Goal: Task Accomplishment & Management: Complete application form

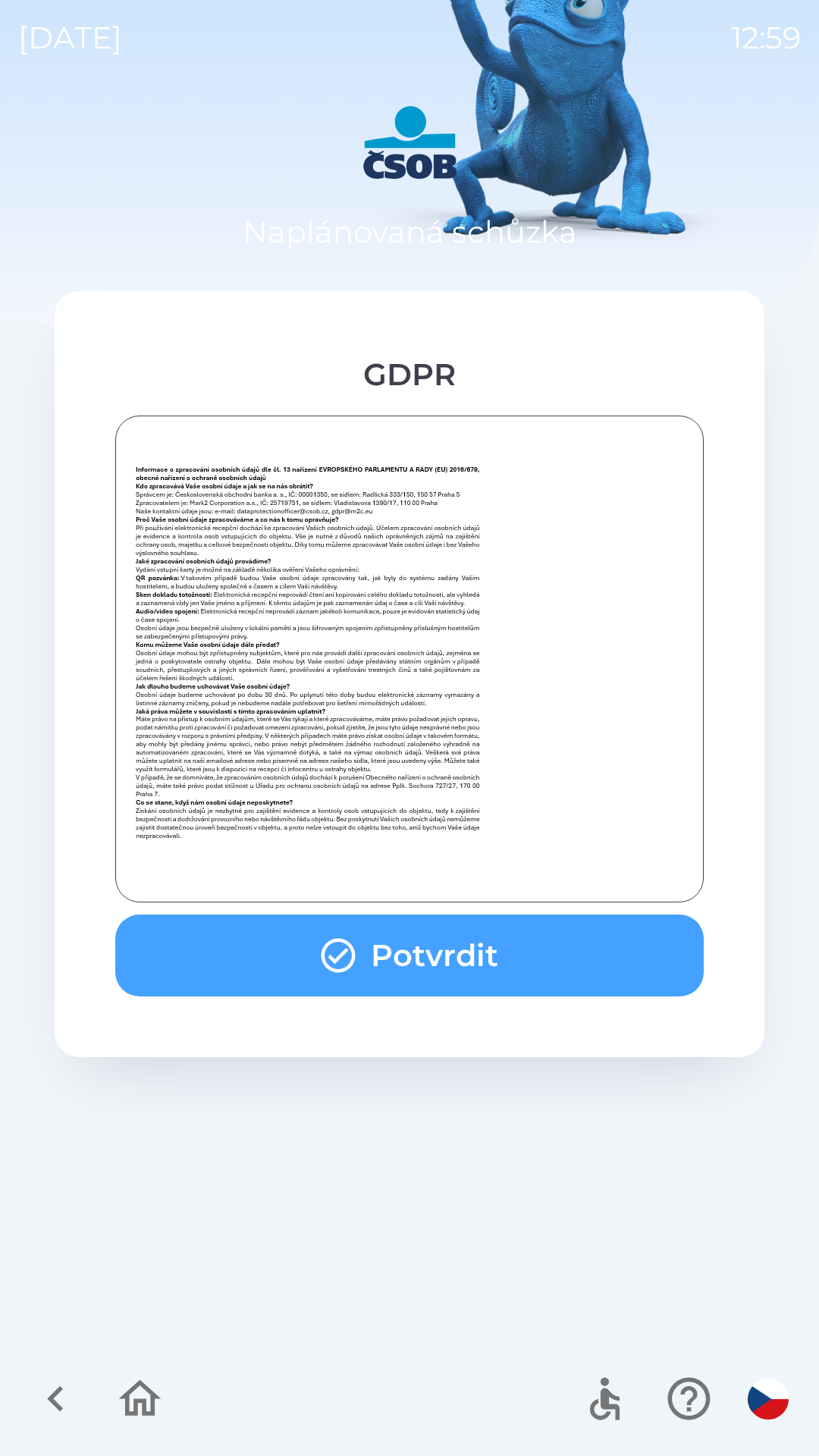
click at [478, 976] on button "Potvrdit" at bounding box center [410, 955] width 589 height 82
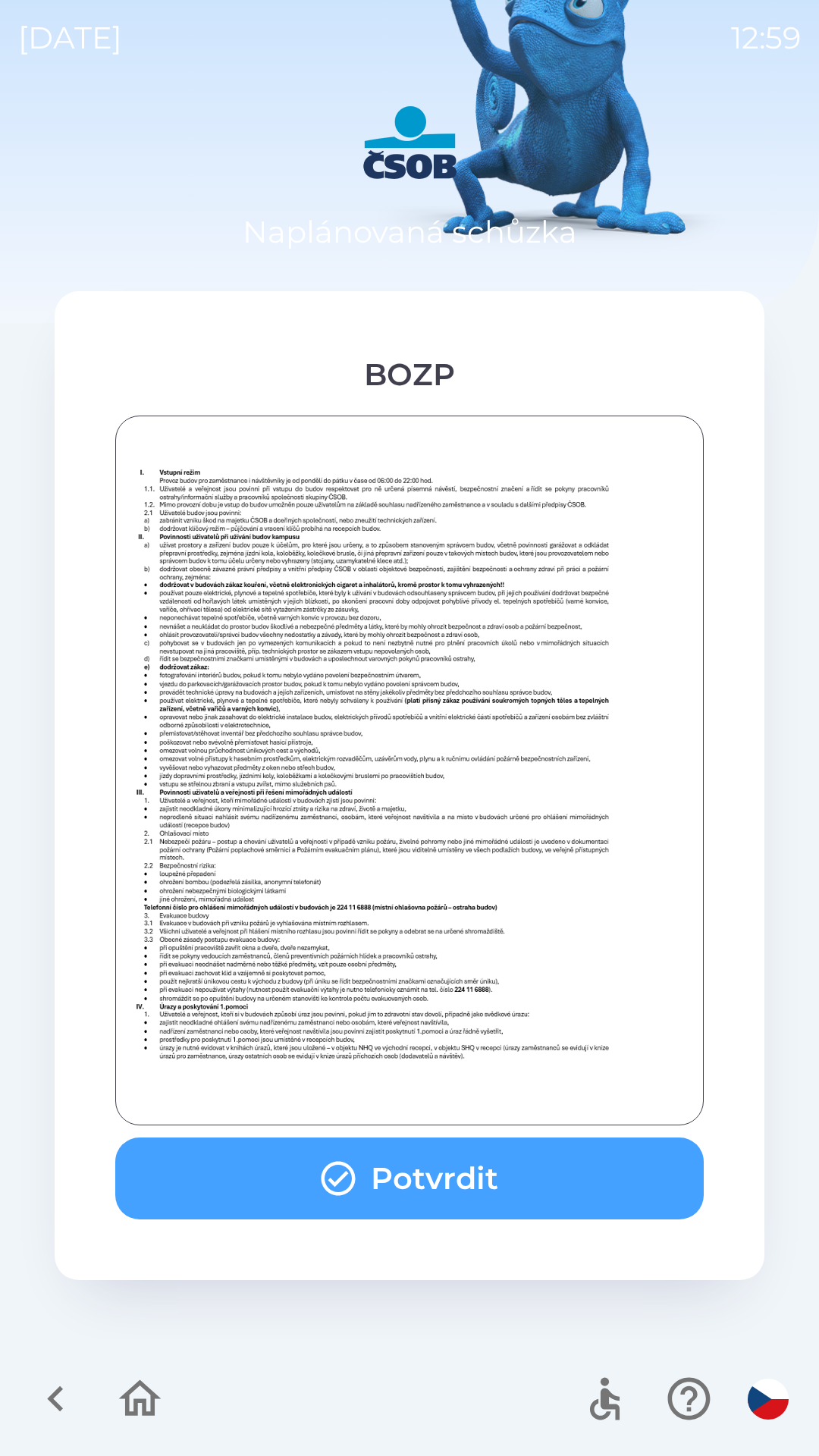
click at [480, 1163] on button "Potvrdit" at bounding box center [410, 1178] width 589 height 82
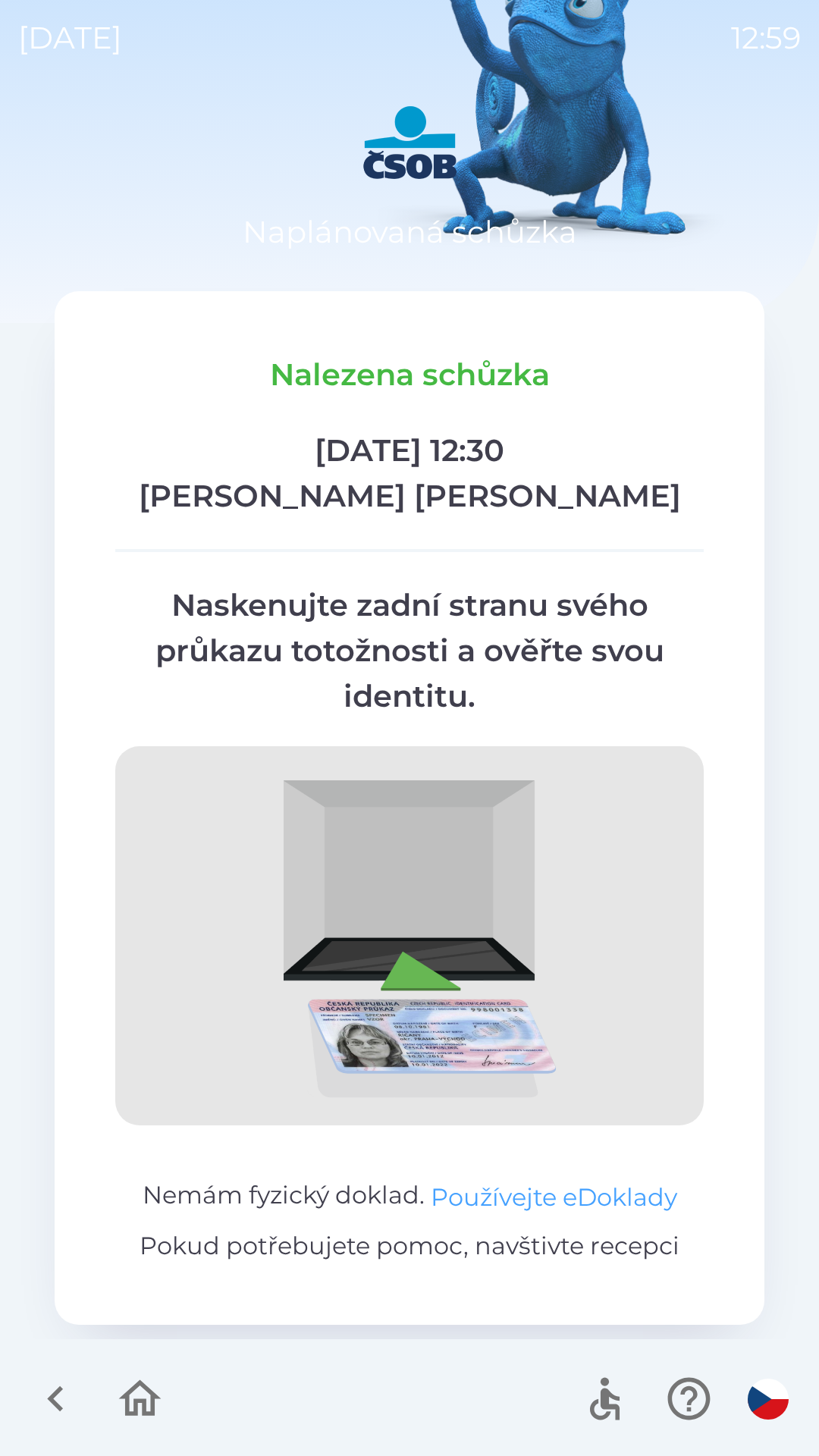
click at [537, 1189] on button "Používejte eDoklady" at bounding box center [553, 1197] width 246 height 36
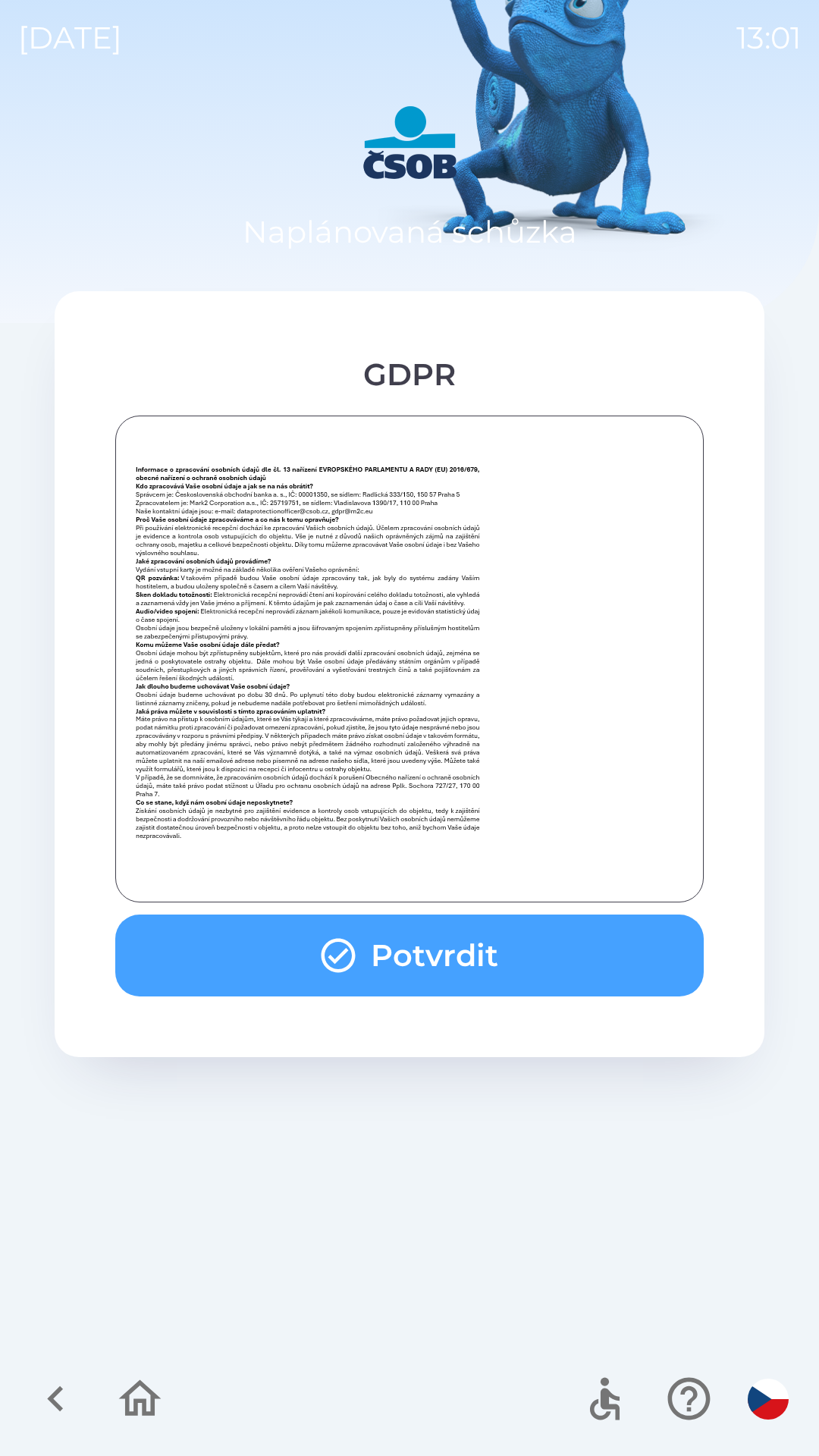
click at [485, 942] on button "Potvrdit" at bounding box center [410, 955] width 589 height 82
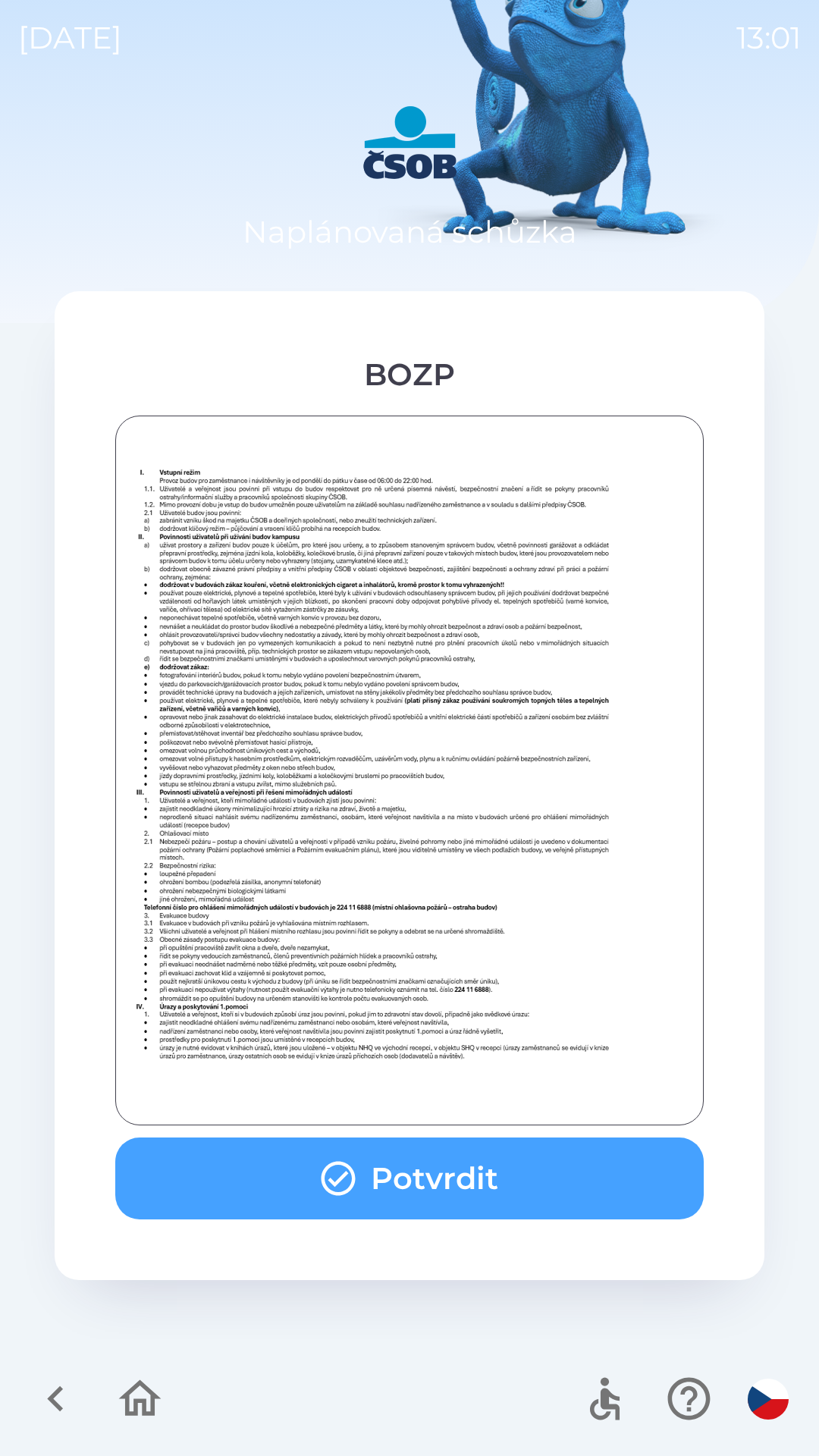
click at [449, 1164] on button "Potvrdit" at bounding box center [410, 1178] width 589 height 82
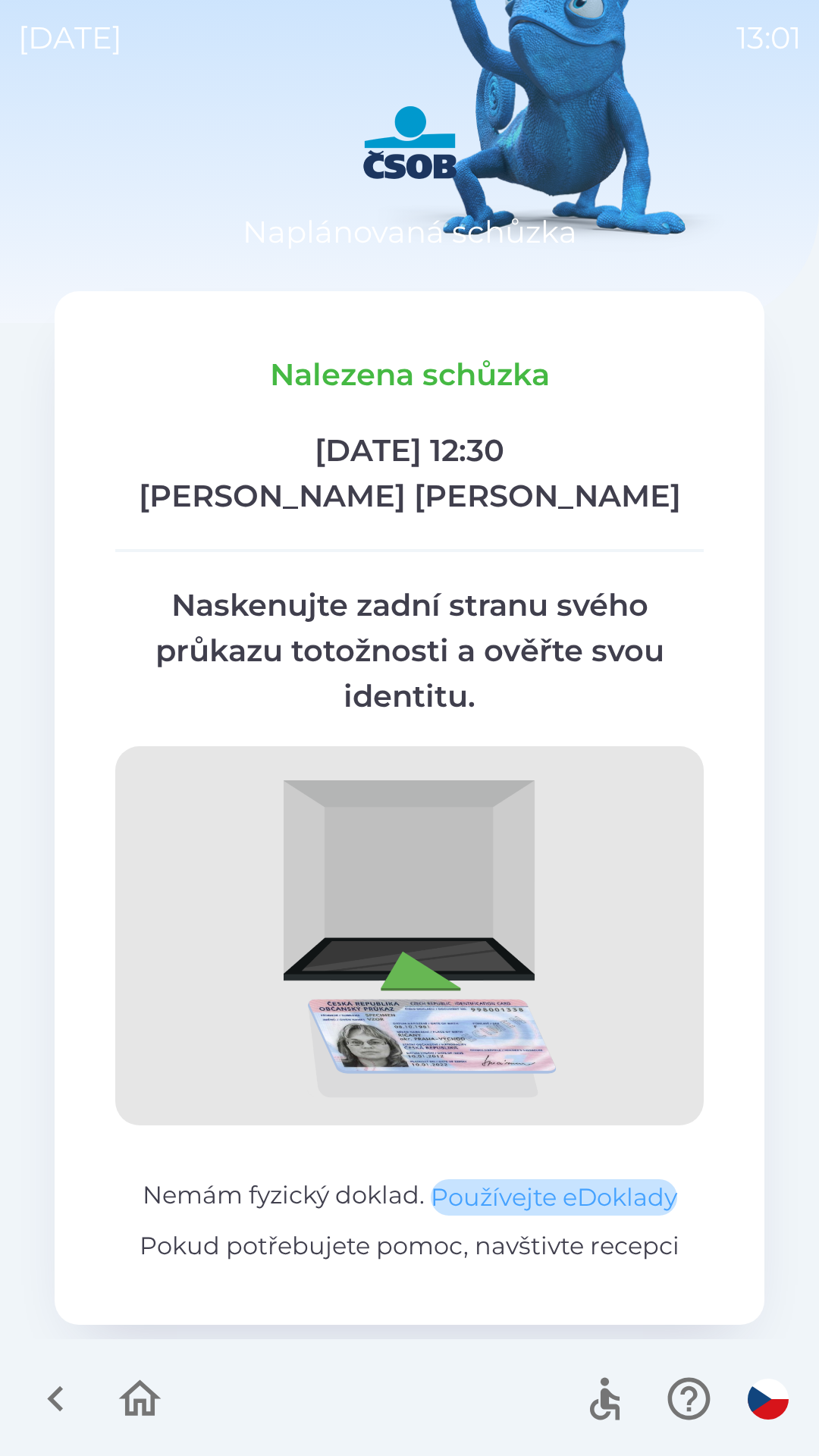
click at [524, 1196] on button "Používejte eDoklady" at bounding box center [553, 1197] width 246 height 36
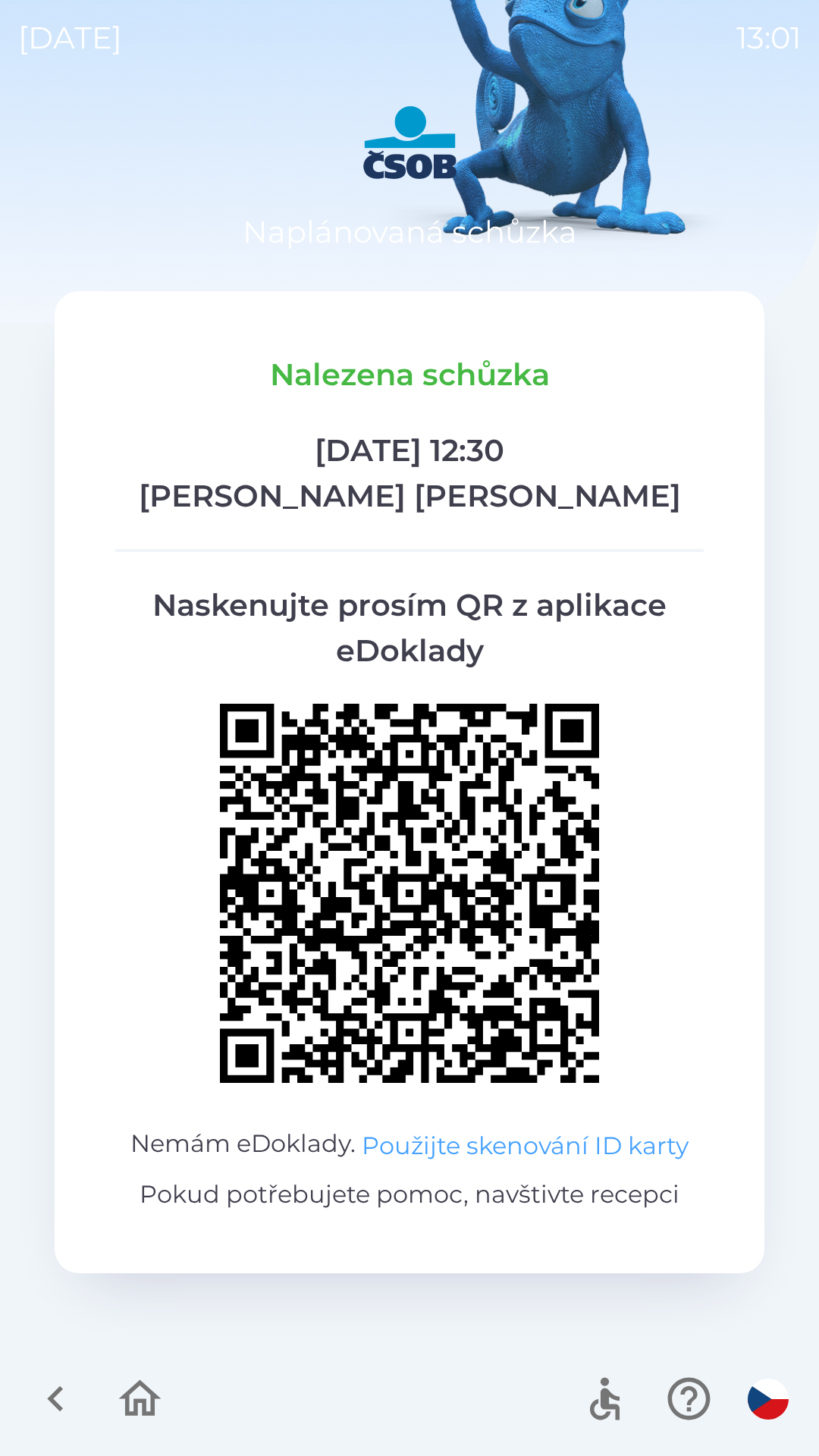
click at [401, 1133] on button "Použijte skenování ID karty" at bounding box center [525, 1146] width 327 height 36
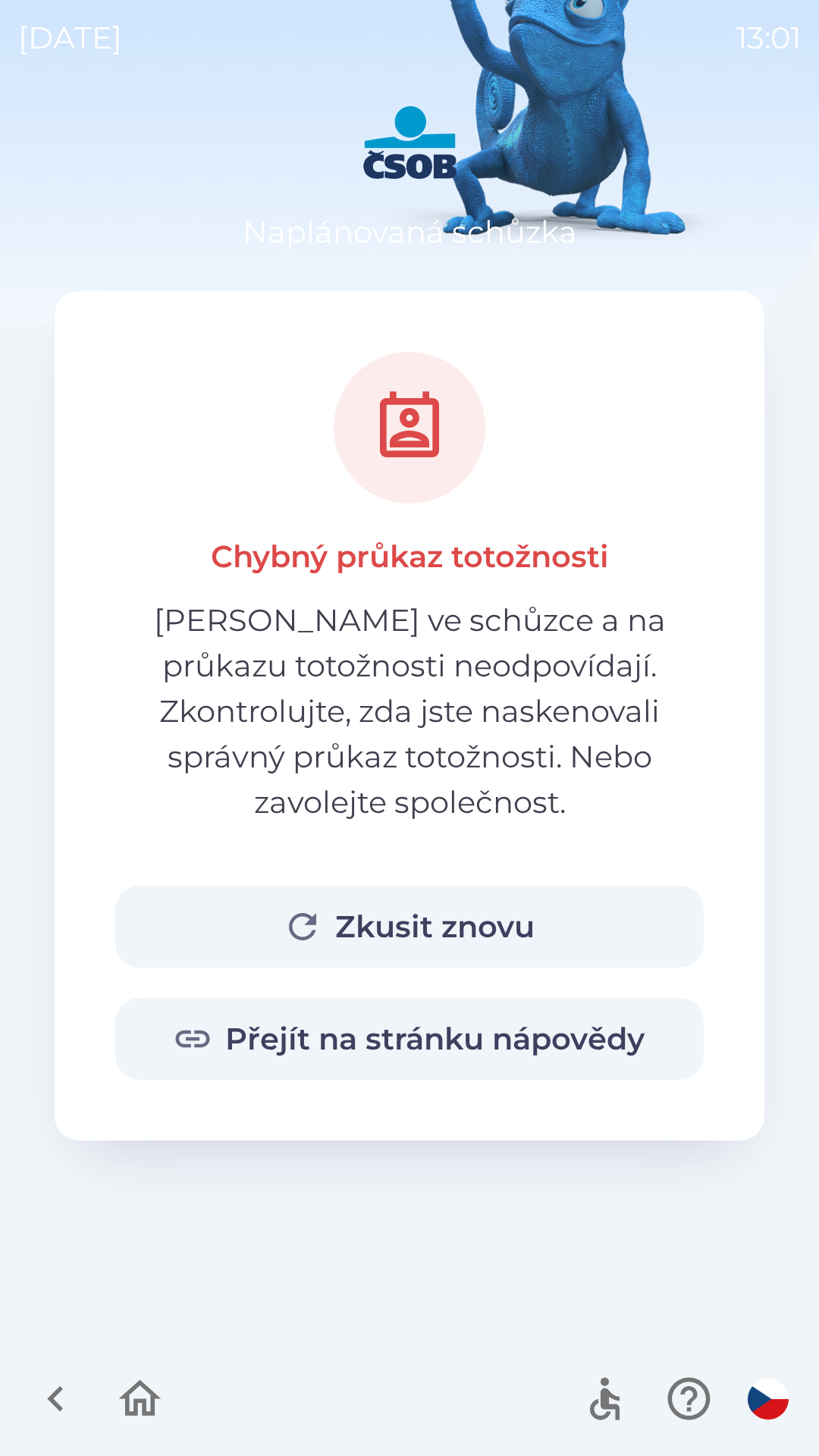
click at [510, 886] on button "Zkusit znovu" at bounding box center [410, 926] width 589 height 82
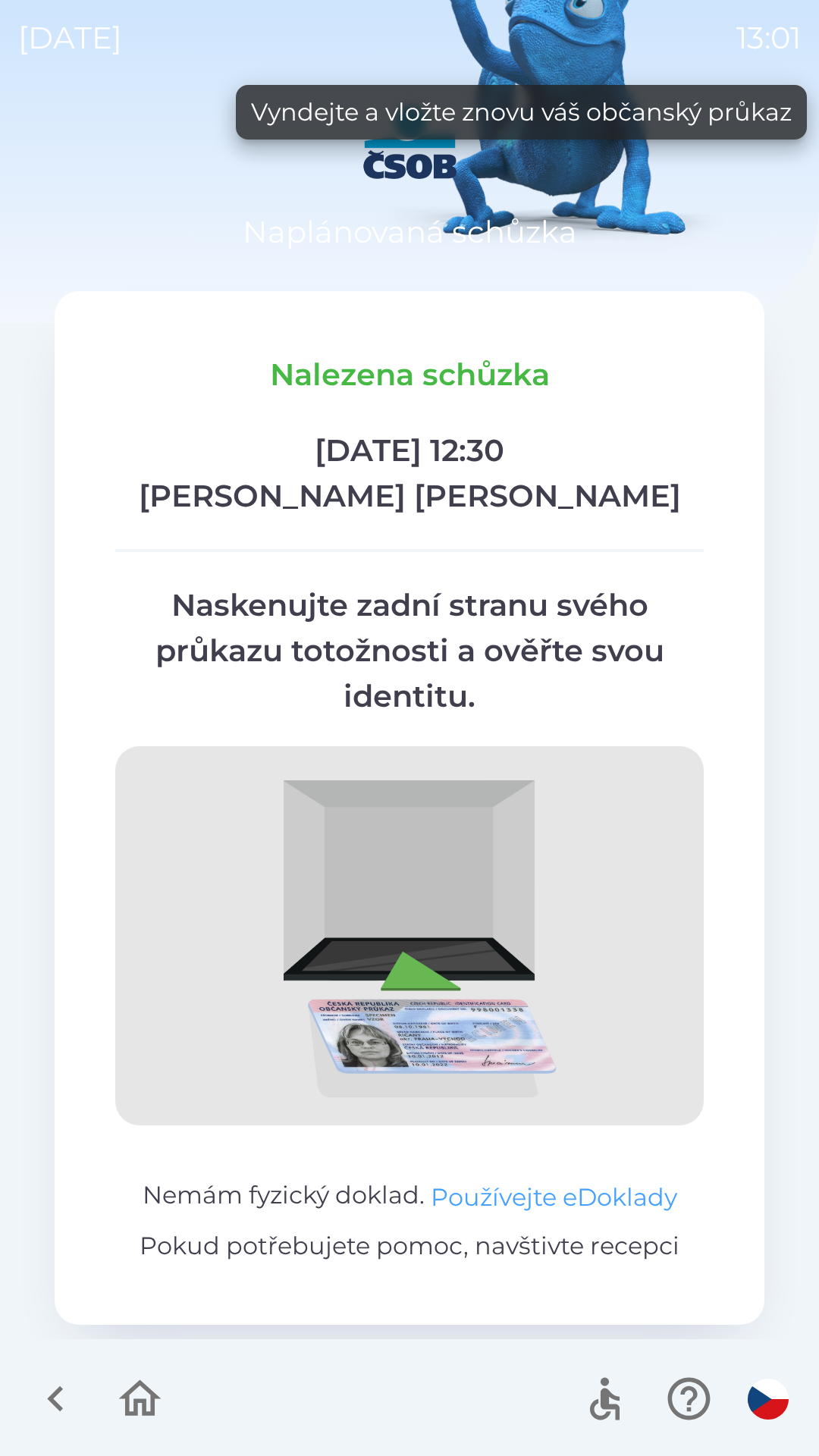
click at [570, 1190] on button "Používejte eDoklady" at bounding box center [553, 1197] width 246 height 36
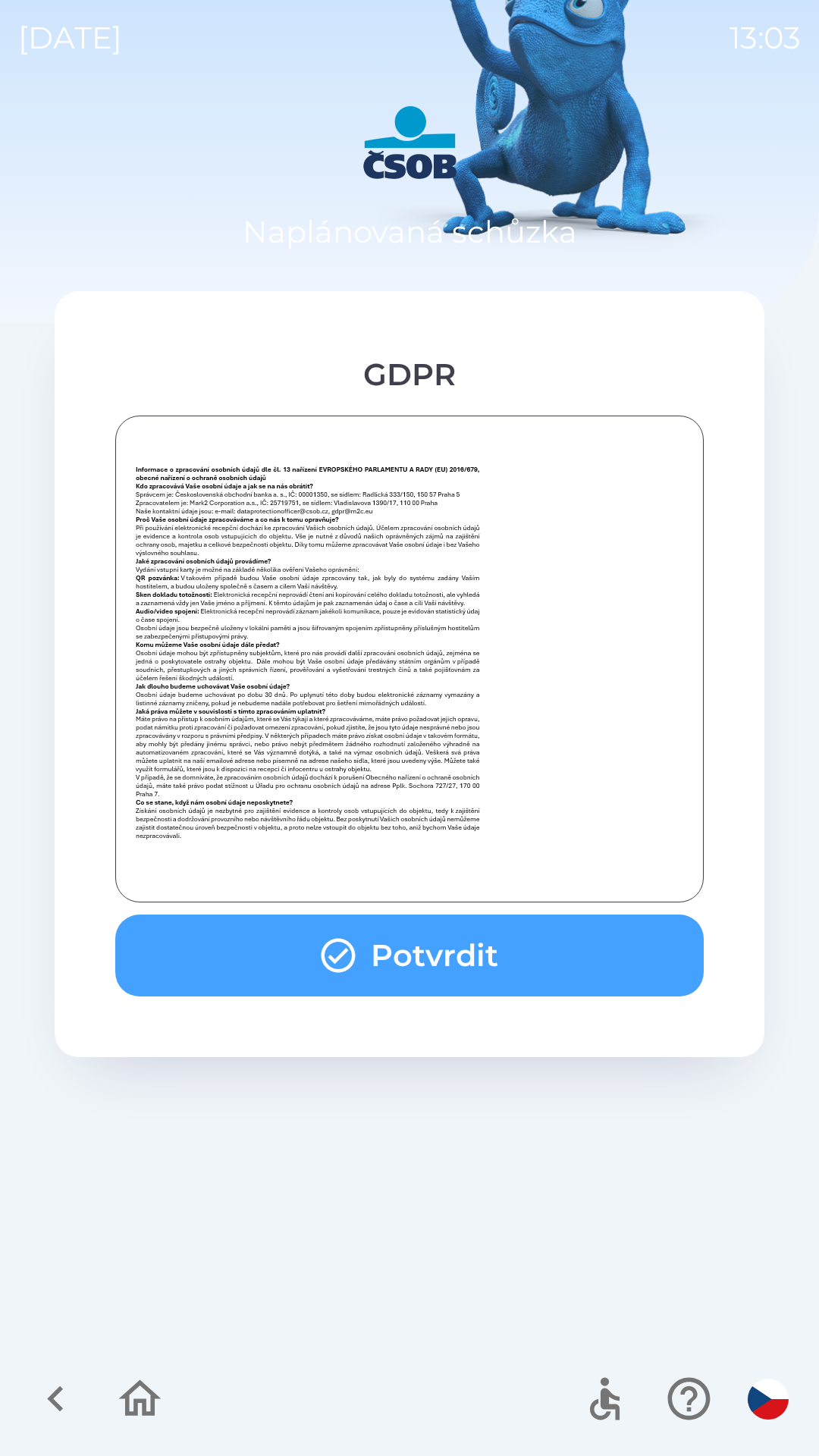
click at [485, 953] on button "Potvrdit" at bounding box center [410, 955] width 589 height 82
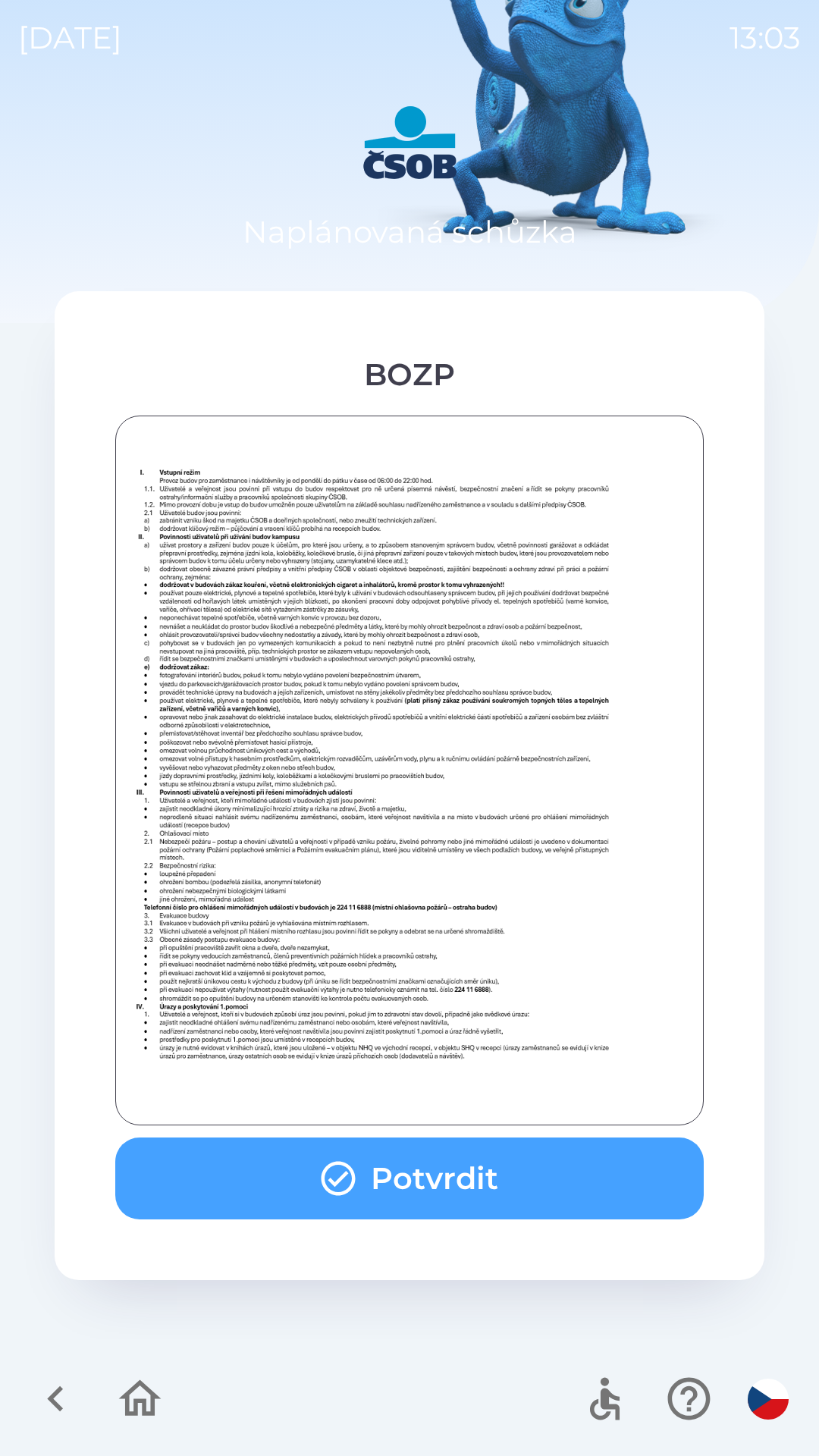
click at [504, 1177] on button "Potvrdit" at bounding box center [410, 1178] width 589 height 82
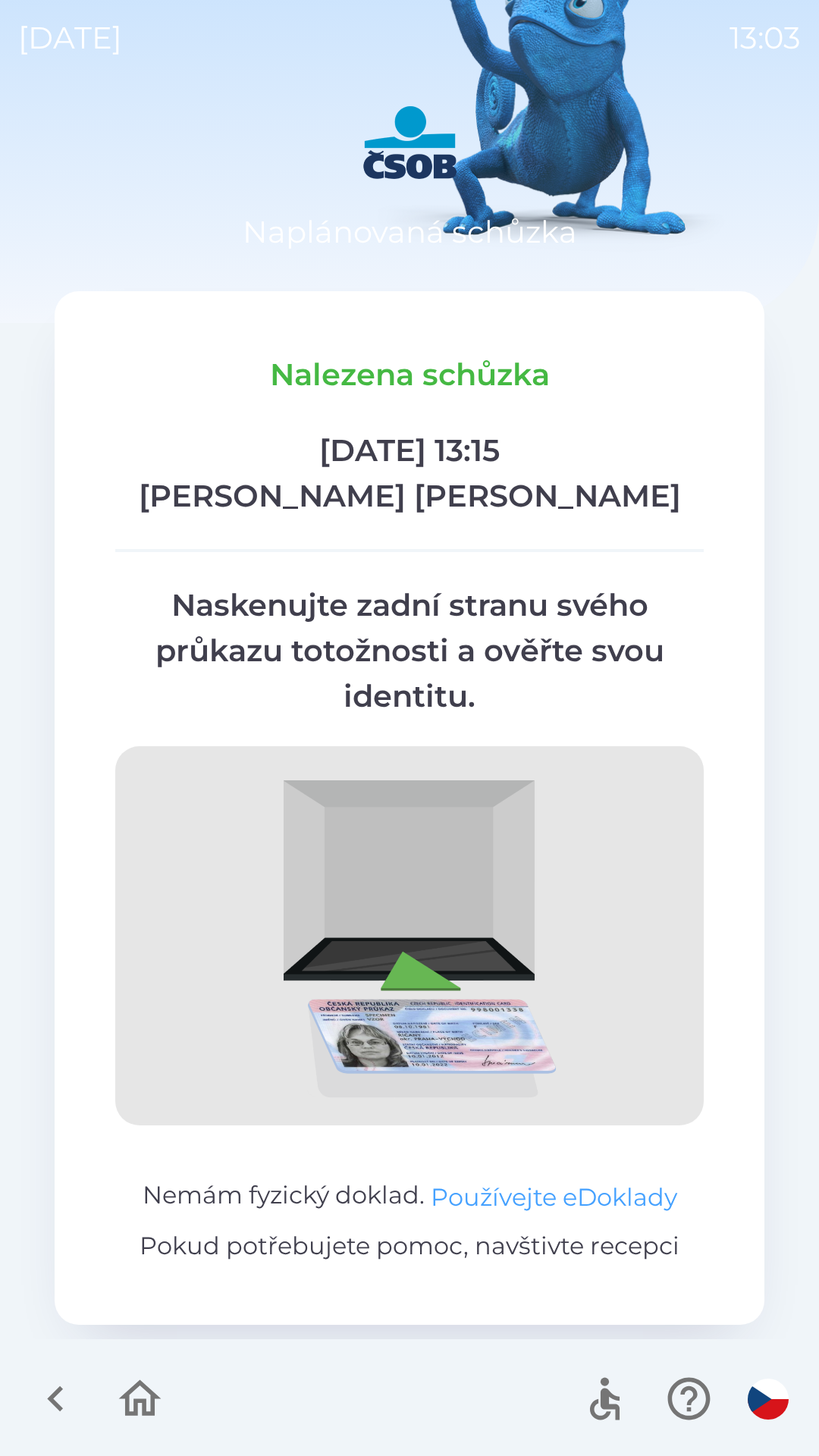
click at [566, 1192] on button "Používejte eDoklady" at bounding box center [553, 1197] width 246 height 36
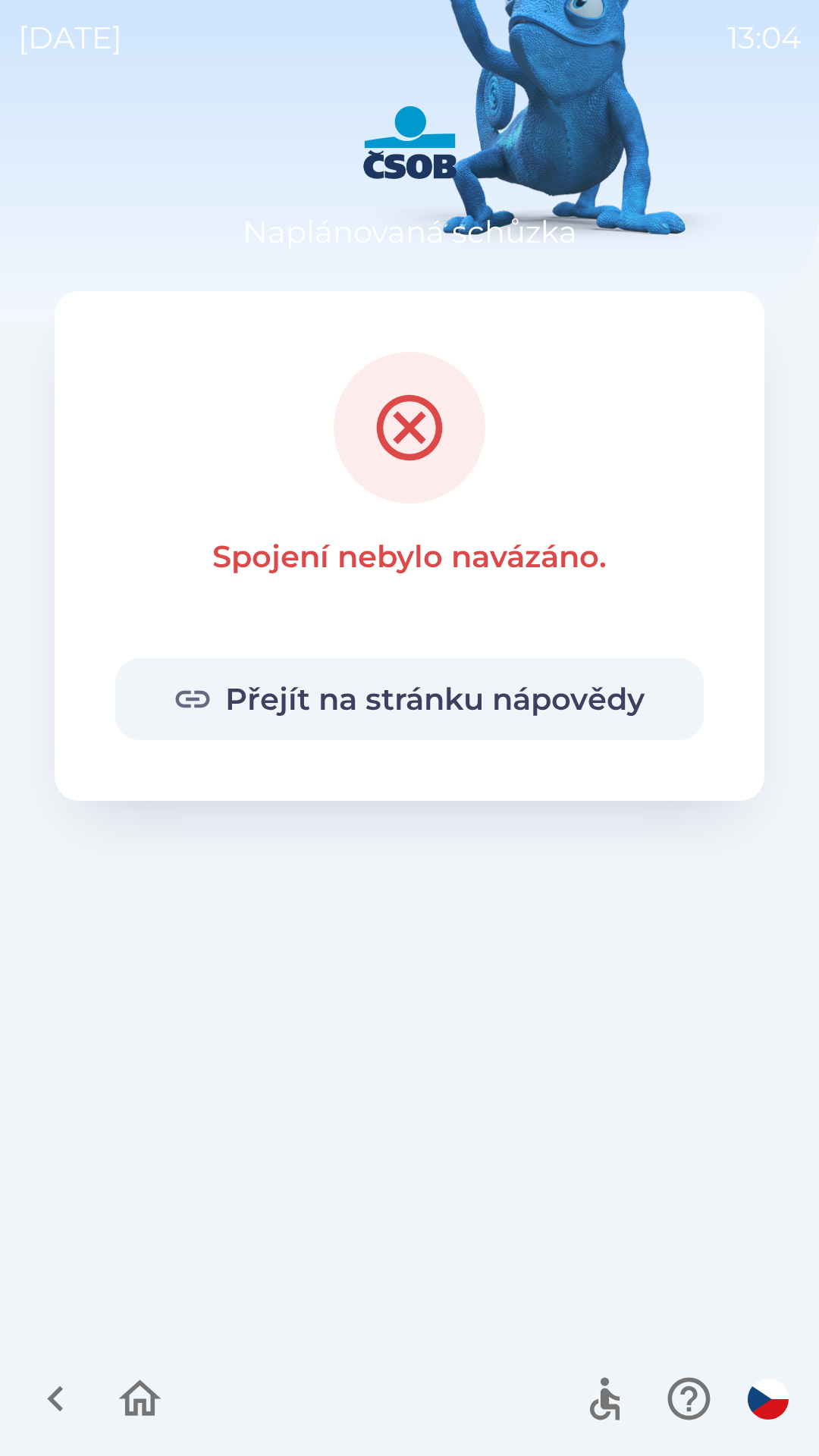
click at [569, 696] on button "Přejít na stránku nápovědy" at bounding box center [410, 699] width 589 height 82
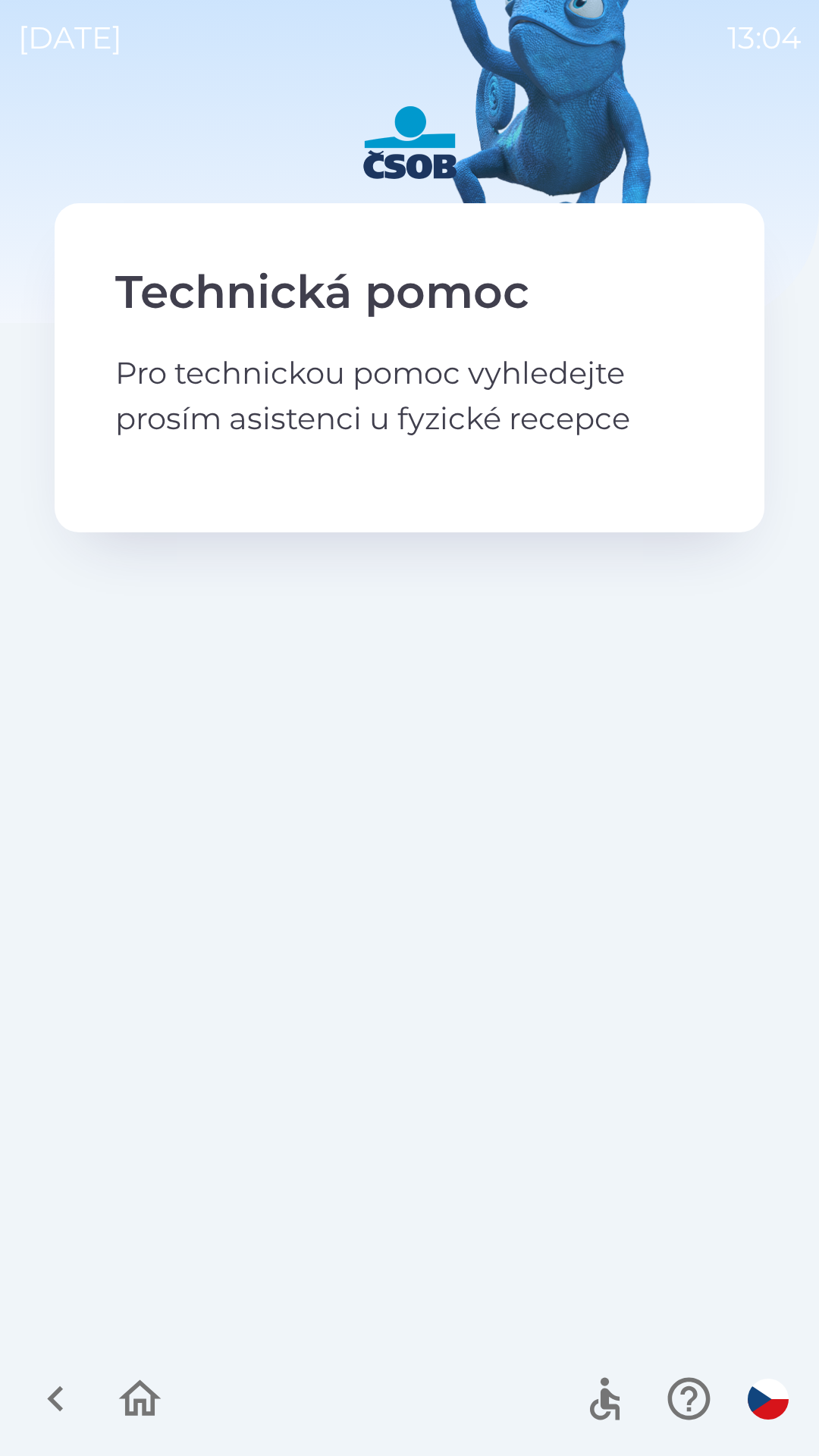
click at [556, 494] on div "Technická pomoc Pro technickou pomoc vyhledejte prosím asistenci u fyzické rece…" at bounding box center [410, 368] width 710 height 329
click at [130, 1383] on icon "button" at bounding box center [140, 1399] width 51 height 51
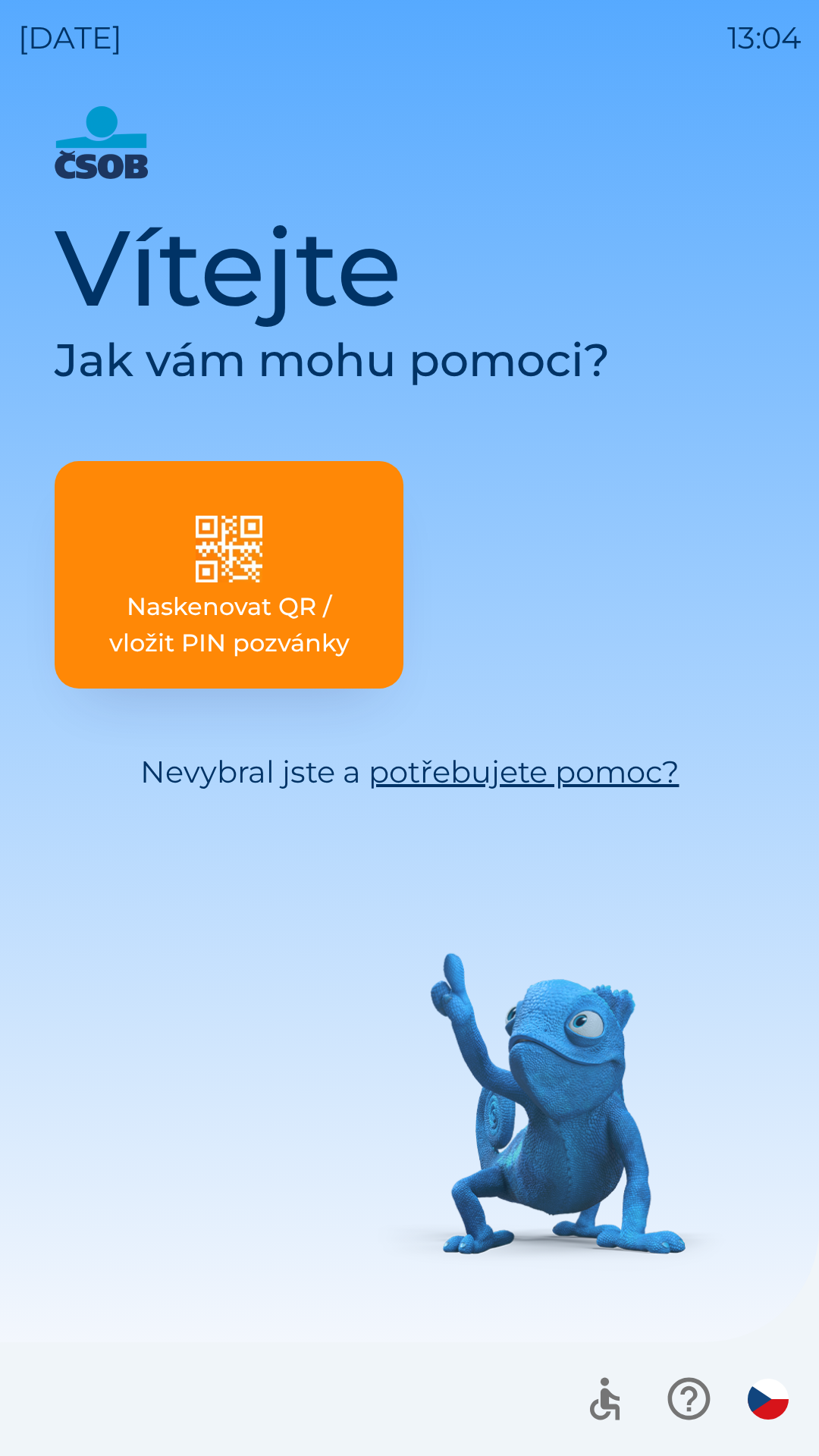
click at [286, 630] on p "Naskenovat QR / vložit PIN pozvánky" at bounding box center [229, 625] width 276 height 73
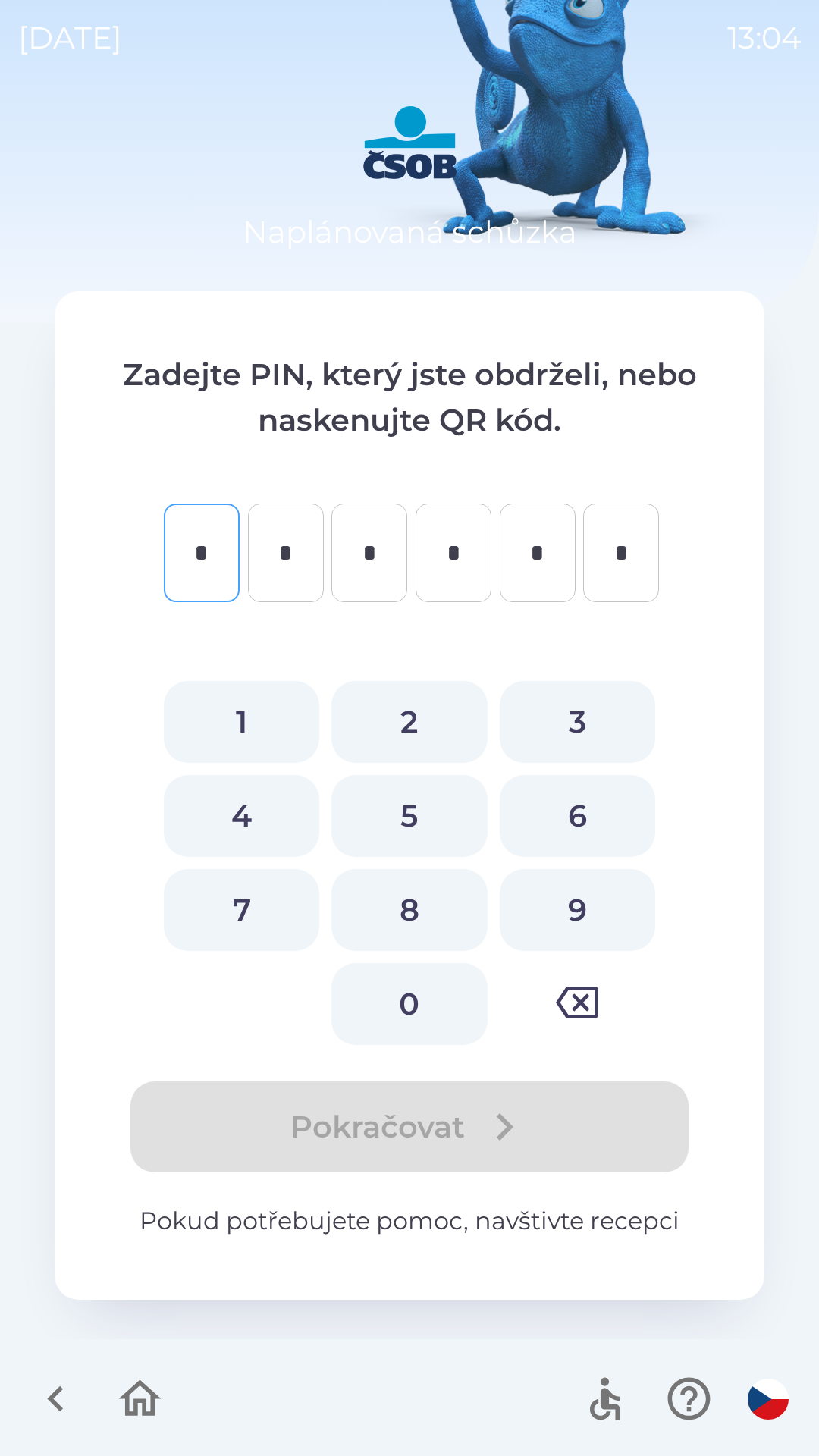
type input "*"
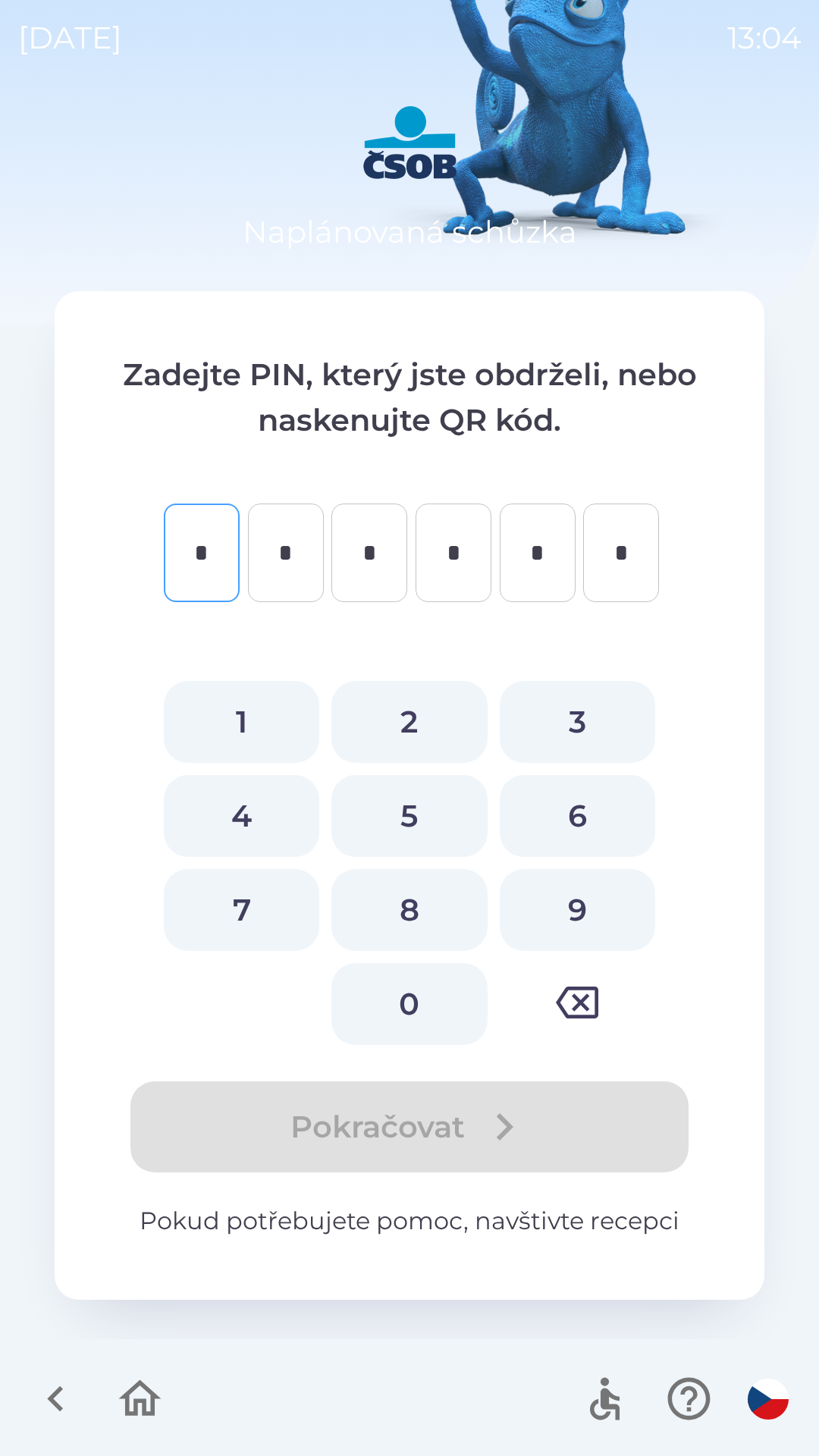
type input "*"
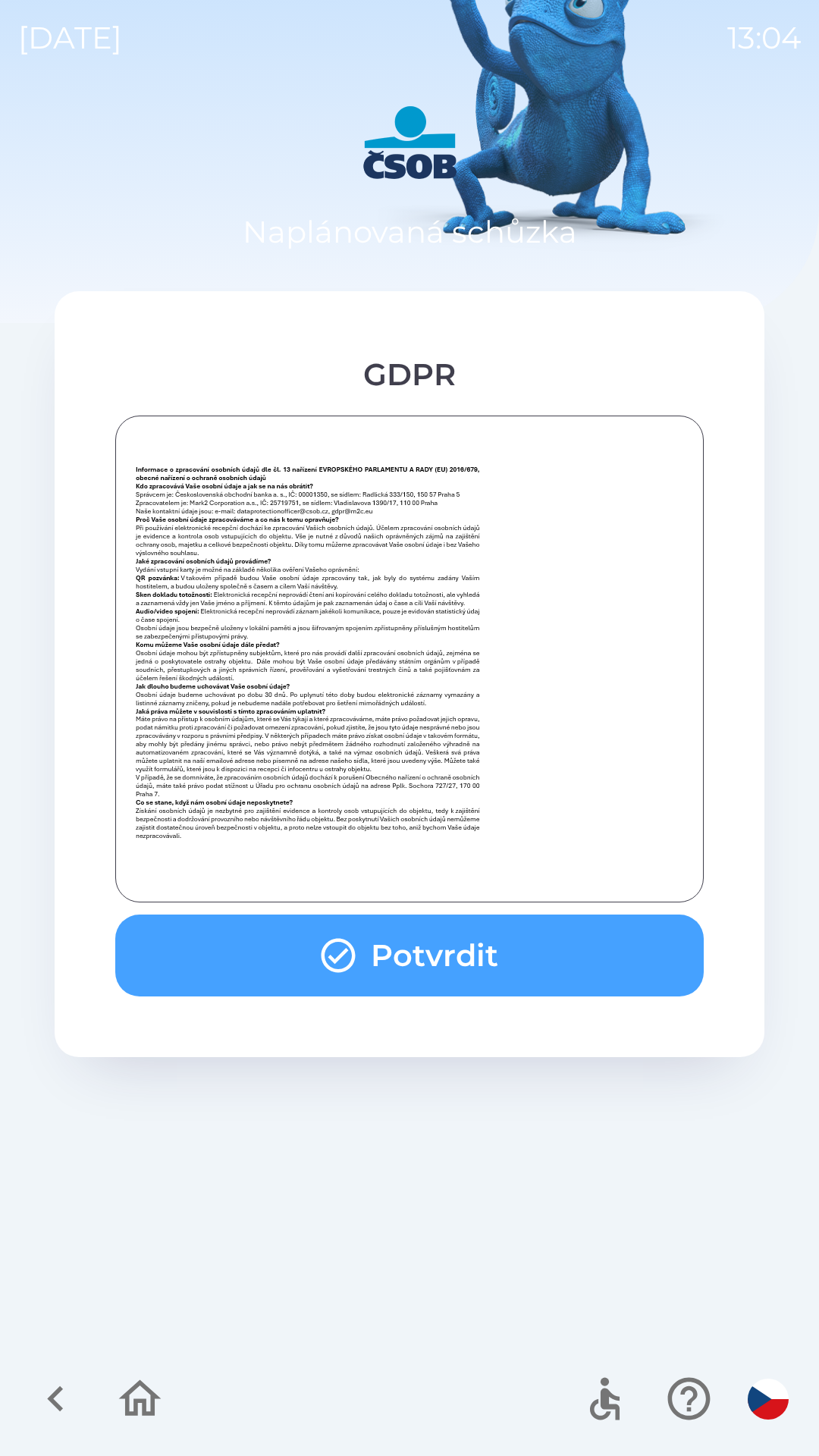
click at [486, 970] on button "Potvrdit" at bounding box center [410, 955] width 589 height 82
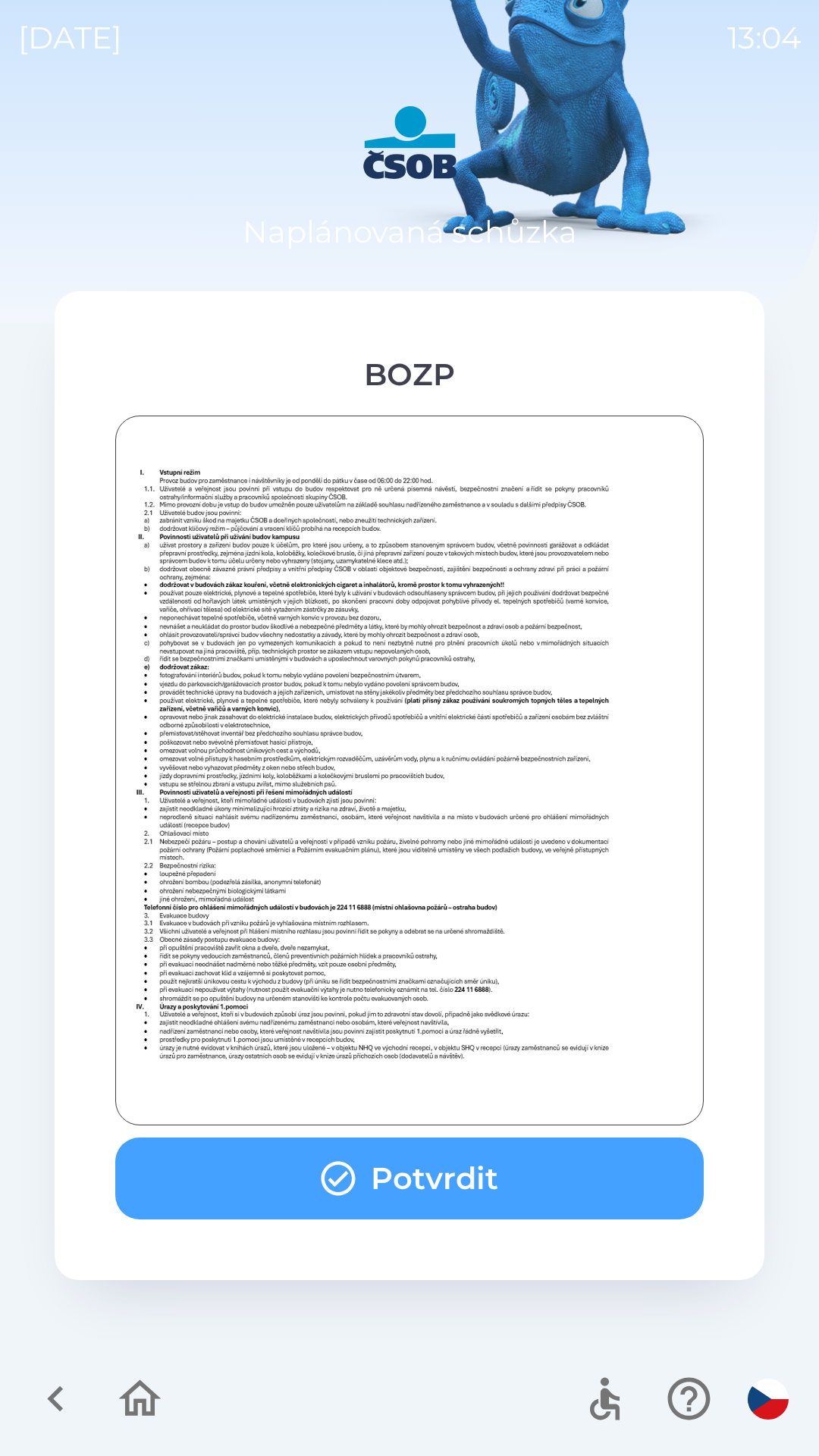
click at [459, 1190] on button "Potvrdit" at bounding box center [410, 1178] width 589 height 82
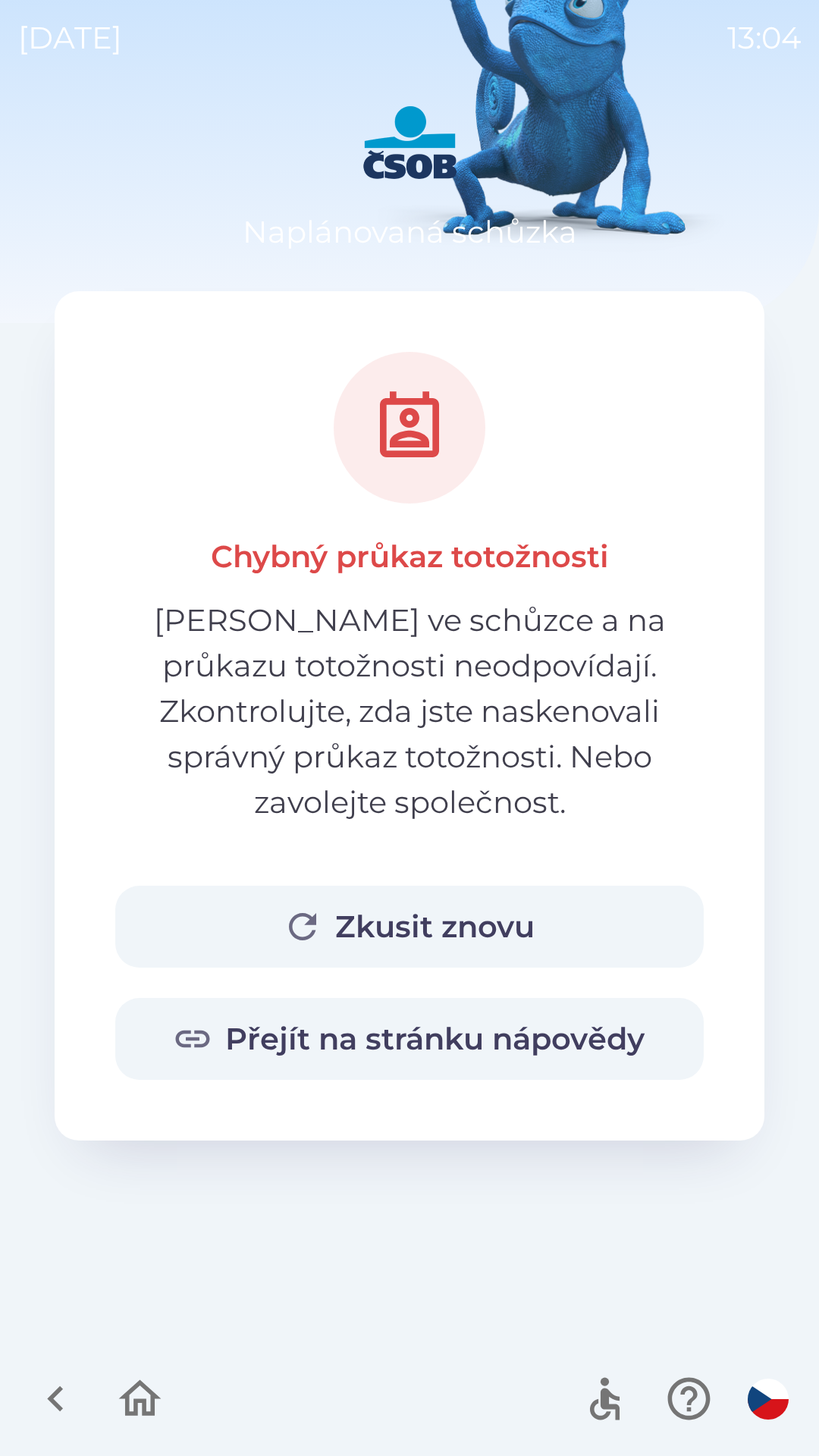
click at [474, 894] on button "Zkusit znovu" at bounding box center [410, 926] width 589 height 82
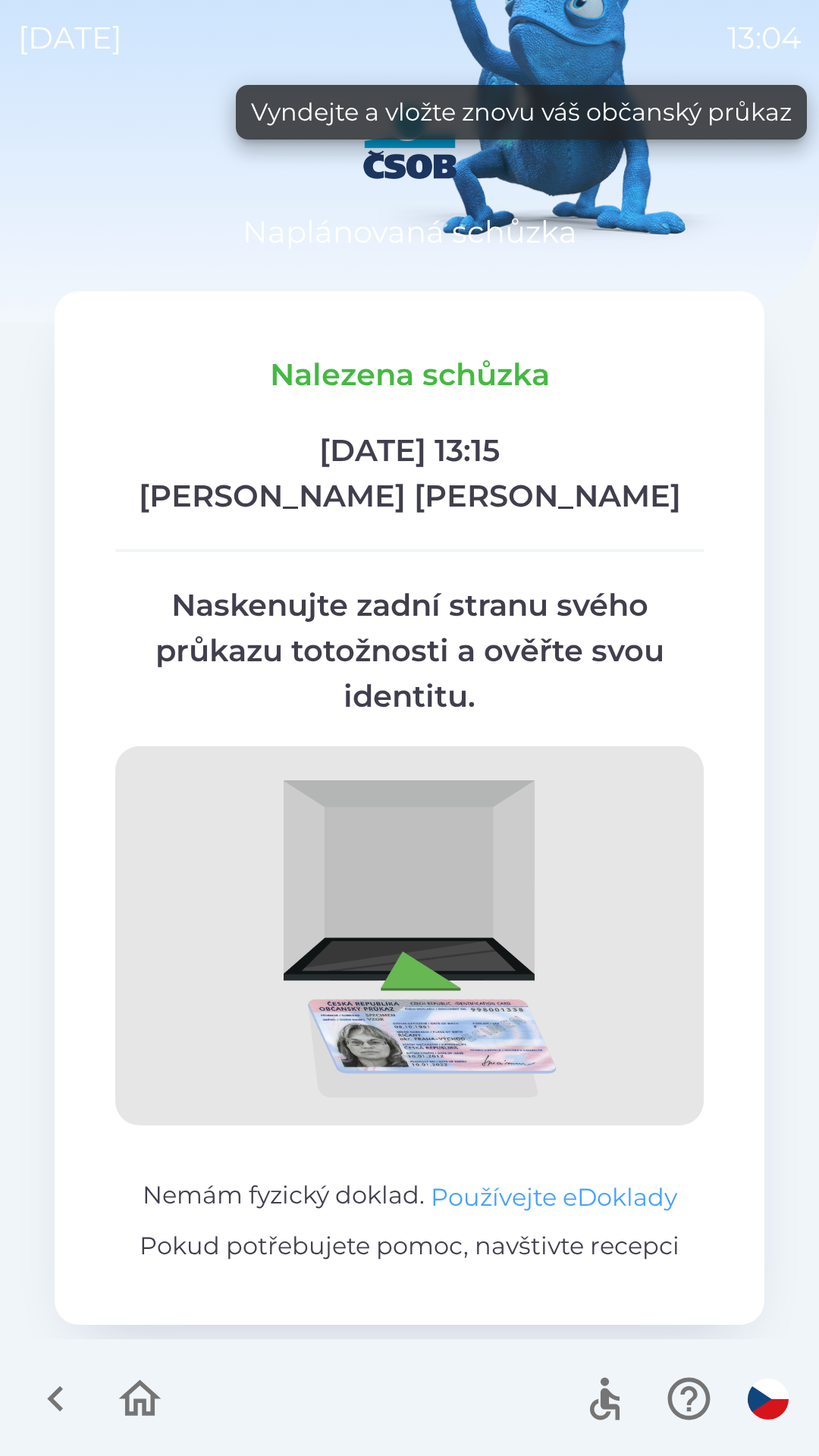
click at [525, 1195] on button "Používejte eDoklady" at bounding box center [553, 1197] width 246 height 36
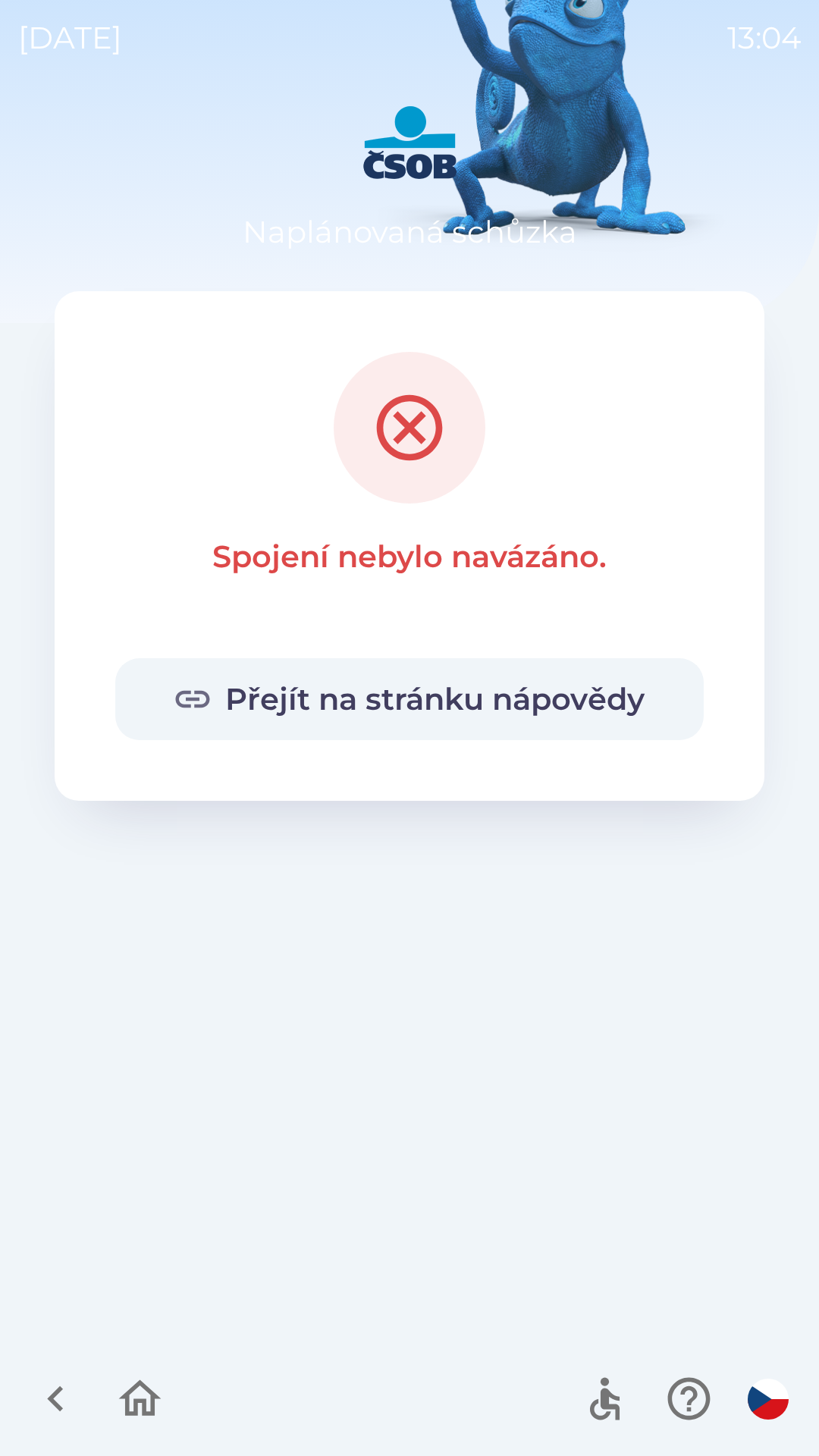
click at [137, 1404] on icon "button" at bounding box center [140, 1398] width 43 height 36
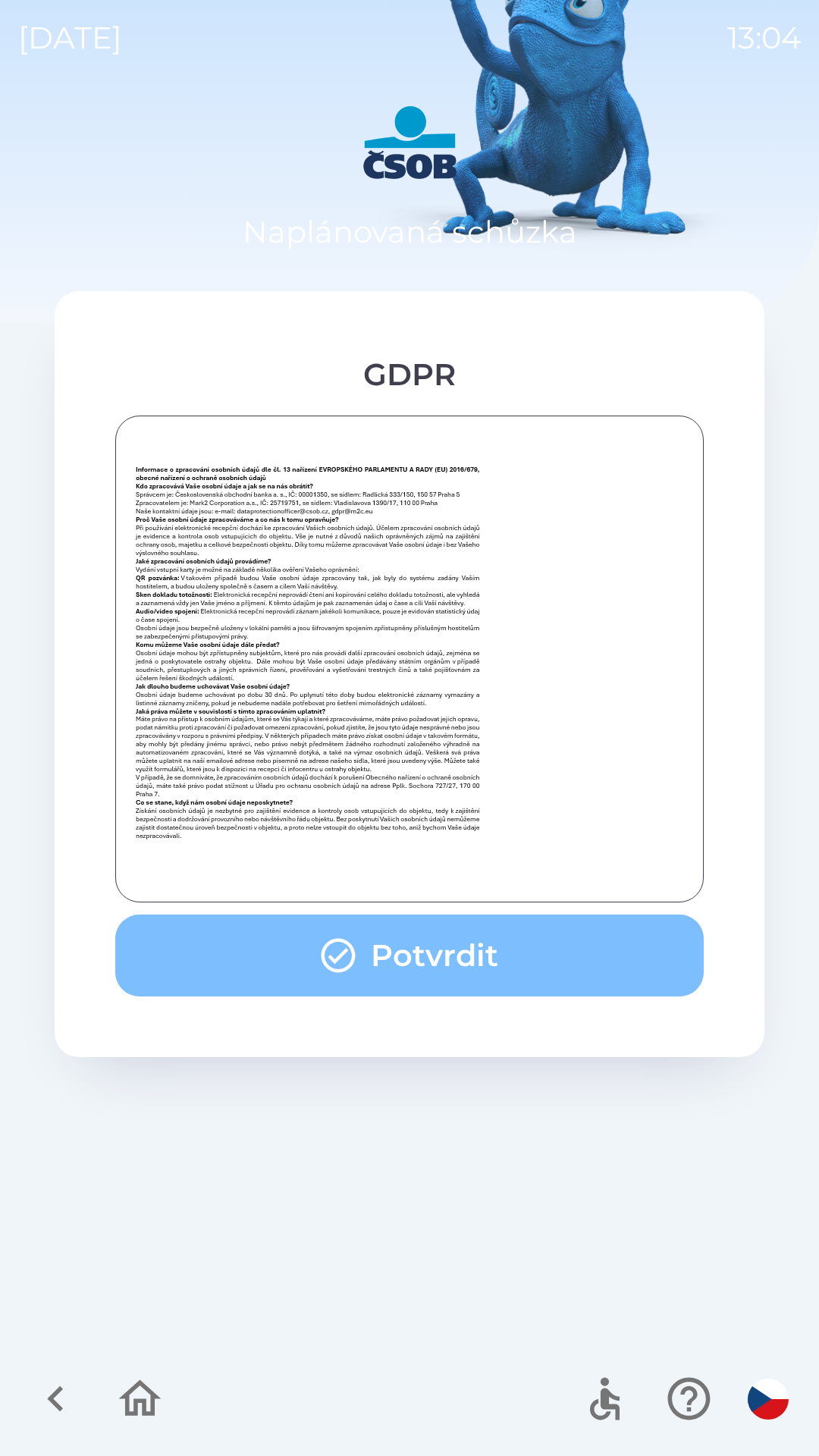
click at [474, 945] on button "Potvrdit" at bounding box center [410, 955] width 589 height 82
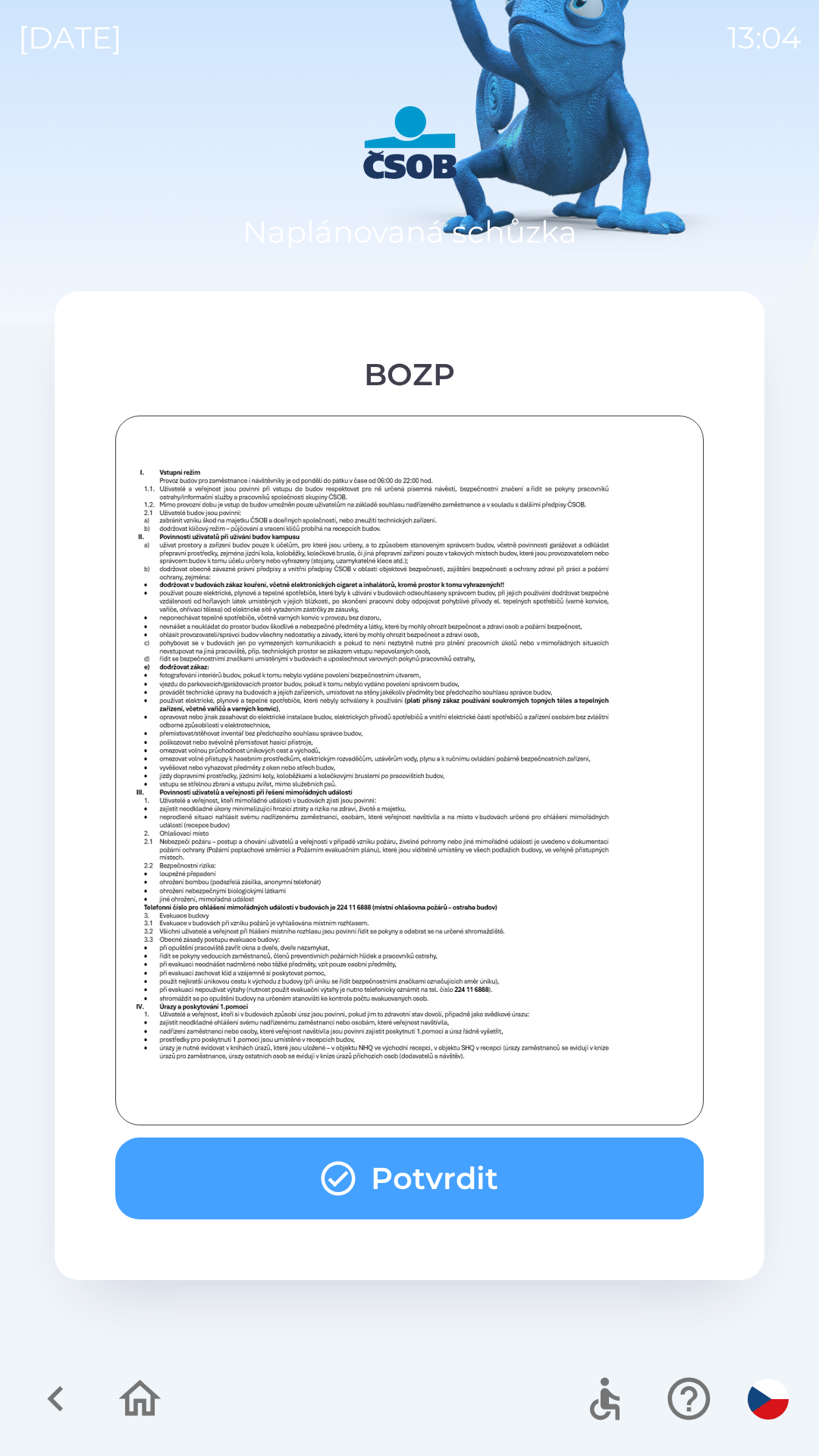
click at [486, 1188] on button "Potvrdit" at bounding box center [410, 1178] width 589 height 82
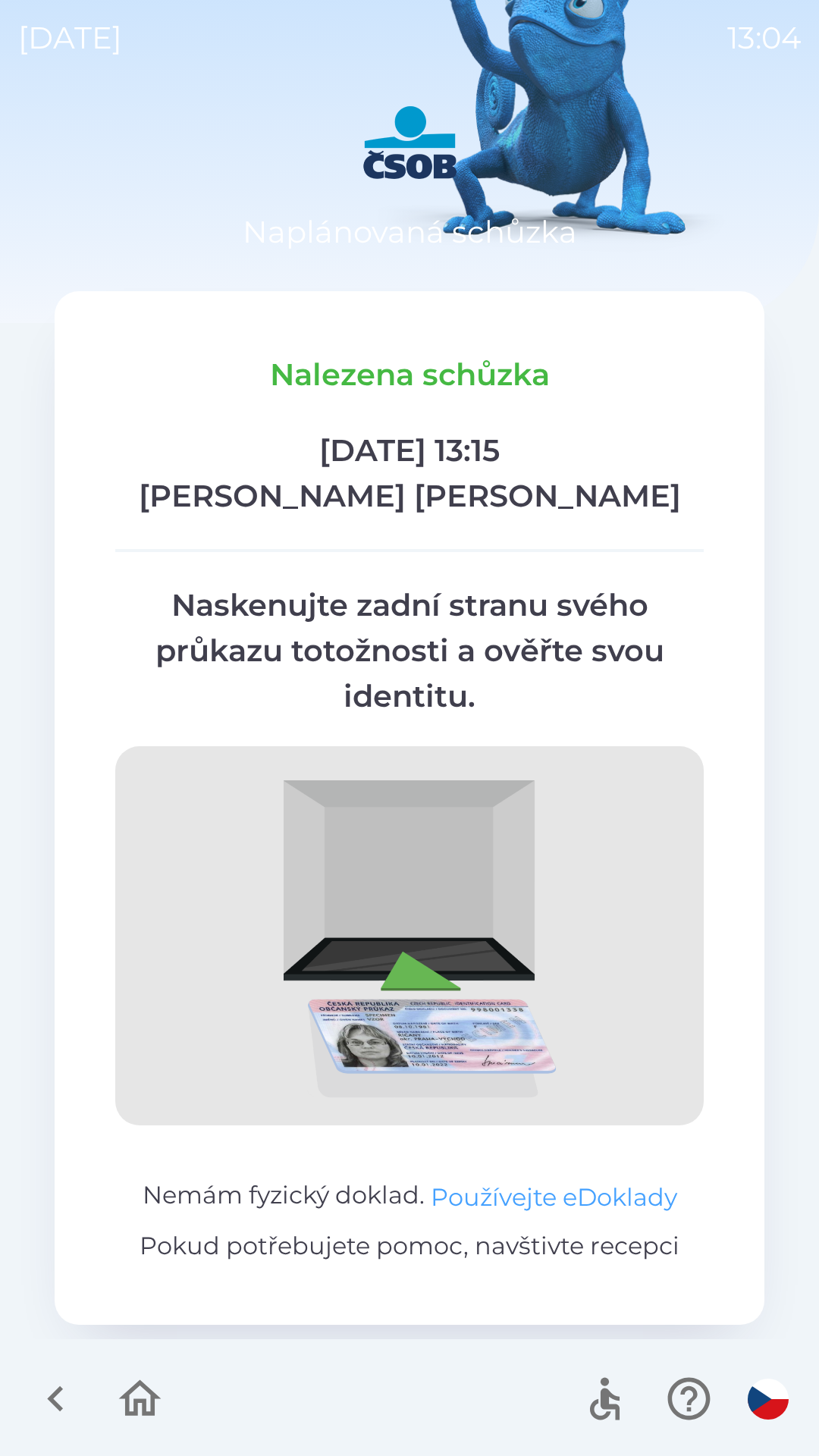
click at [582, 1194] on button "Používejte eDoklady" at bounding box center [553, 1197] width 246 height 36
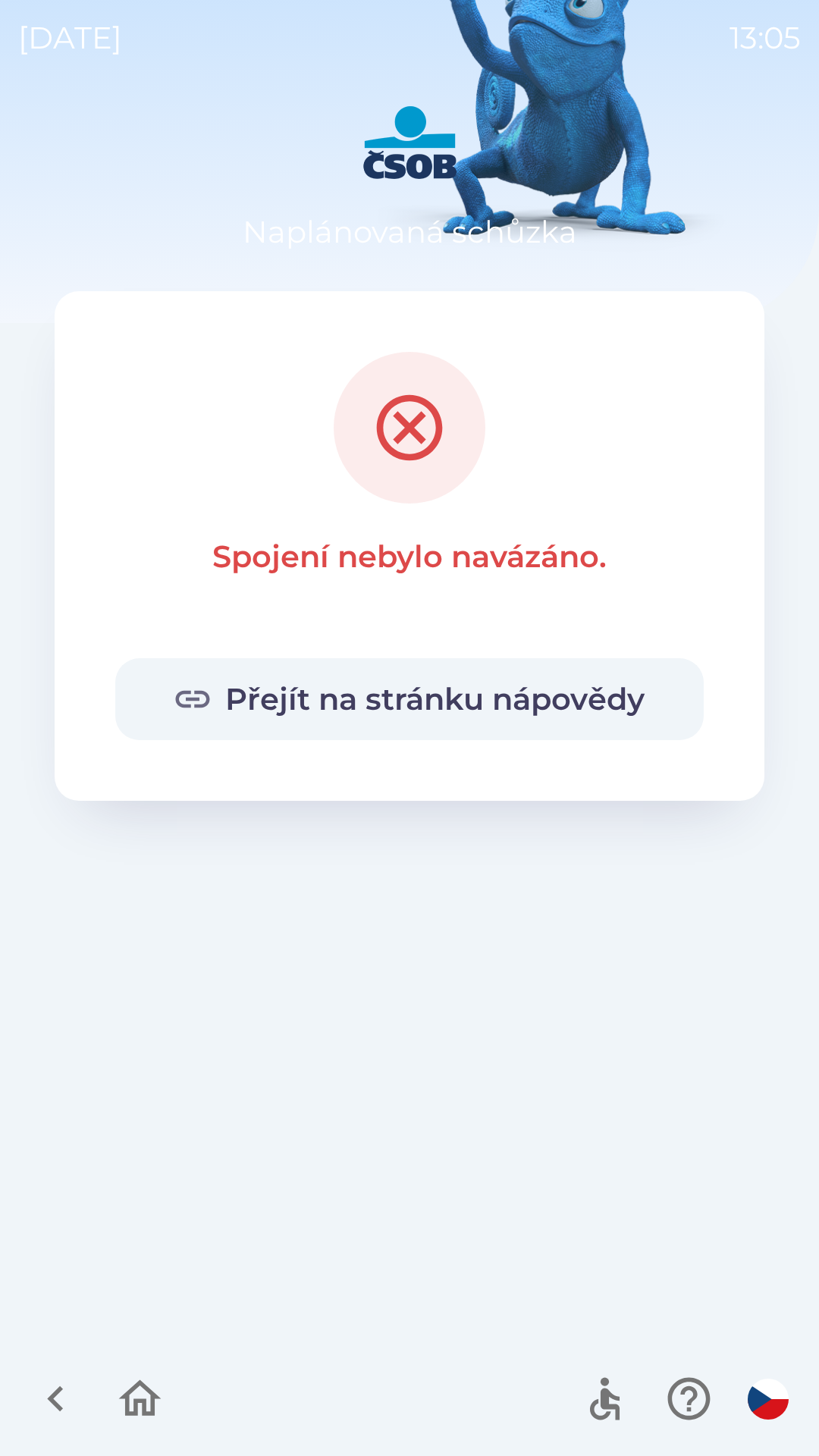
click at [476, 706] on button "Přejít na stránku nápovědy" at bounding box center [410, 699] width 589 height 82
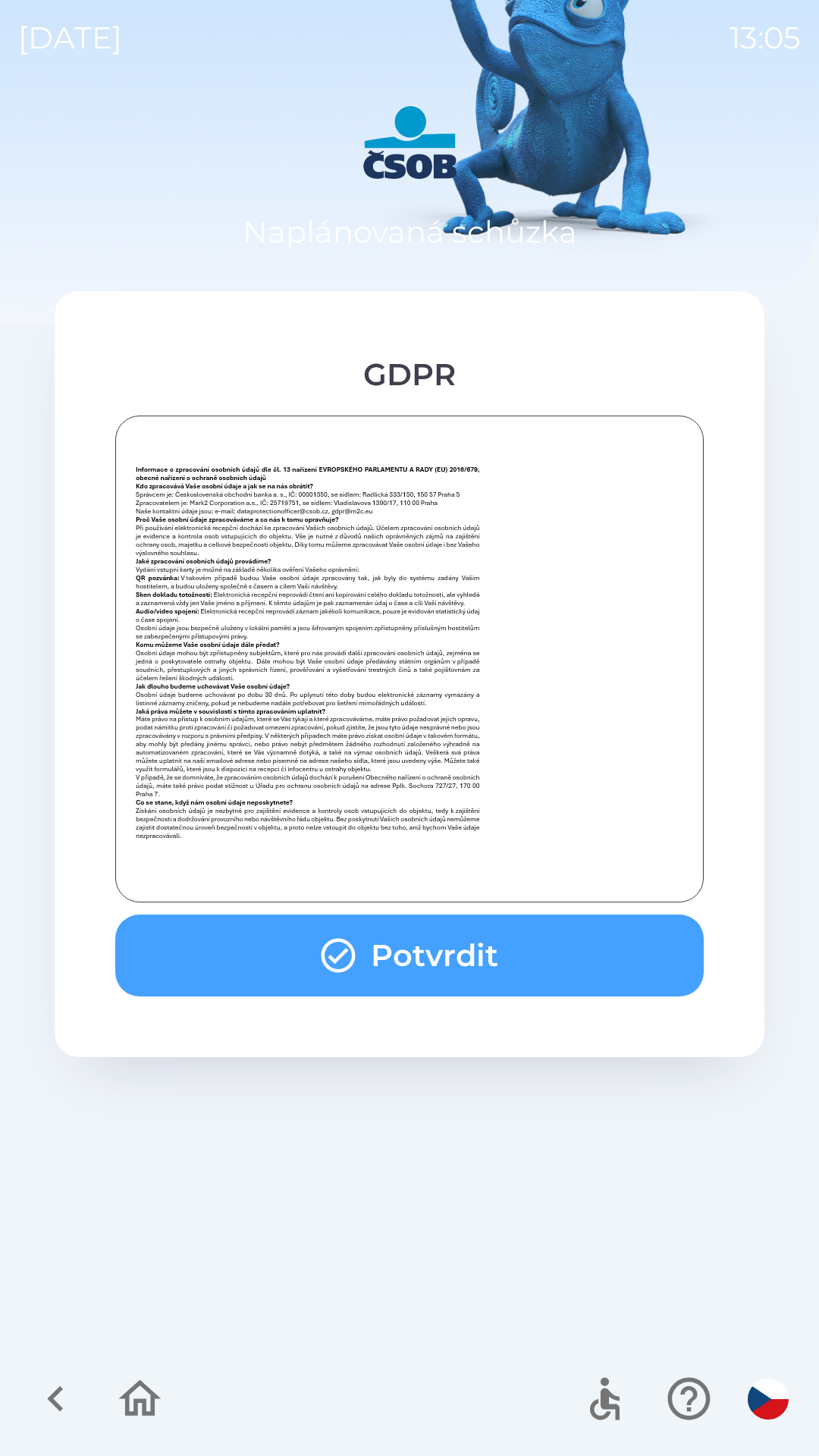
click at [456, 976] on button "Potvrdit" at bounding box center [410, 955] width 589 height 82
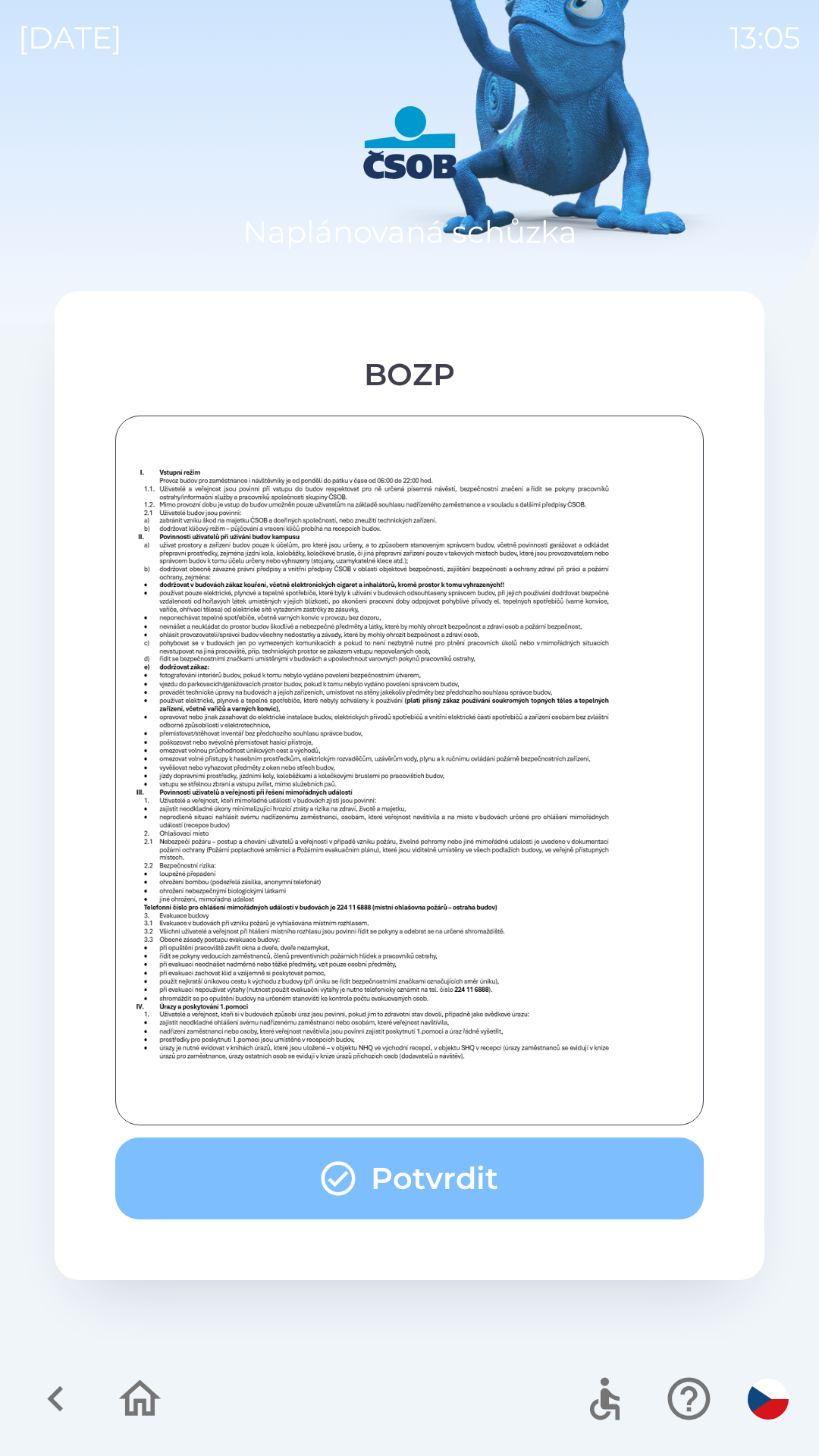
click at [469, 1189] on button "Potvrdit" at bounding box center [410, 1178] width 589 height 82
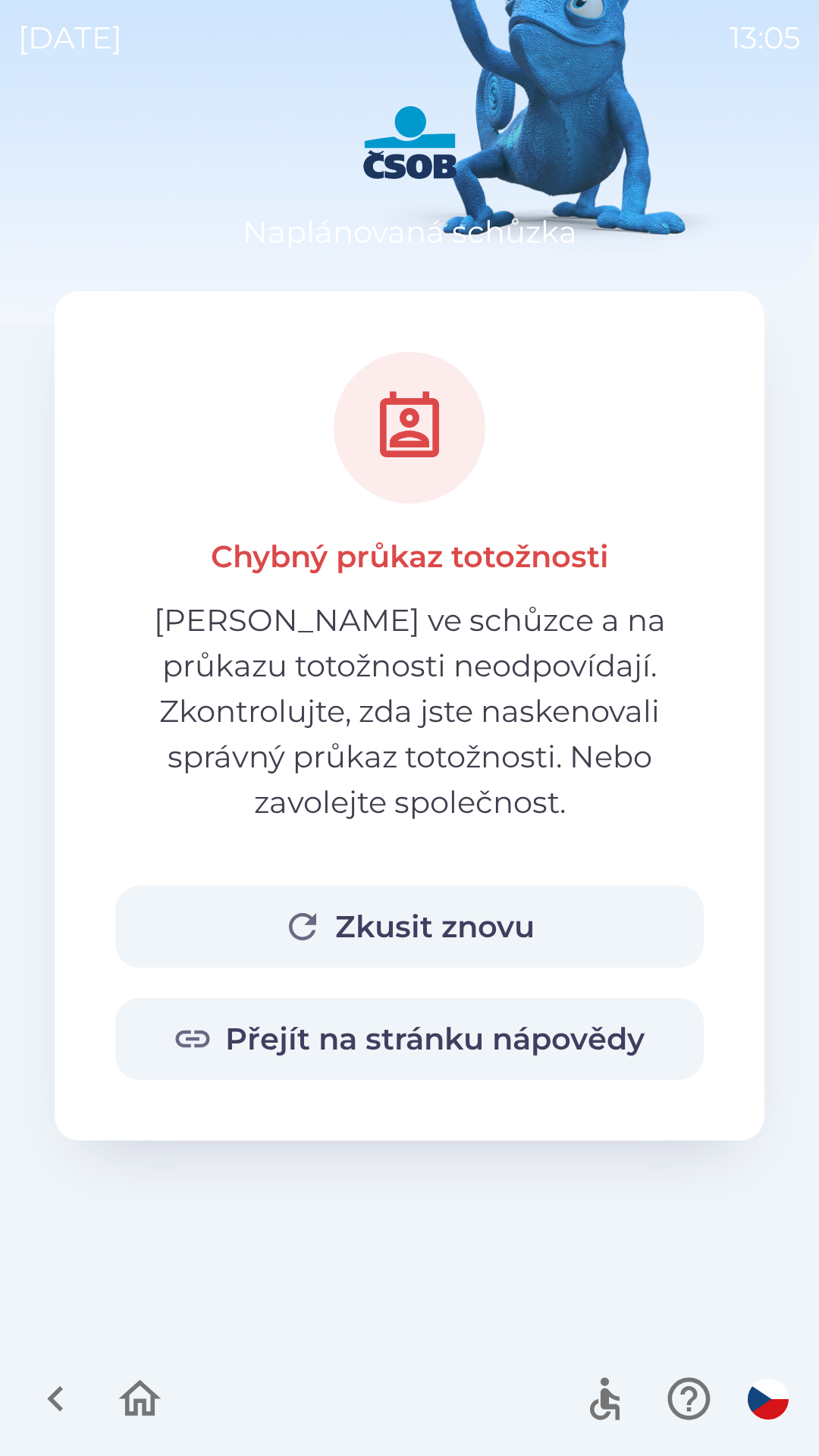
click at [381, 998] on button "Přejít na stránku nápovědy" at bounding box center [410, 1039] width 589 height 82
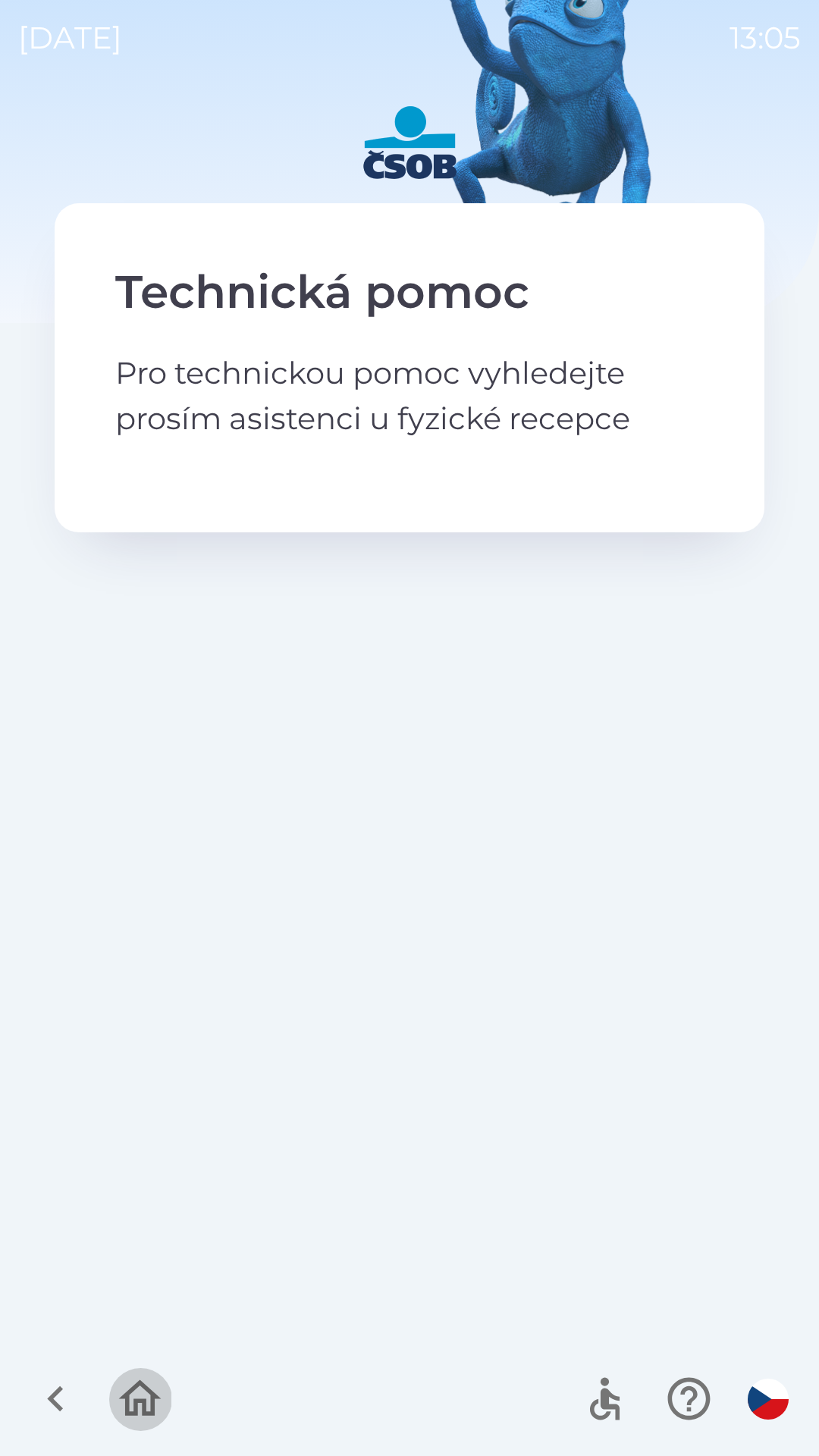
click at [135, 1386] on icon "button" at bounding box center [140, 1398] width 43 height 36
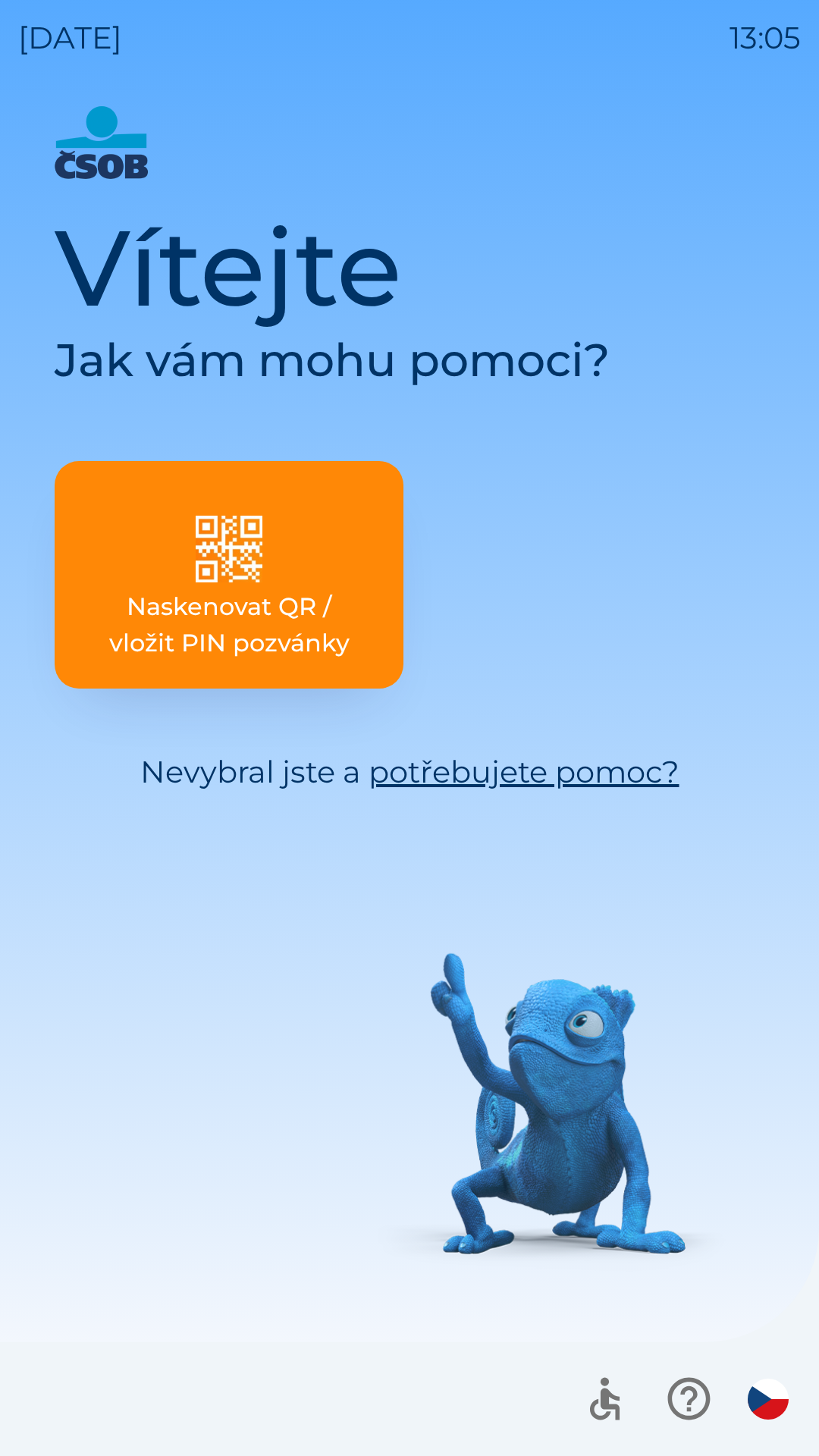
click at [199, 619] on p "Naskenovat QR / vložit PIN pozvánky" at bounding box center [229, 625] width 276 height 73
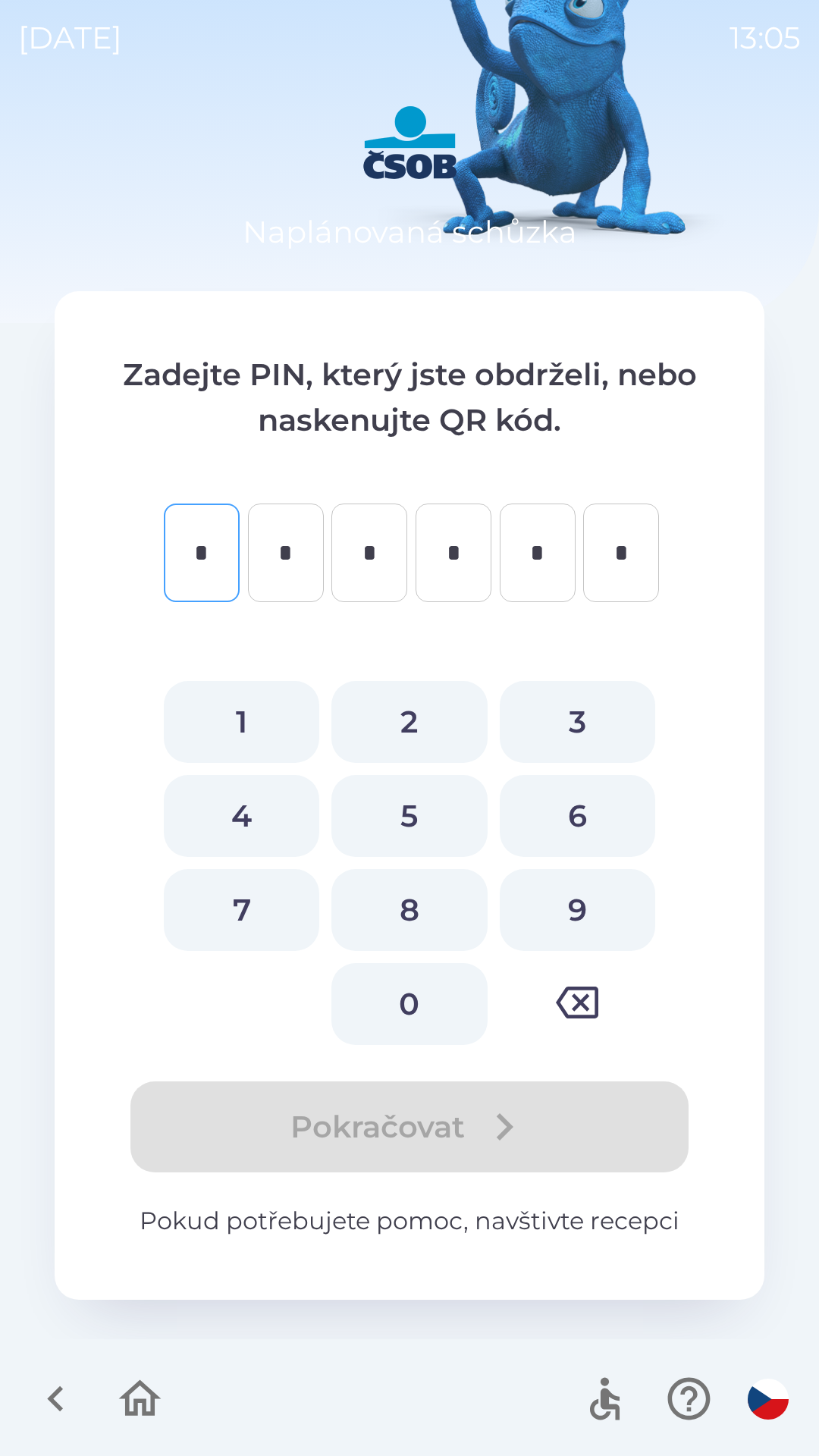
type input "*"
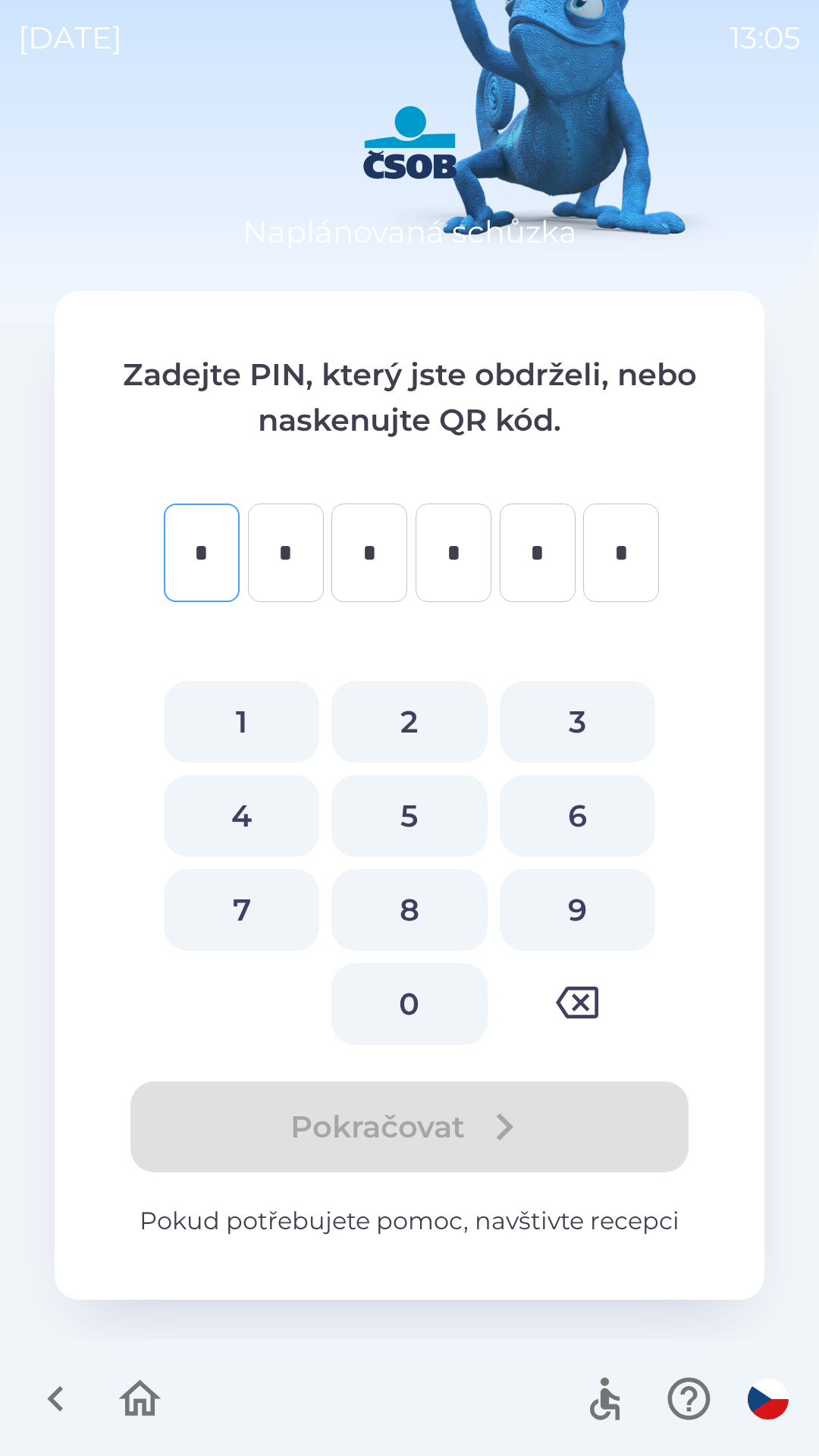
type input "*"
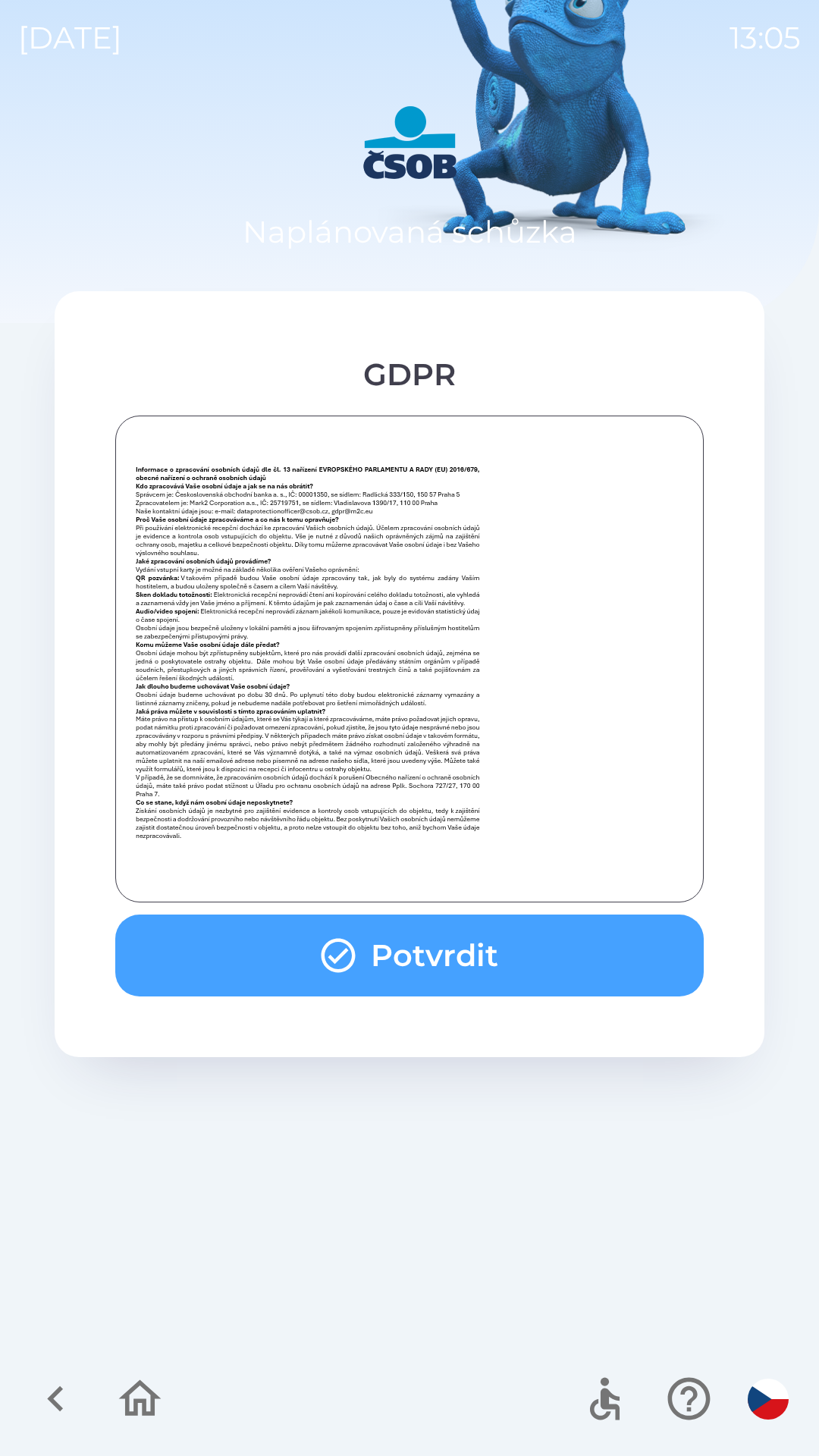
click at [478, 942] on button "Potvrdit" at bounding box center [410, 955] width 589 height 82
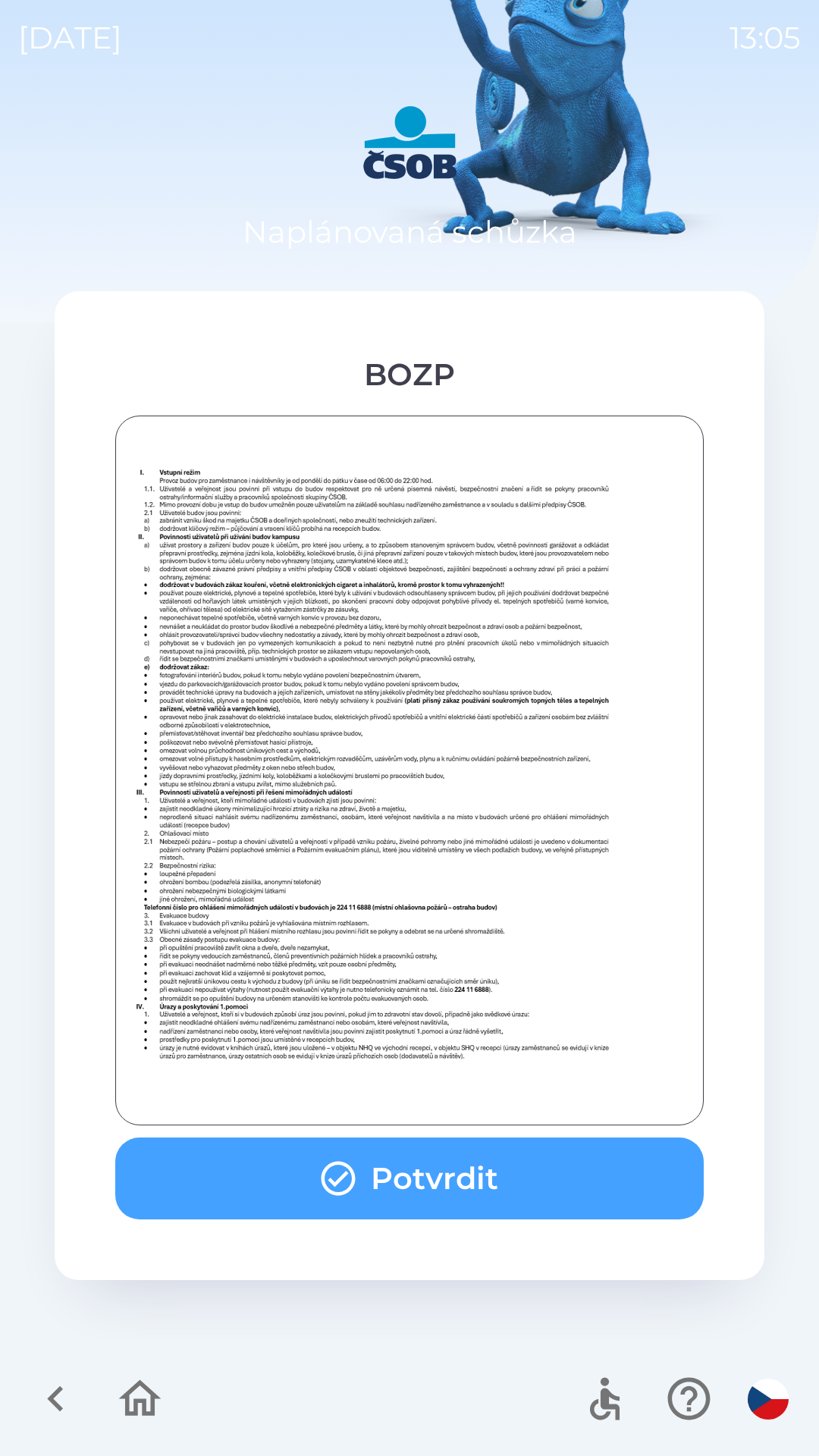
click at [443, 1159] on button "Potvrdit" at bounding box center [410, 1178] width 589 height 82
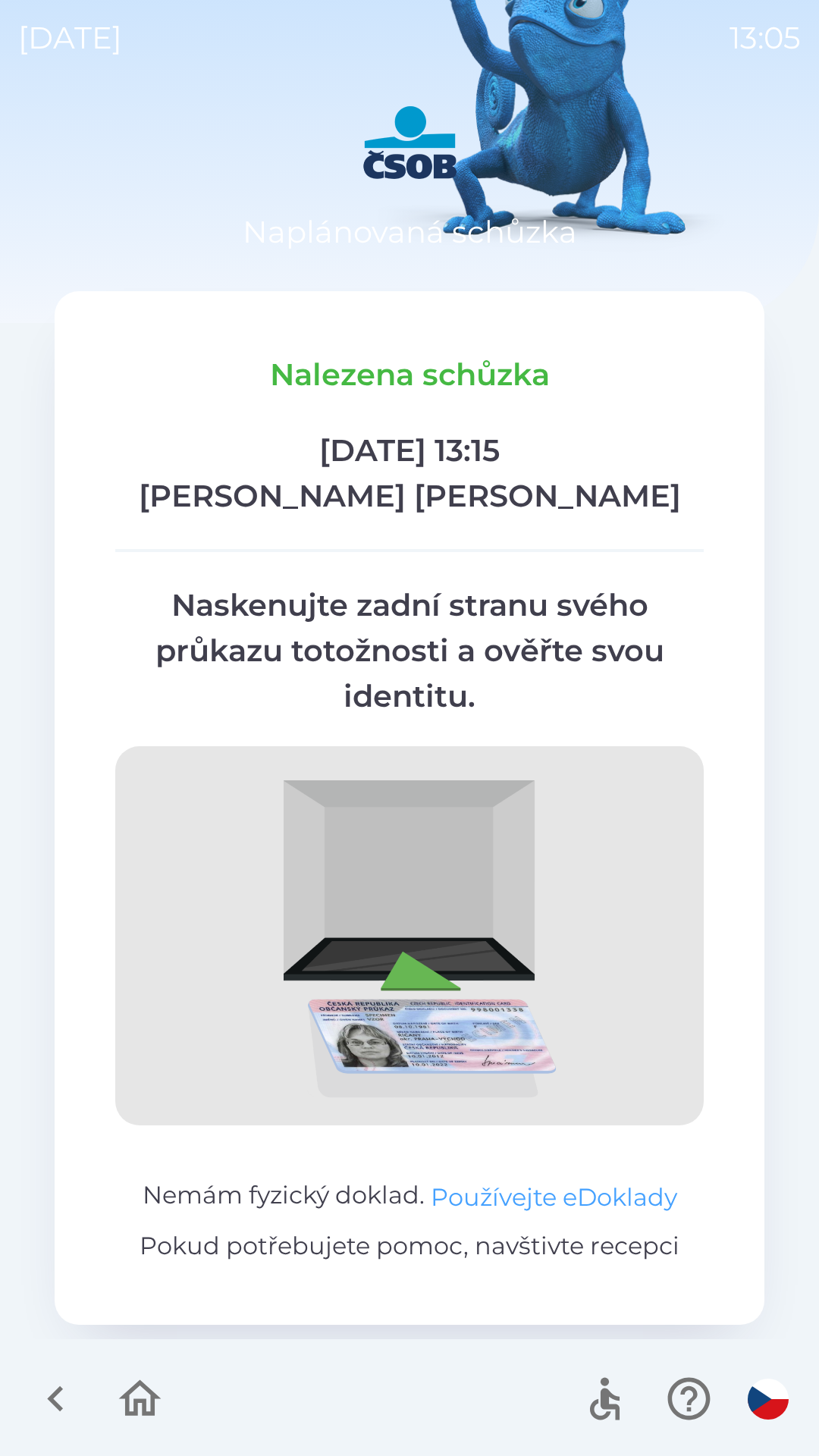
click at [502, 1188] on button "Používejte eDoklady" at bounding box center [553, 1197] width 246 height 36
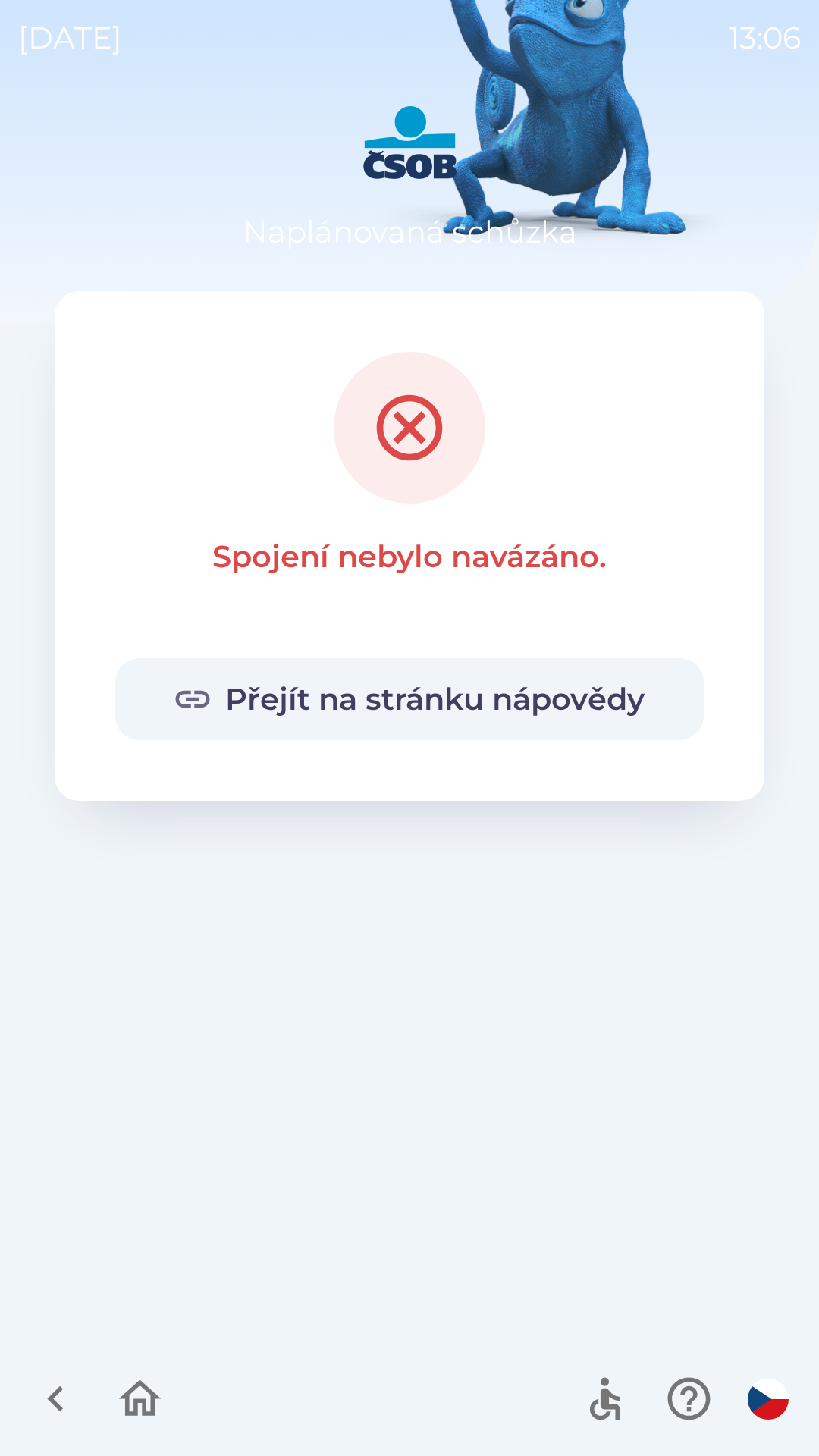
click at [481, 707] on button "Přejít na stránku nápovědy" at bounding box center [410, 699] width 589 height 82
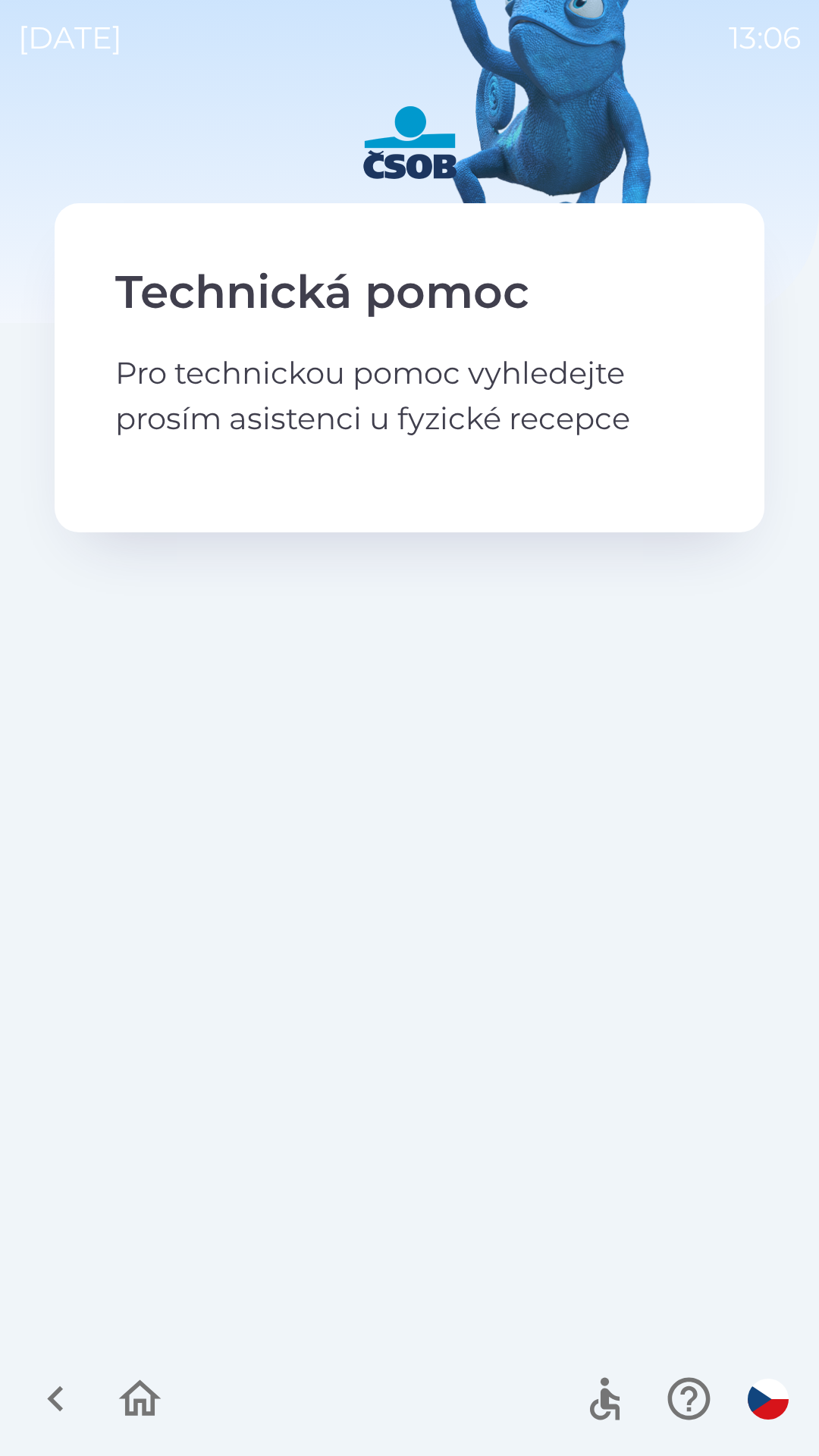
click at [153, 1389] on icon "button" at bounding box center [140, 1399] width 51 height 51
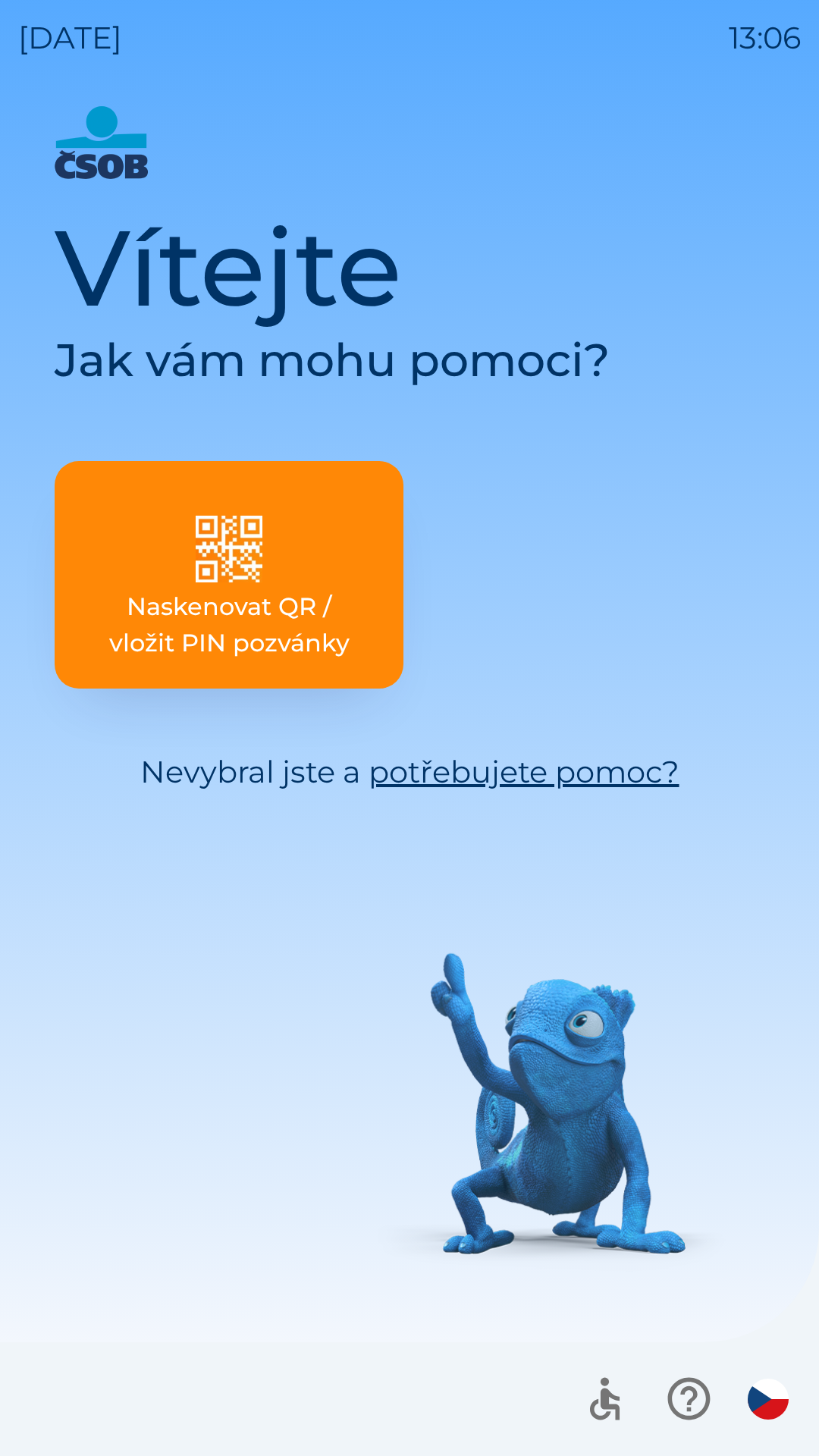
click at [518, 774] on link "potřebujete pomoc?" at bounding box center [523, 772] width 311 height 37
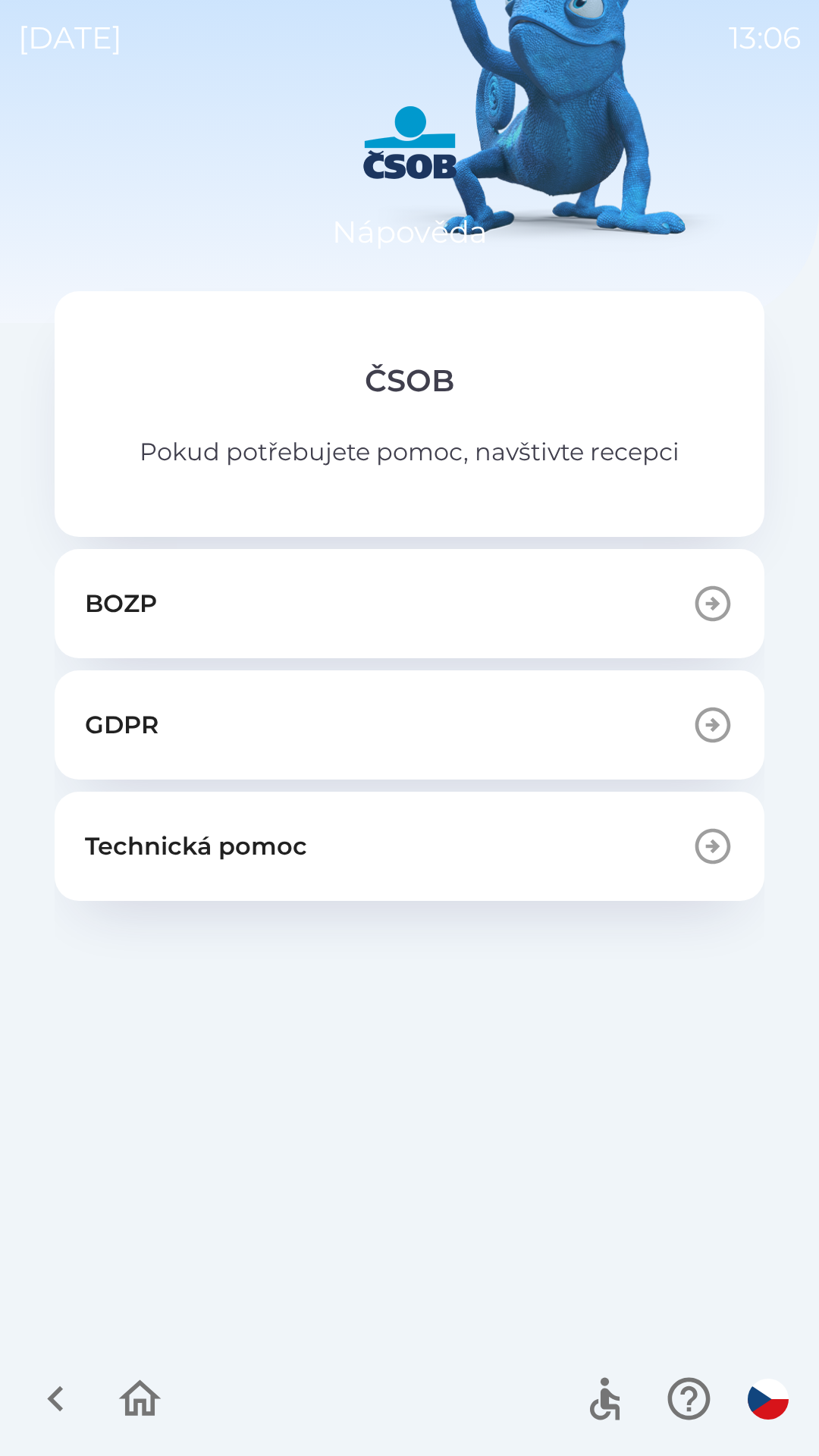
click at [135, 1391] on icon "button" at bounding box center [140, 1399] width 51 height 51
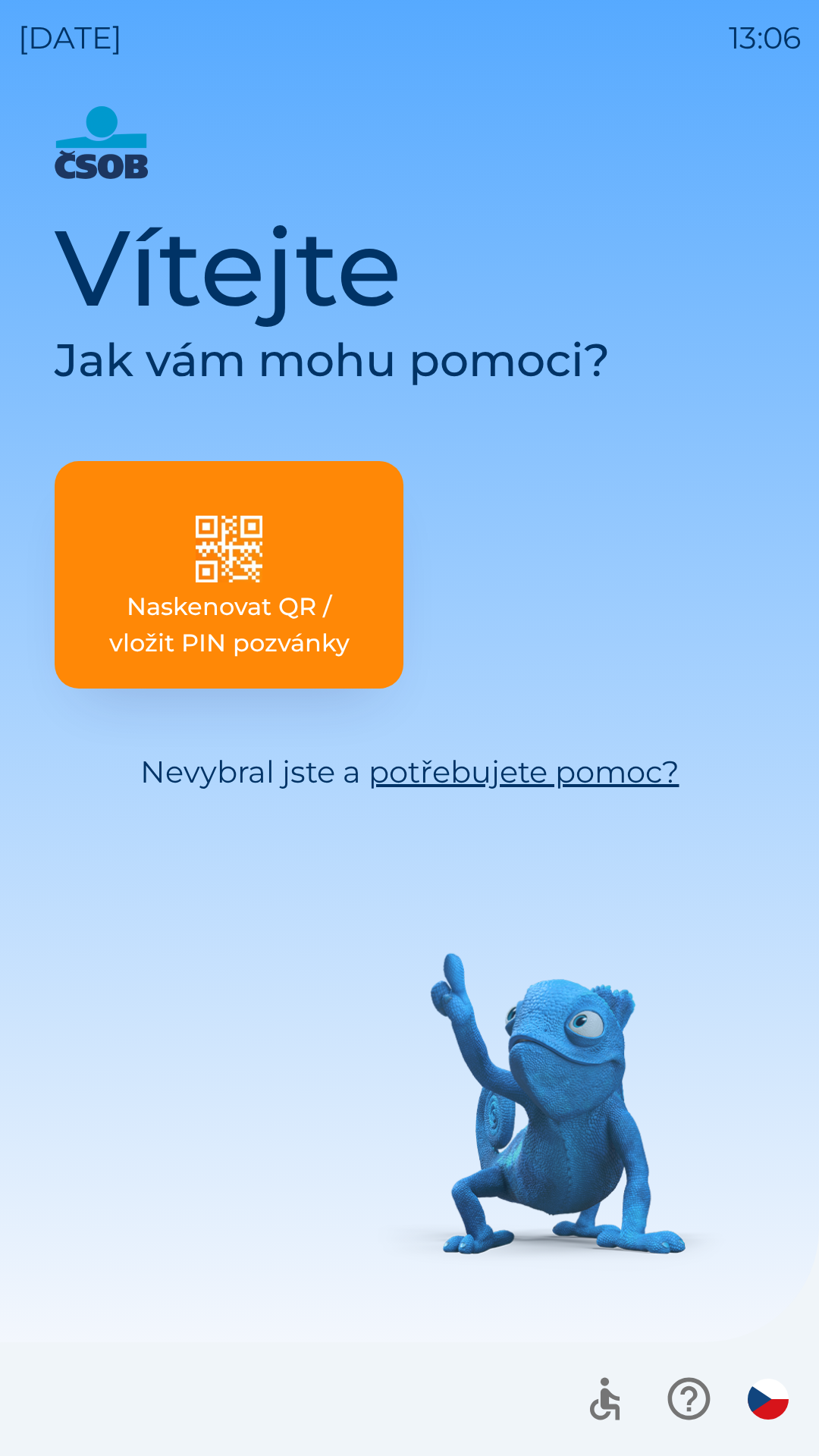
click at [304, 648] on p "Naskenovat QR / vložit PIN pozvánky" at bounding box center [229, 625] width 276 height 73
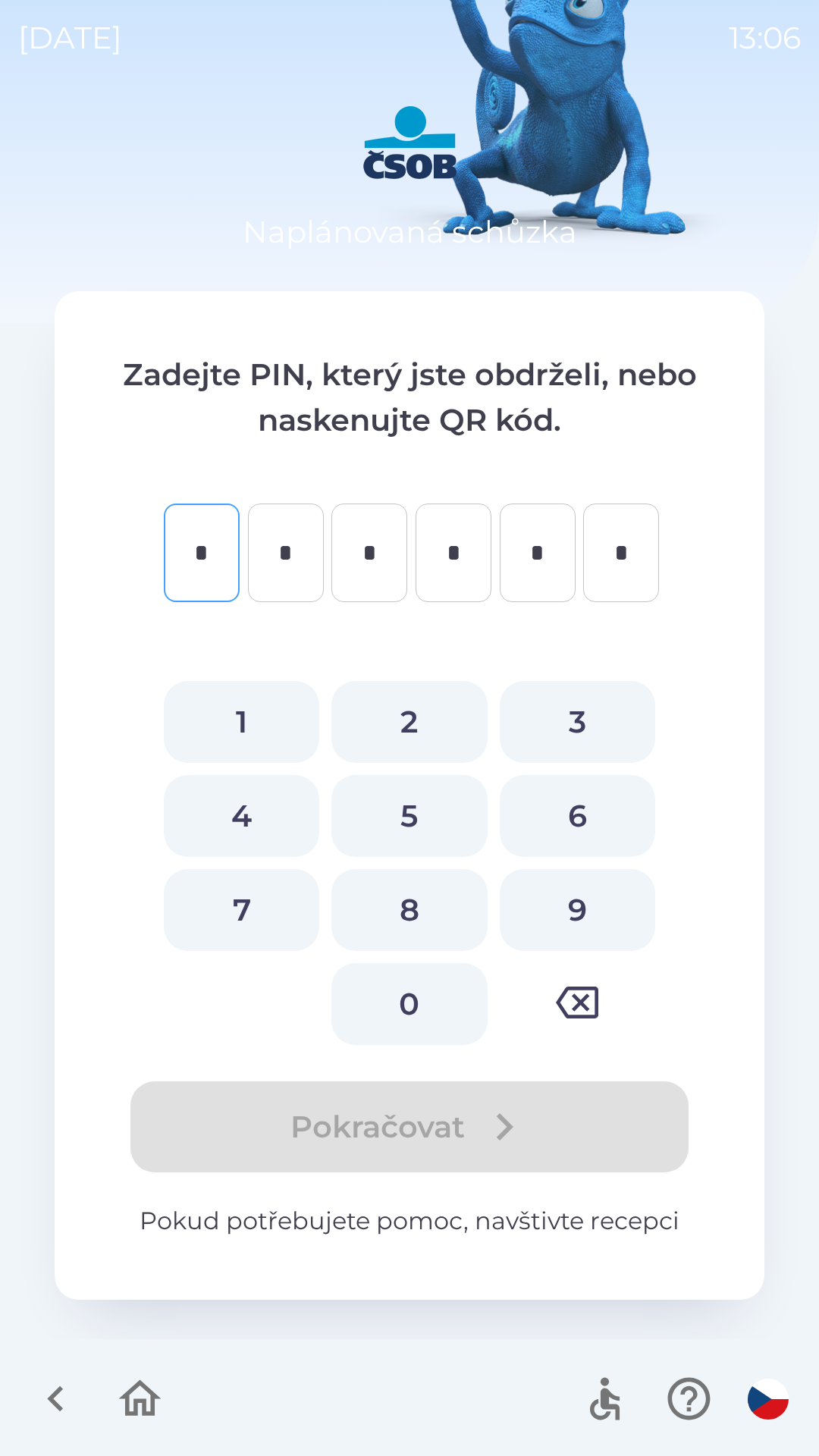
type input "*"
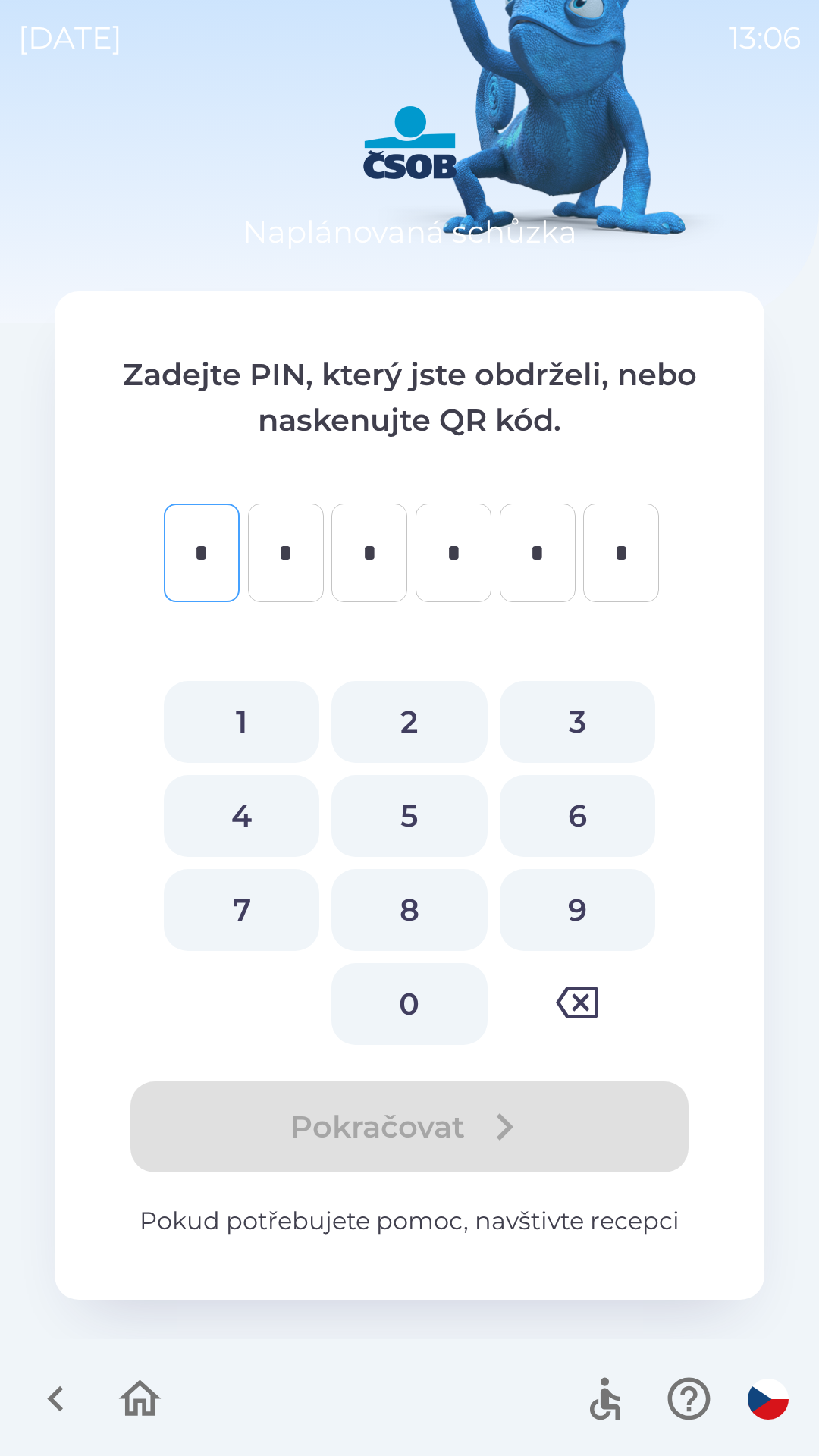
type input "*"
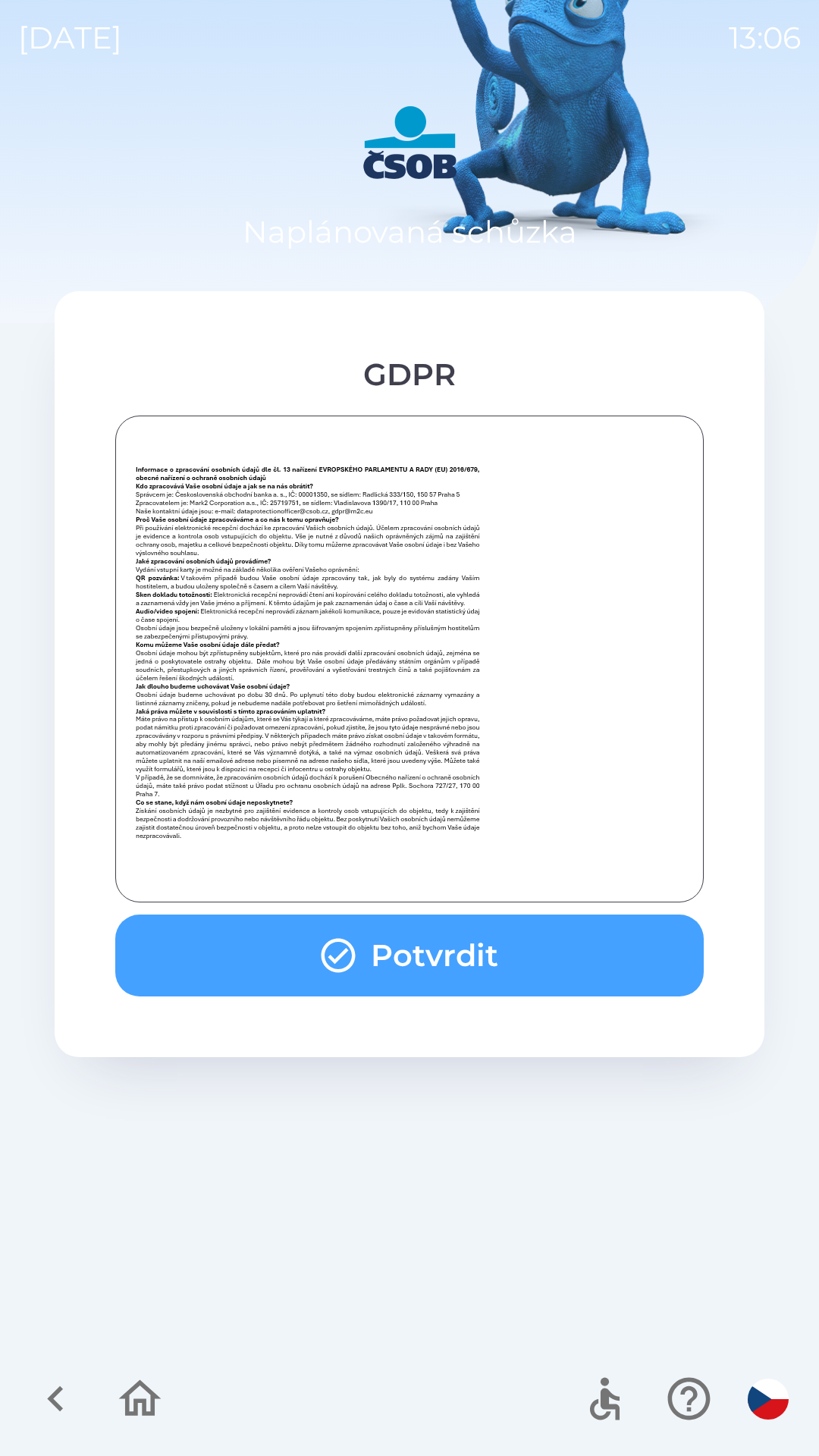
click at [476, 946] on button "Potvrdit" at bounding box center [410, 955] width 589 height 82
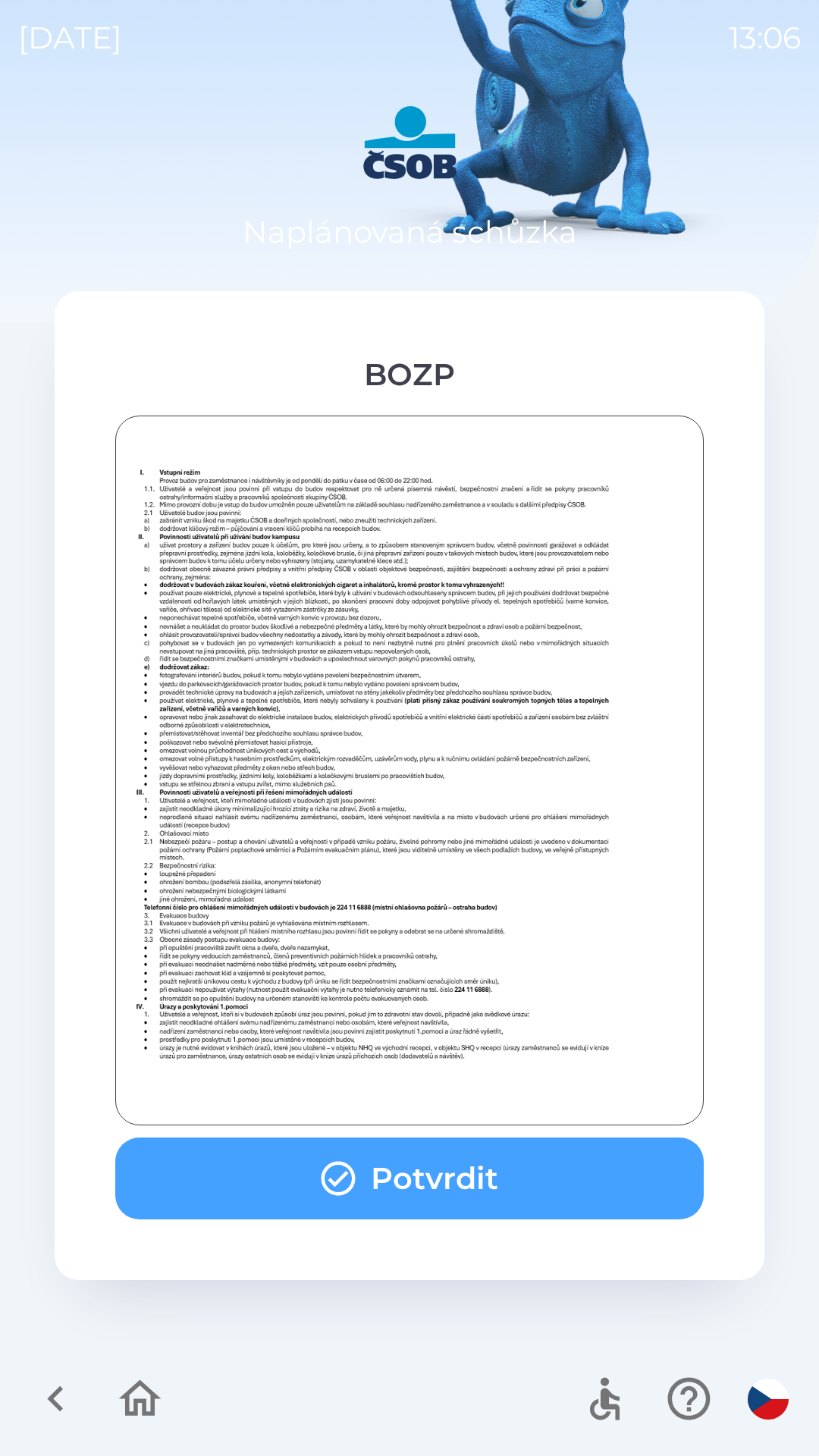
click at [444, 1171] on button "Potvrdit" at bounding box center [410, 1178] width 589 height 82
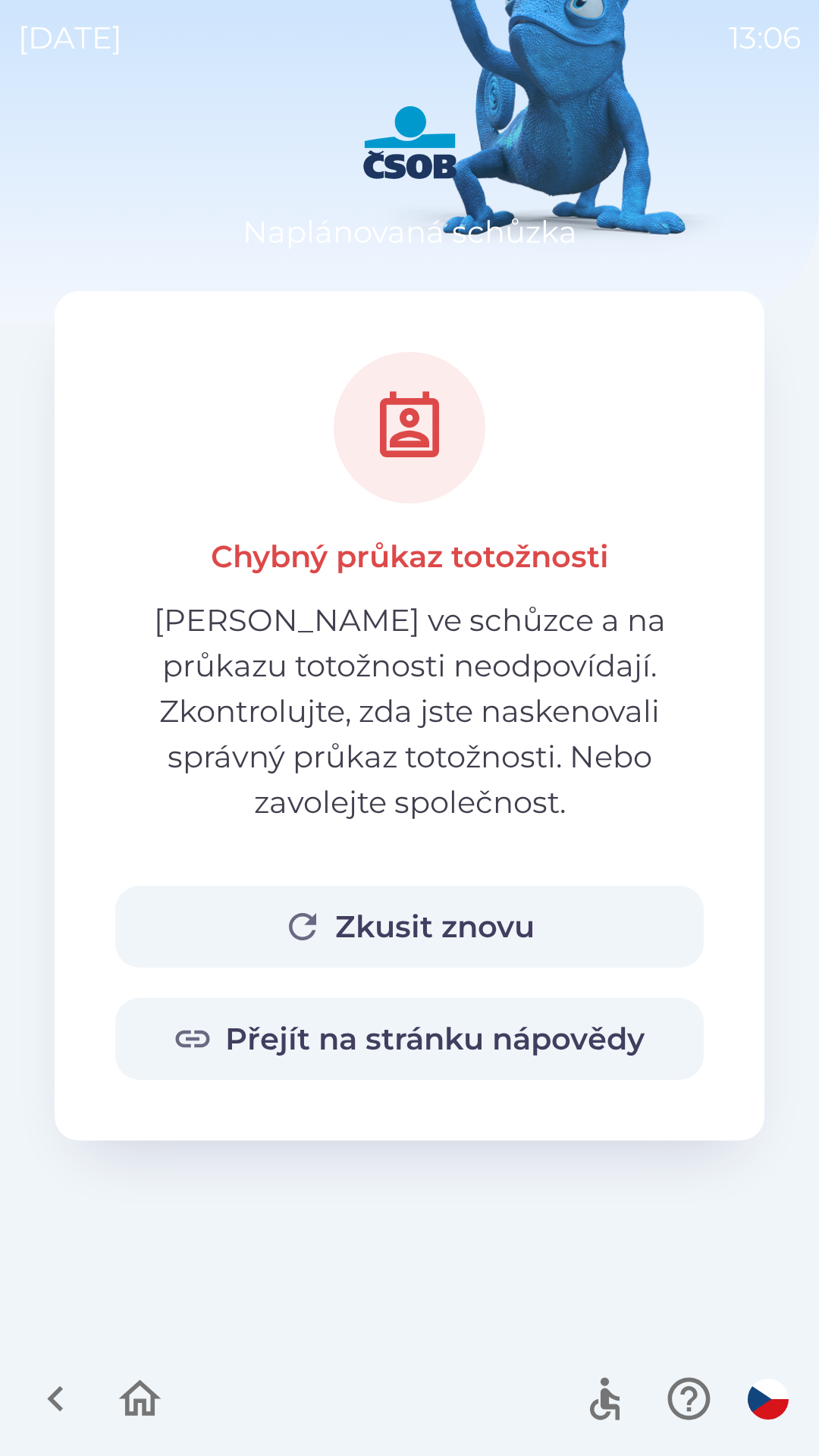
click at [138, 1378] on icon "button" at bounding box center [140, 1399] width 51 height 51
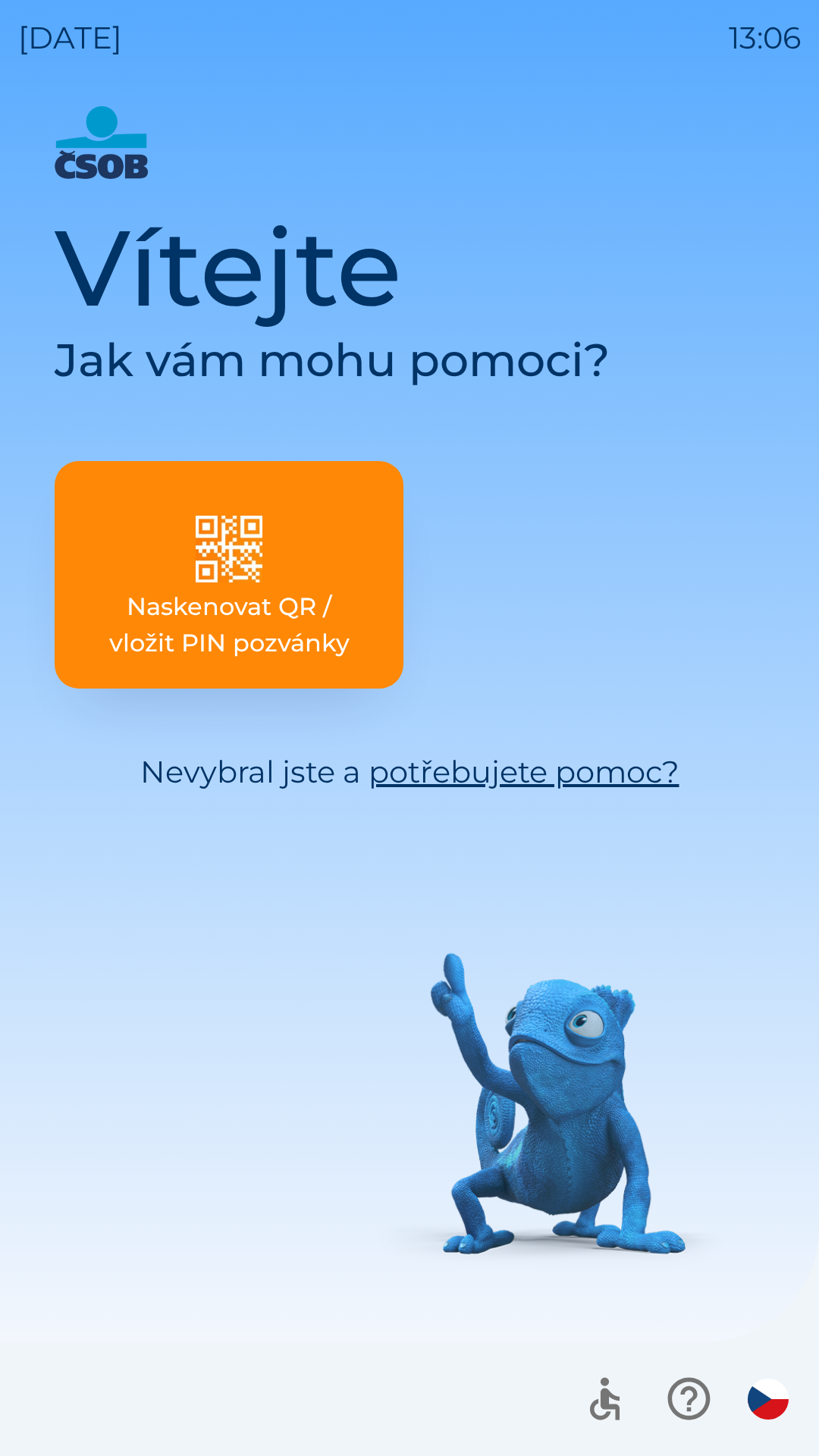
click at [334, 644] on p "Naskenovat QR / vložit PIN pozvánky" at bounding box center [229, 625] width 276 height 73
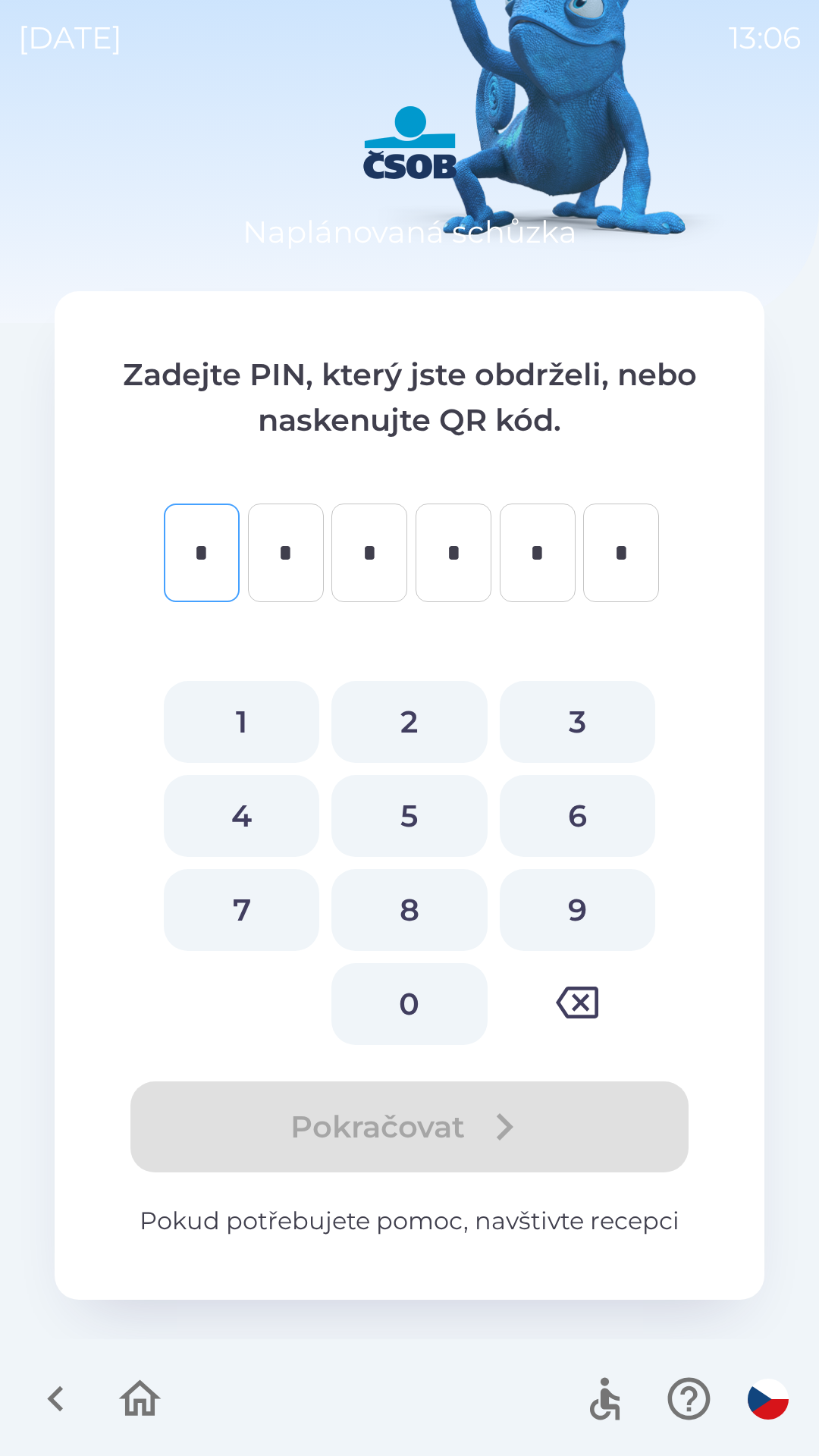
type input "*"
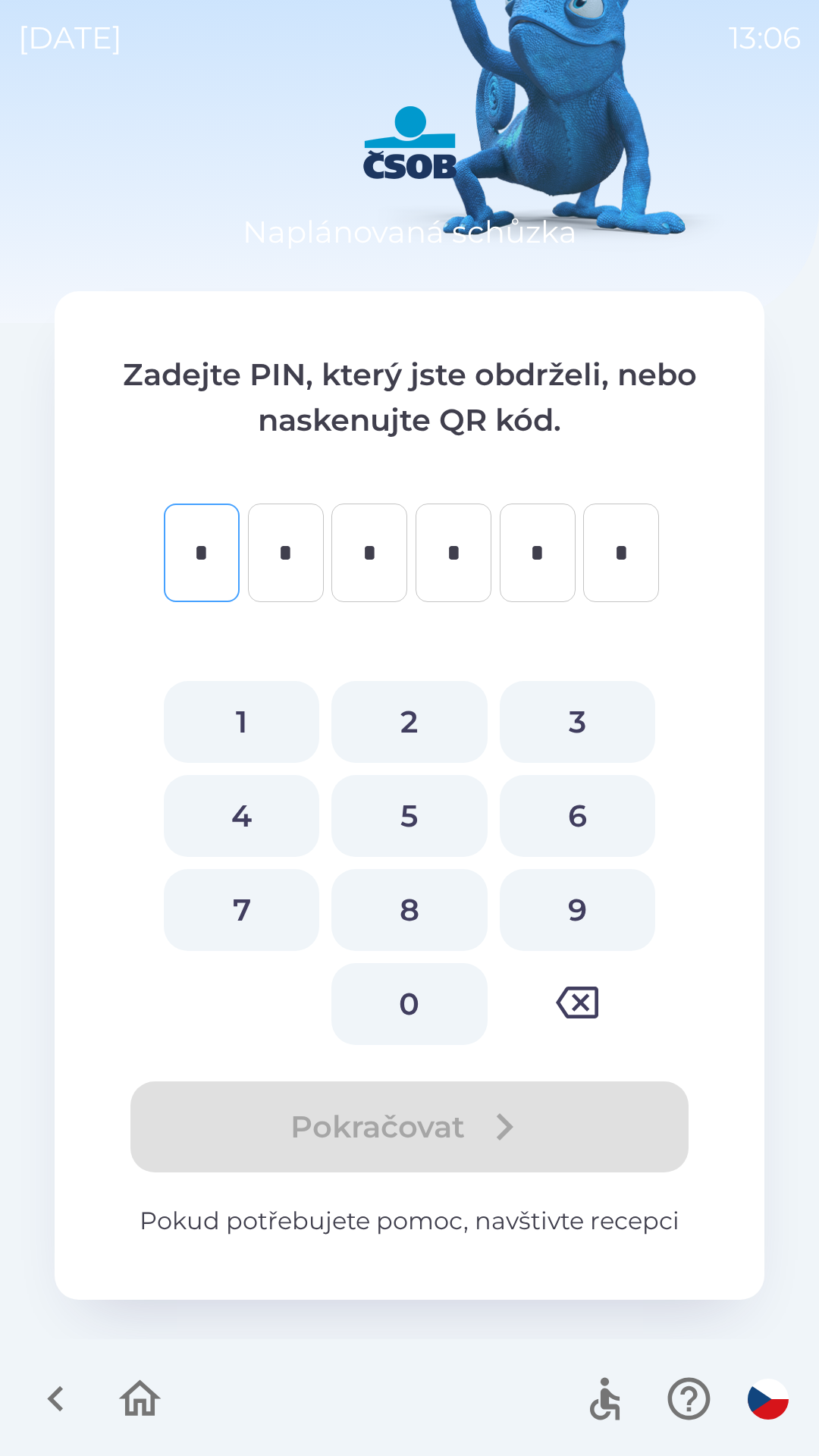
type input "*"
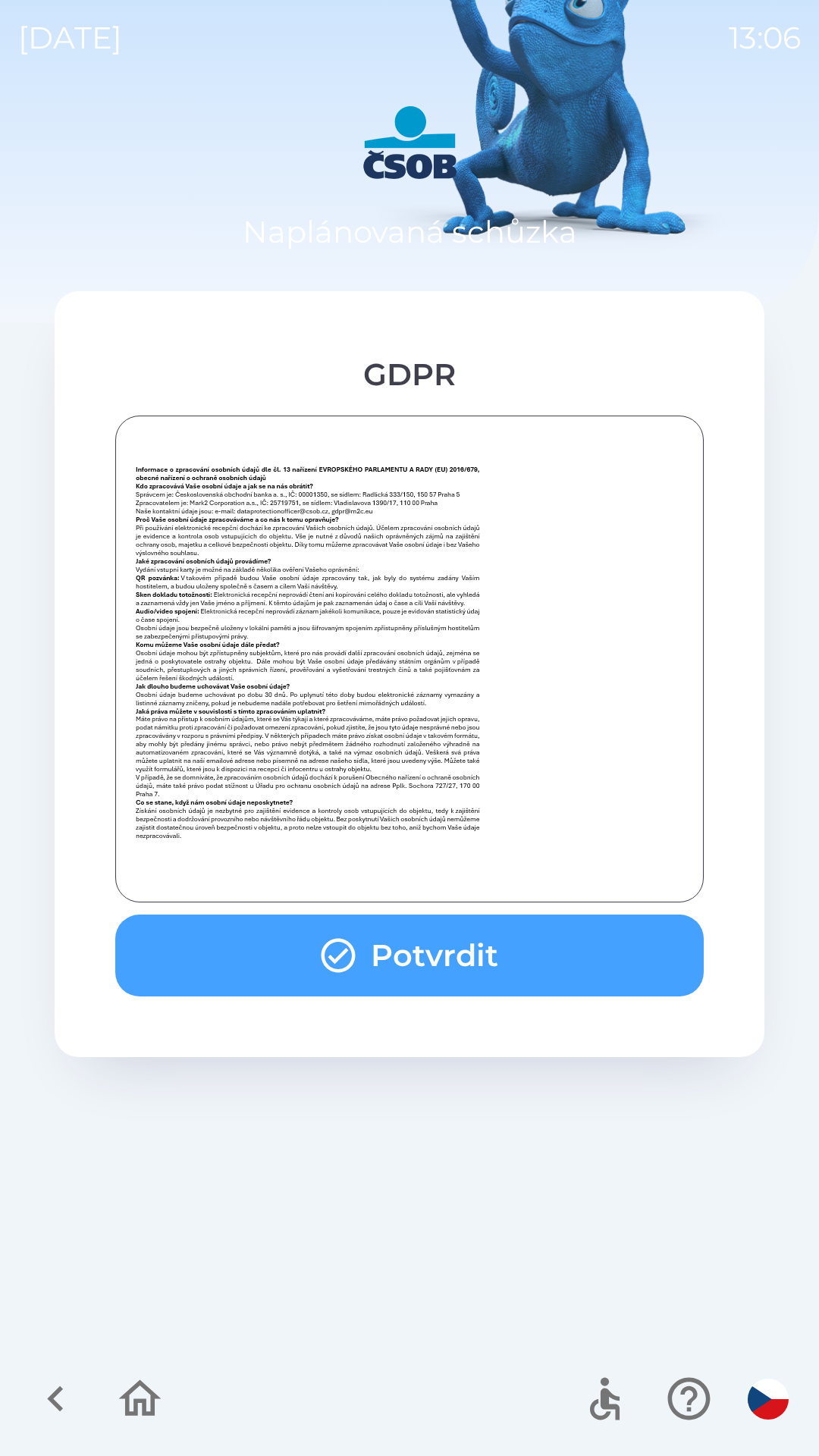
click at [417, 946] on button "Potvrdit" at bounding box center [410, 955] width 589 height 82
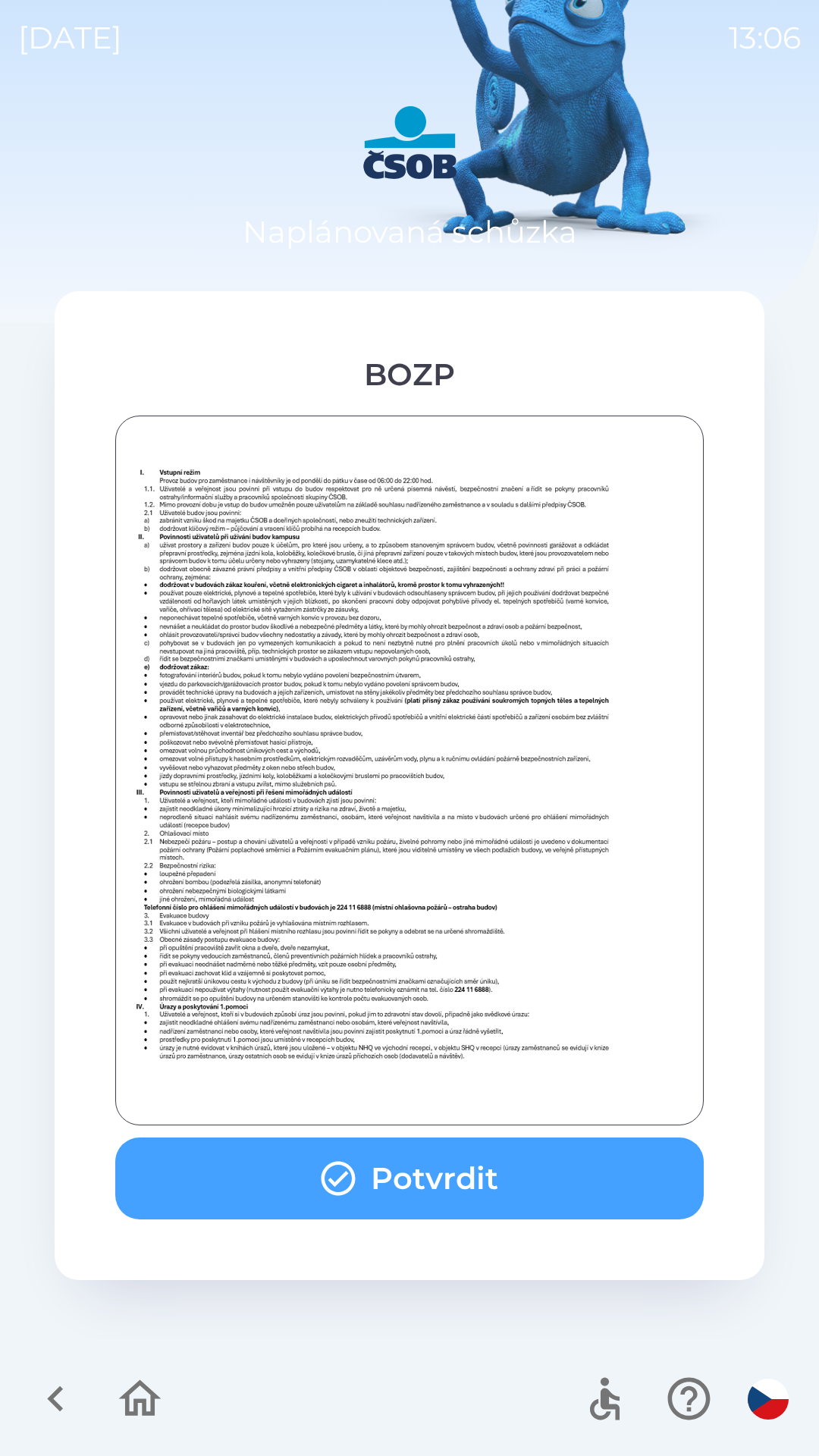
click at [400, 1160] on button "Potvrdit" at bounding box center [410, 1178] width 589 height 82
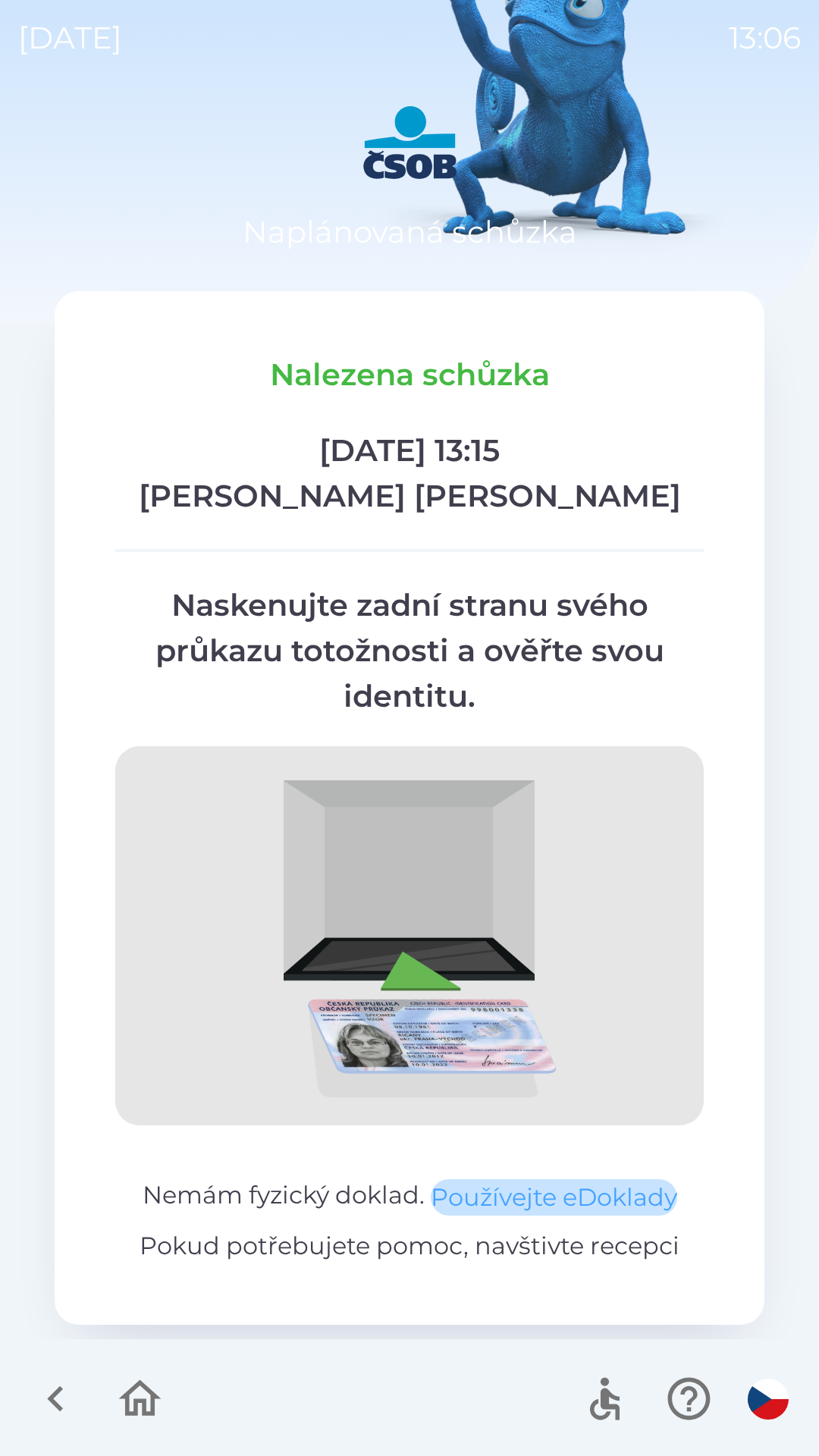
click at [496, 1194] on button "Používejte eDoklady" at bounding box center [553, 1197] width 246 height 36
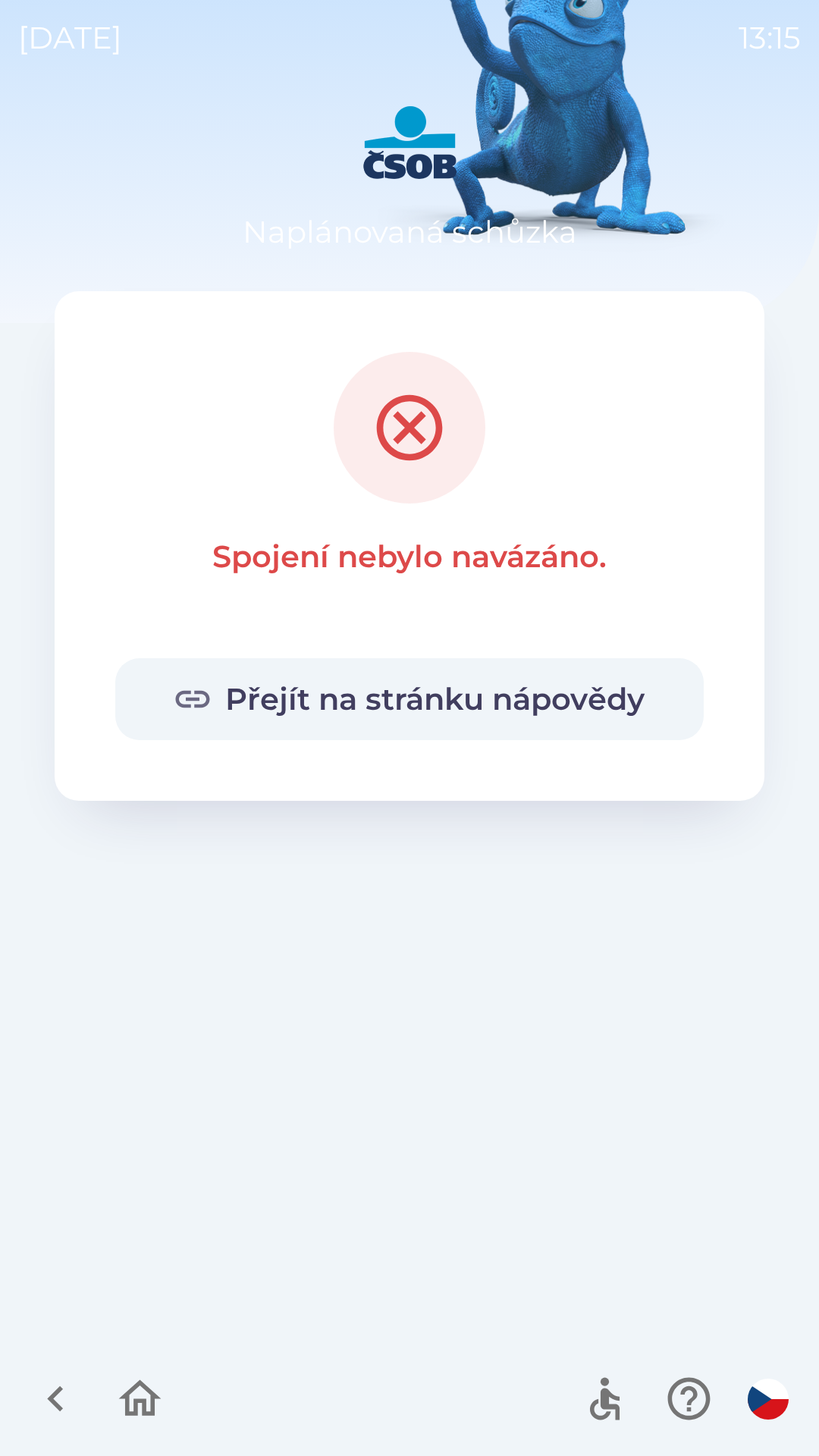
click at [149, 1395] on icon "button" at bounding box center [140, 1399] width 51 height 51
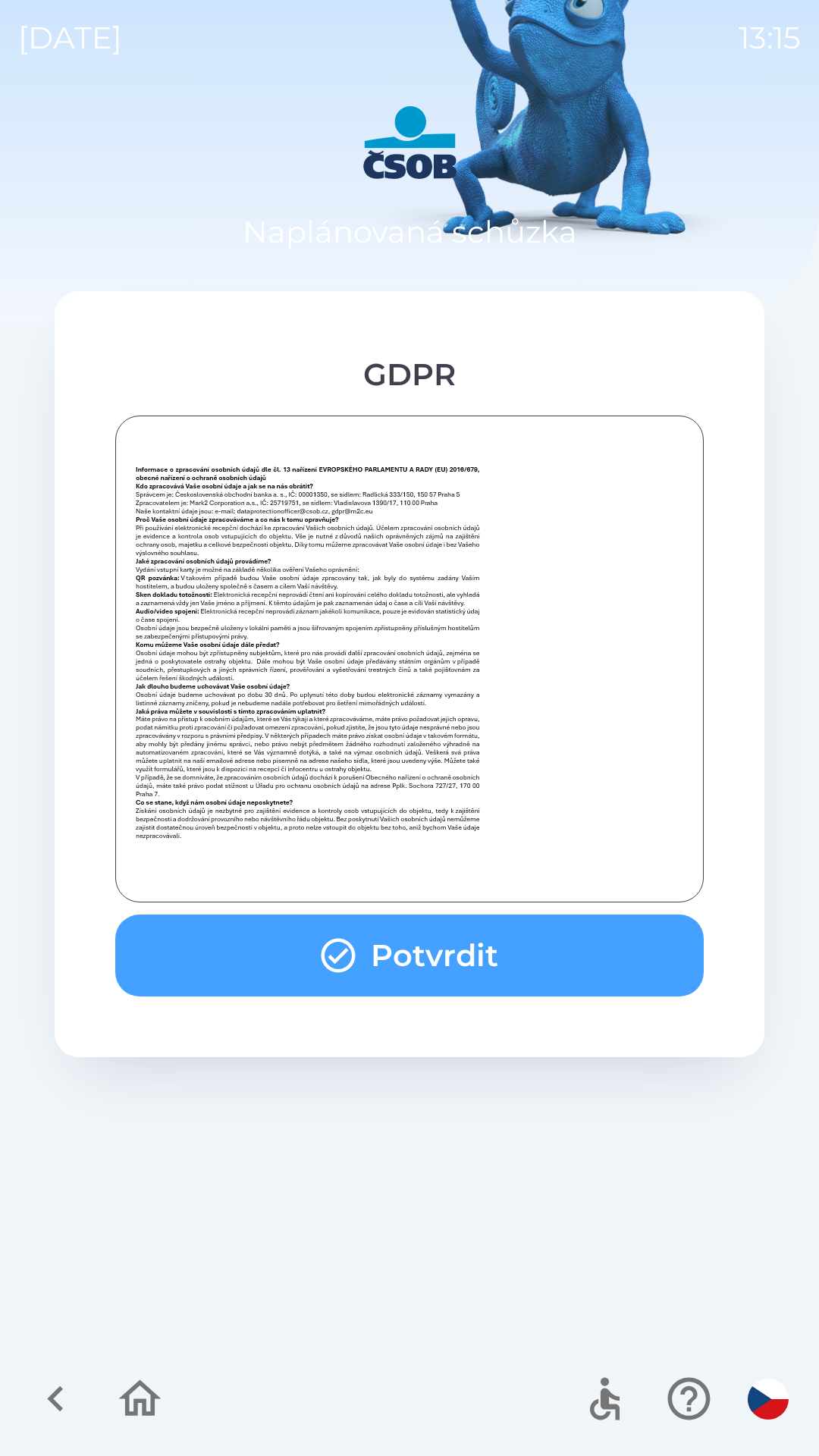
click at [463, 958] on button "Potvrdit" at bounding box center [410, 955] width 589 height 82
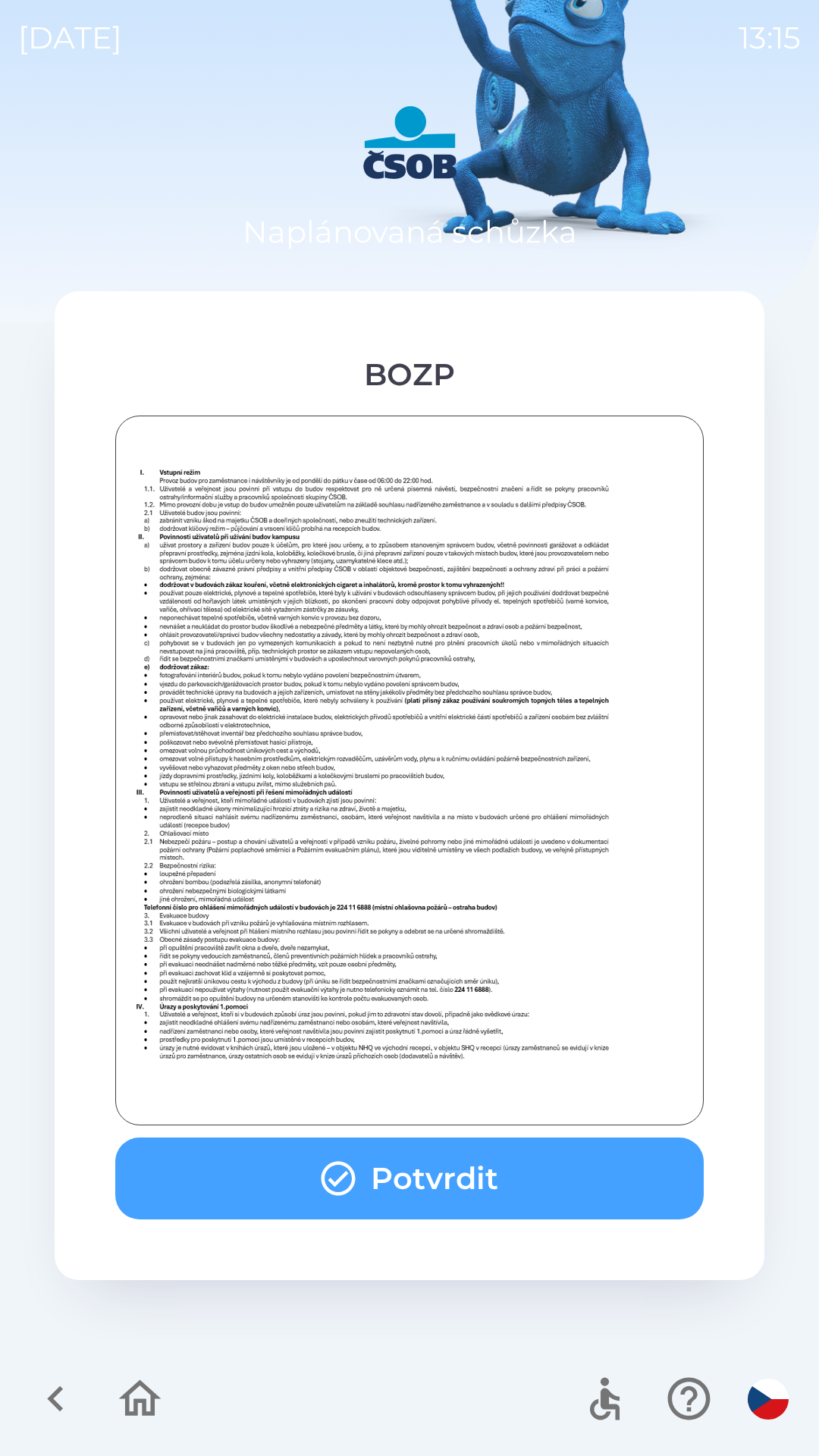
click at [446, 1178] on button "Potvrdit" at bounding box center [410, 1178] width 589 height 82
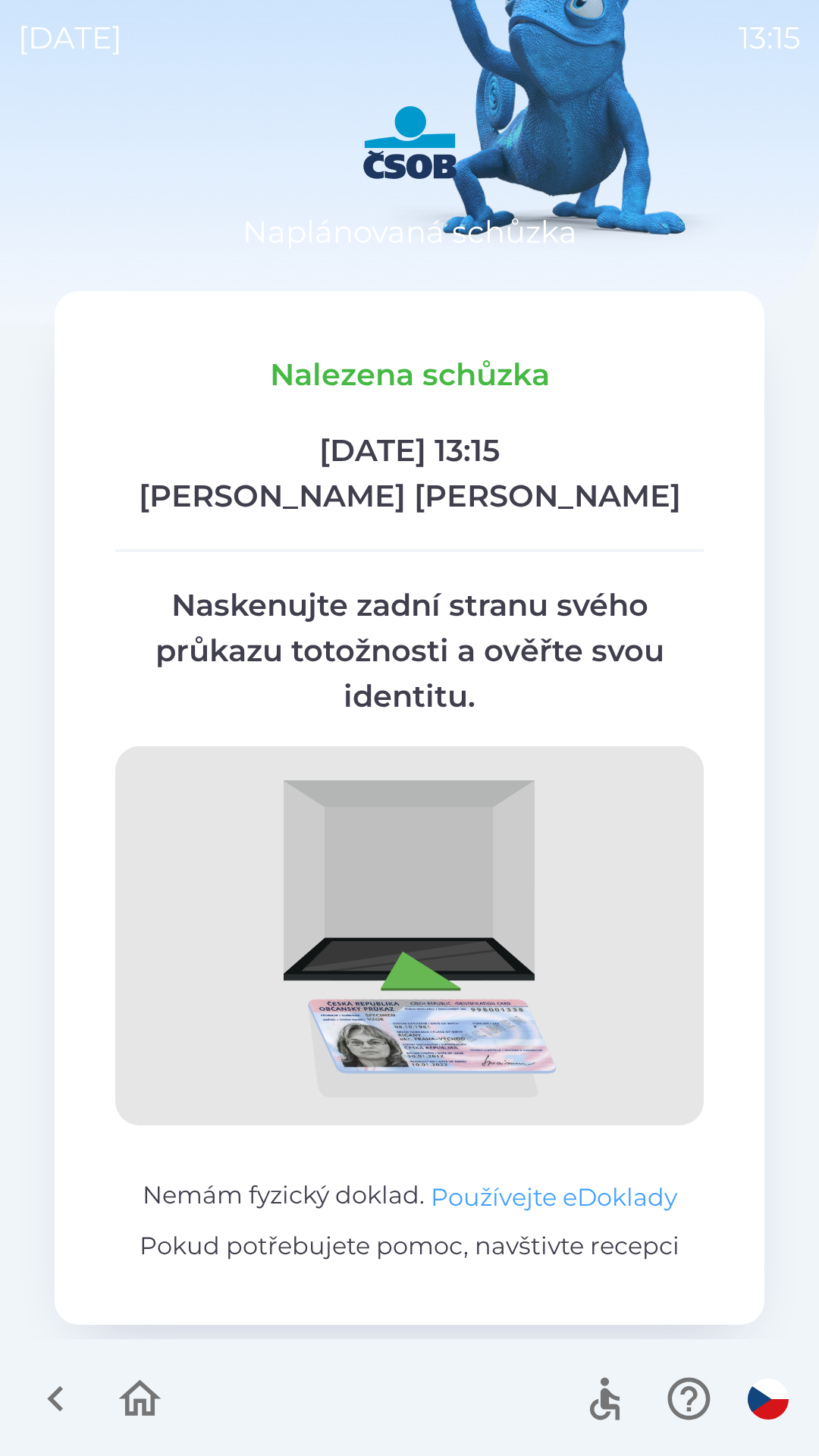
click at [540, 1190] on button "Používejte eDoklady" at bounding box center [553, 1197] width 246 height 36
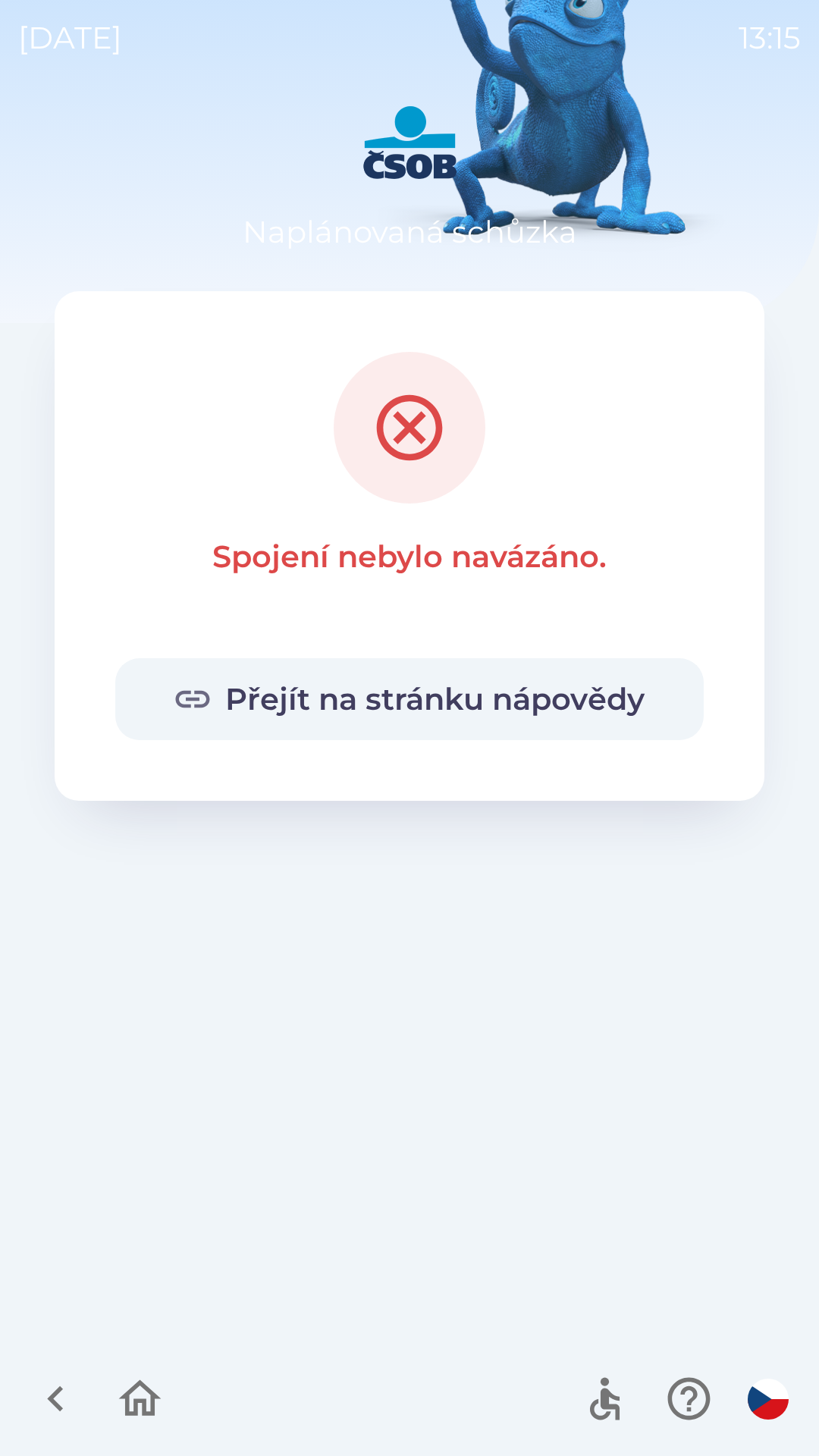
click at [443, 682] on button "Přejít na stránku nápovědy" at bounding box center [410, 699] width 589 height 82
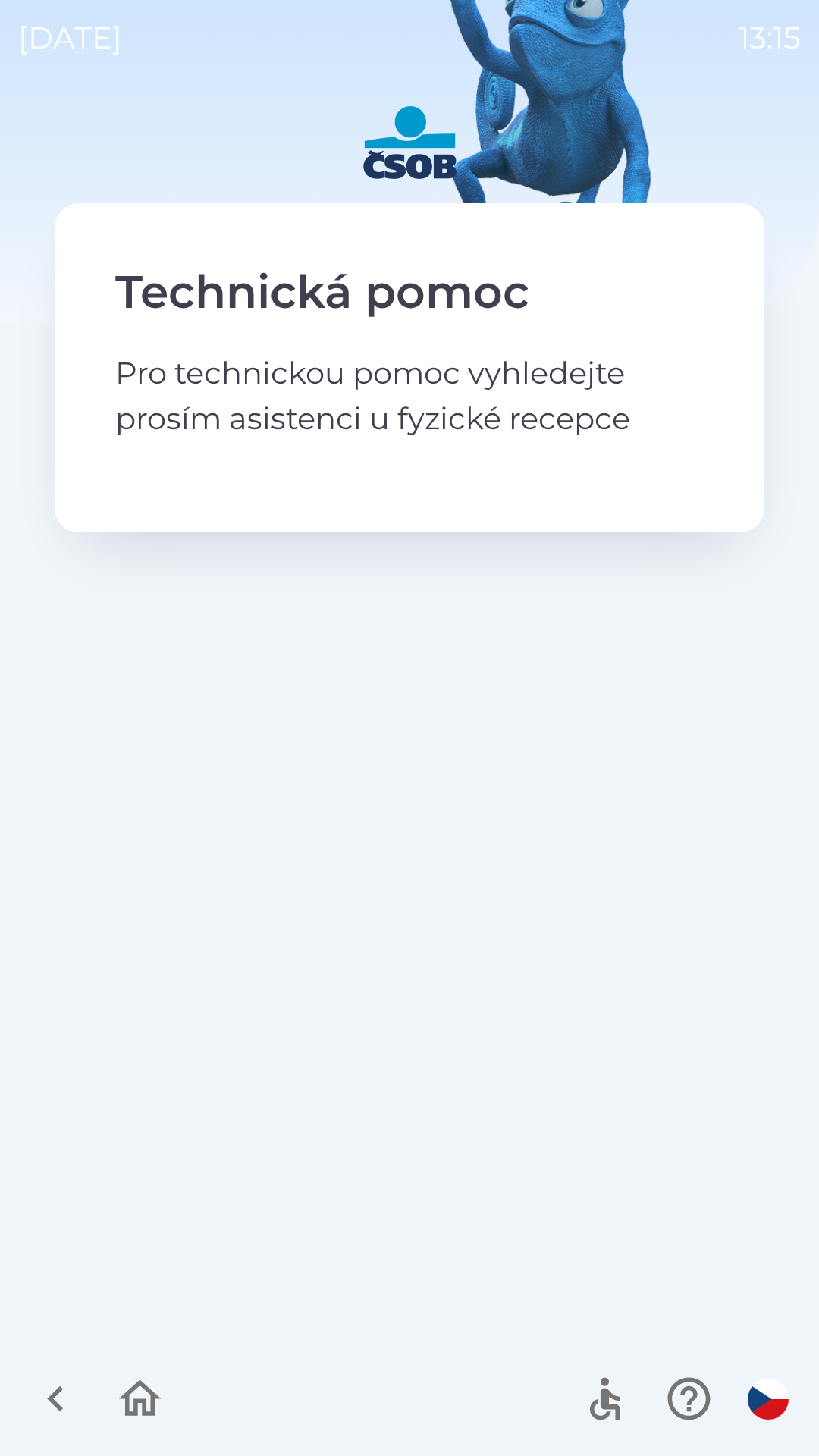
click at [134, 1394] on icon "button" at bounding box center [140, 1399] width 51 height 51
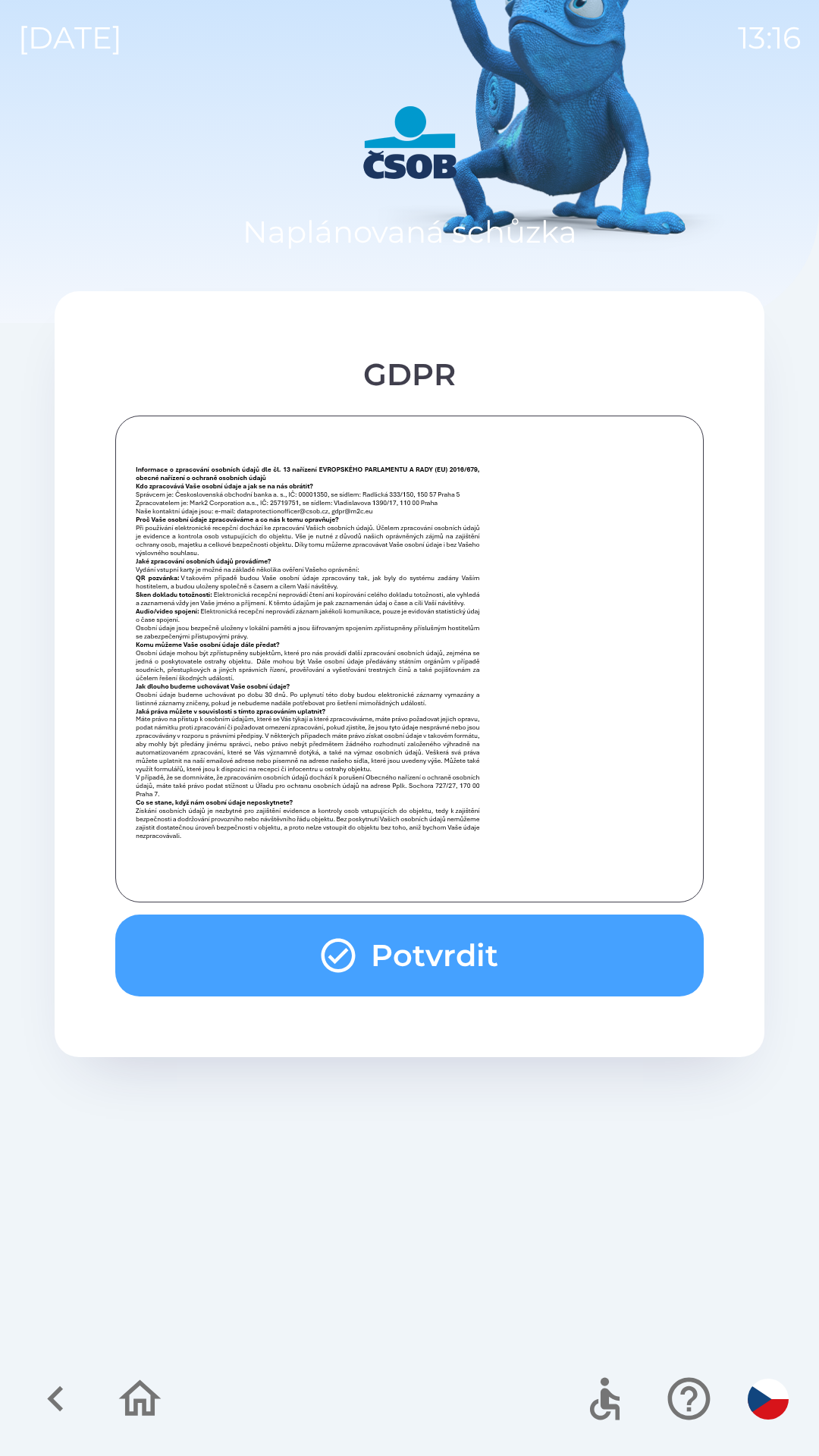
click at [474, 963] on button "Potvrdit" at bounding box center [410, 955] width 589 height 82
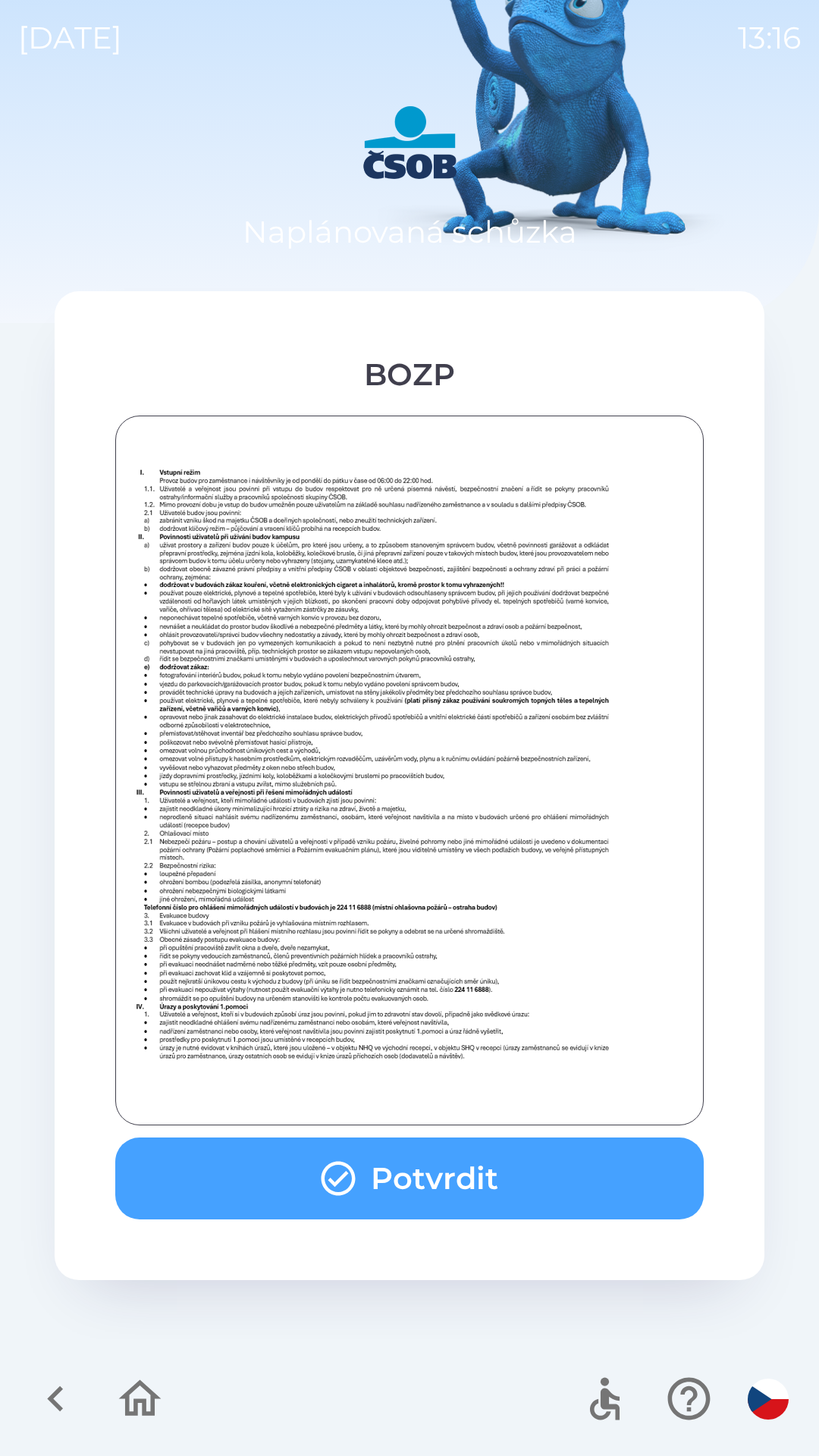
click at [477, 1159] on button "Potvrdit" at bounding box center [410, 1178] width 589 height 82
